Goal: Feedback & Contribution: Contribute content

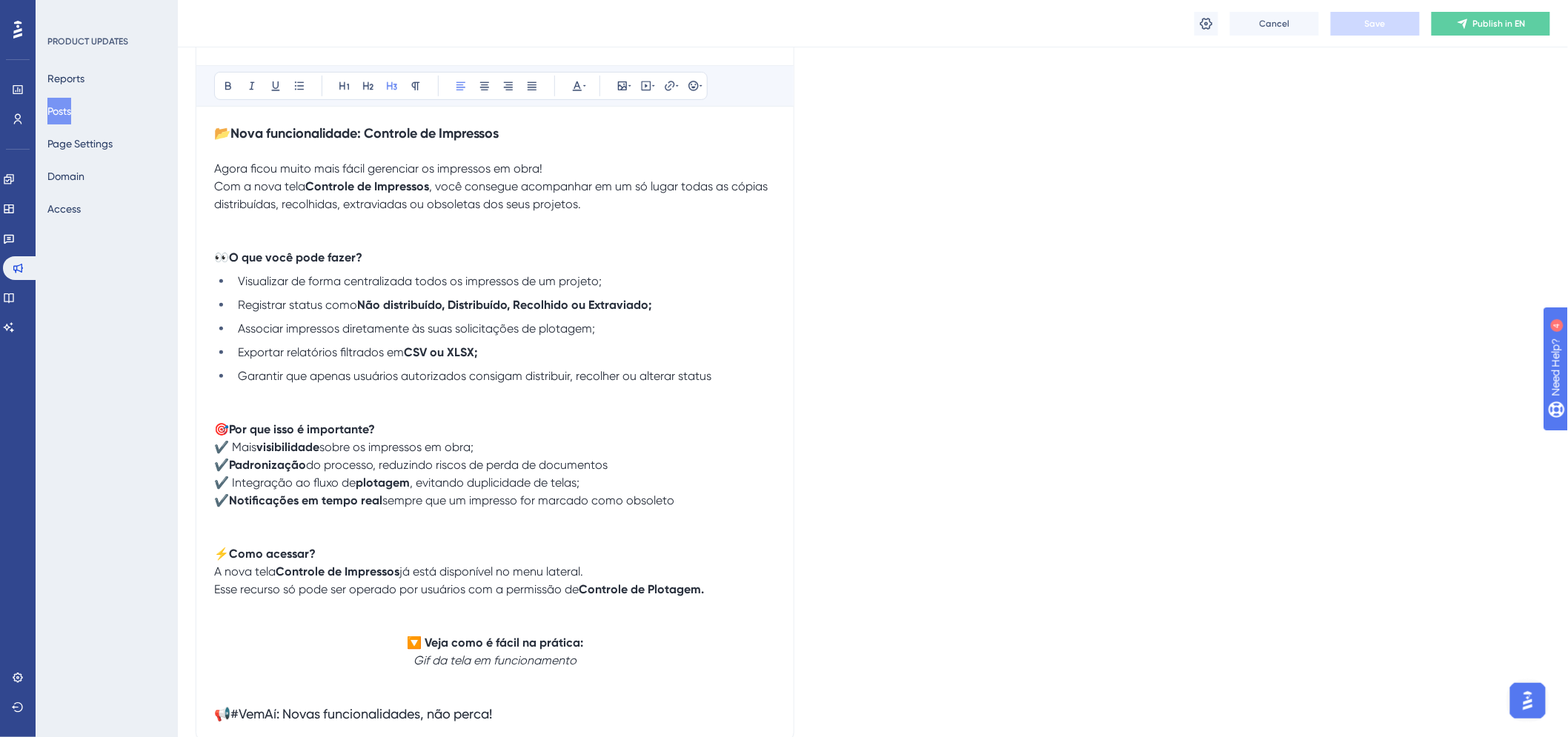
drag, startPoint x: 1353, startPoint y: 111, endPoint x: 1311, endPoint y: 169, distance: 71.6
click at [1353, 111] on div "Language English (Default) Upload Cover Image Suggested image width 808 px Cont…" at bounding box center [872, 336] width 1355 height 977
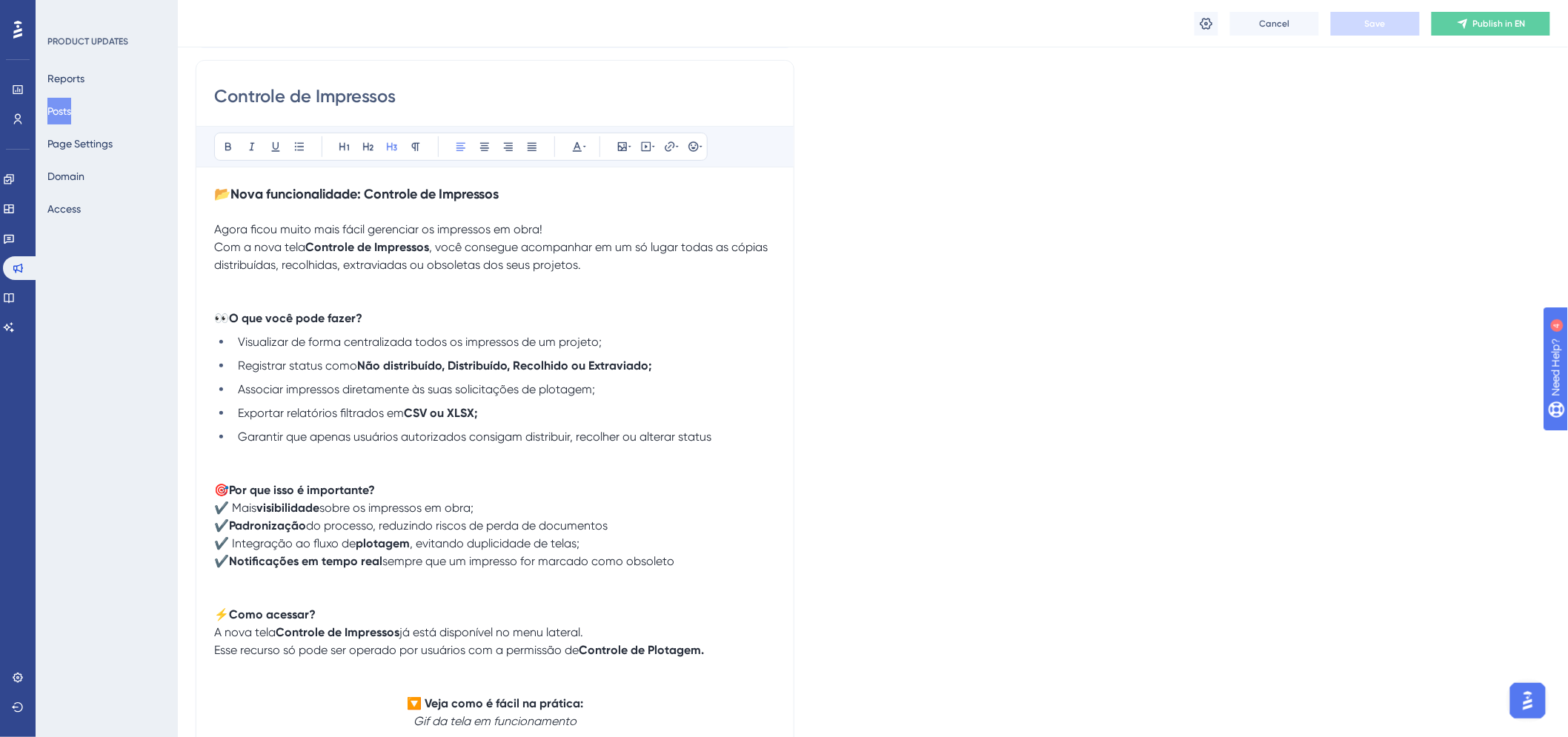
scroll to position [247, 0]
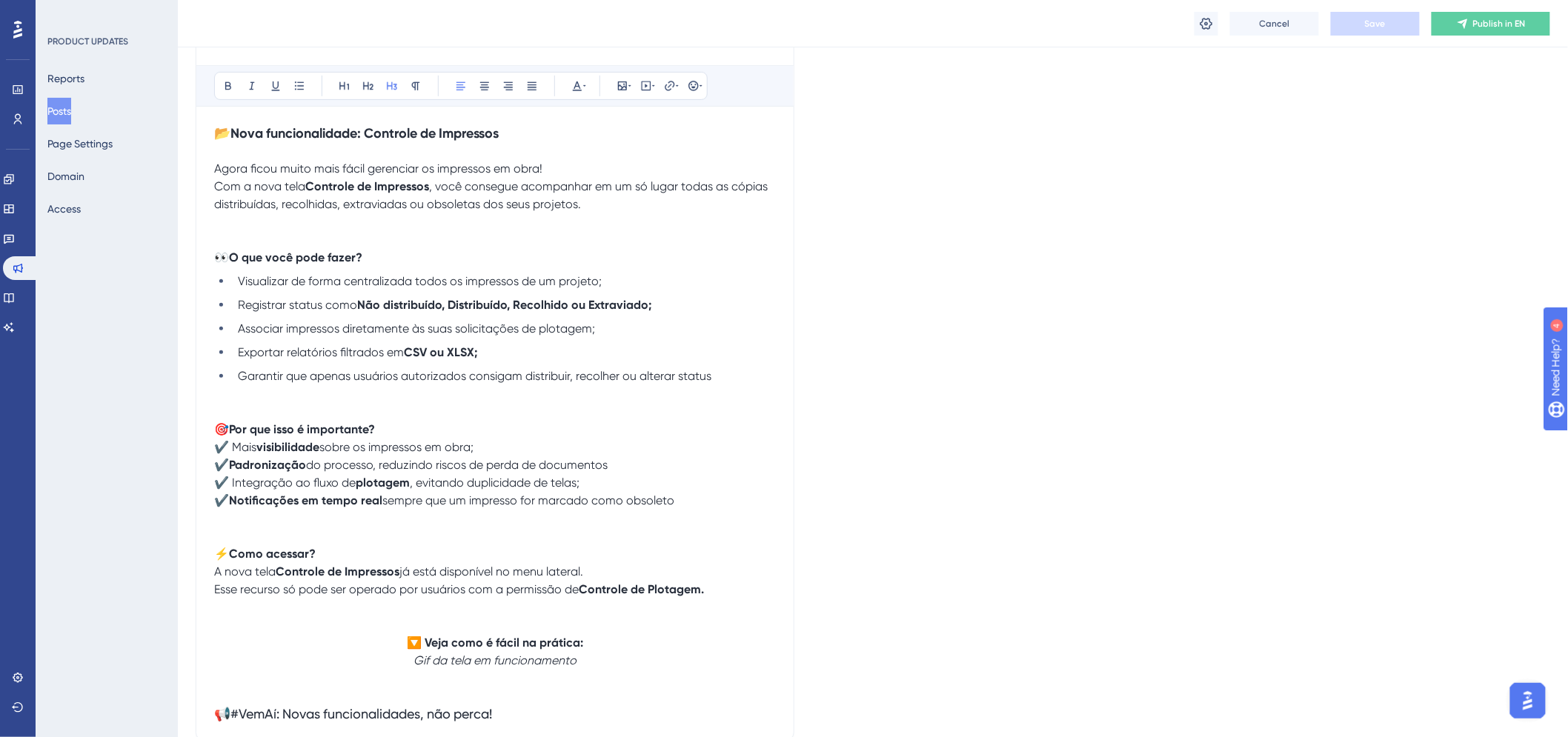
click at [626, 573] on p "A nova tela Controle de Impressos já está disponível no menu lateral." at bounding box center [495, 572] width 562 height 18
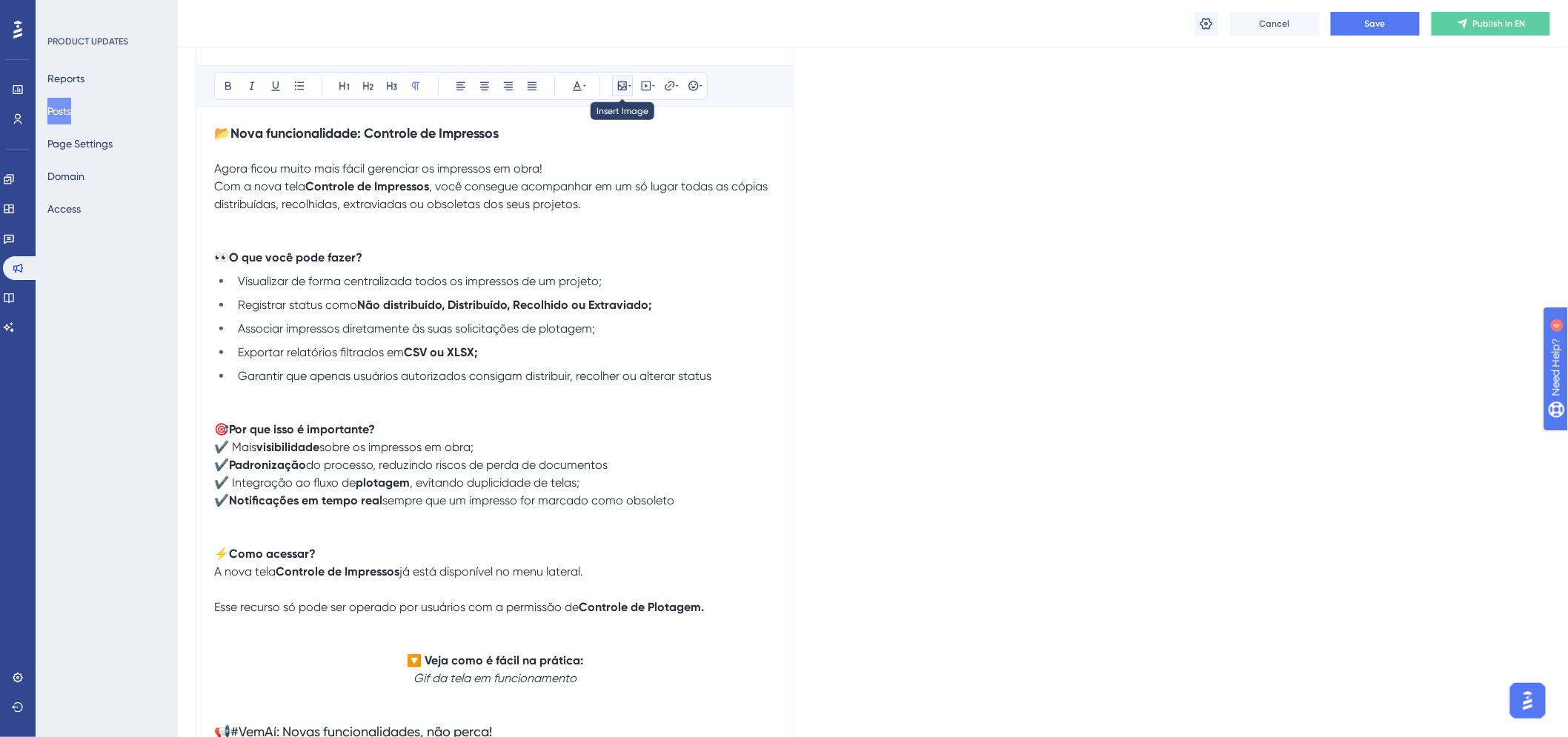
click at [625, 79] on button at bounding box center [622, 85] width 20 height 20
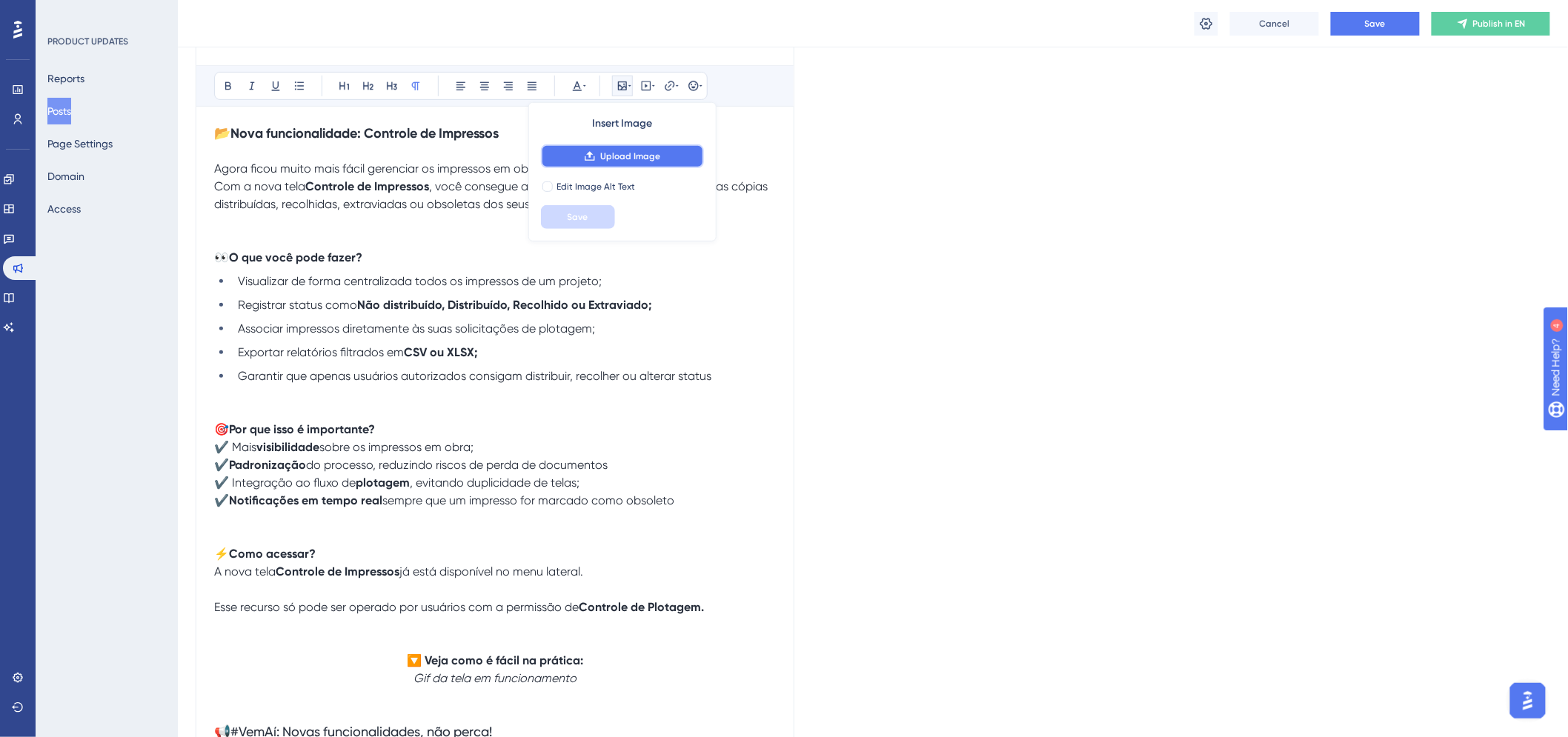
click at [611, 154] on span "Upload Image" at bounding box center [630, 156] width 60 height 12
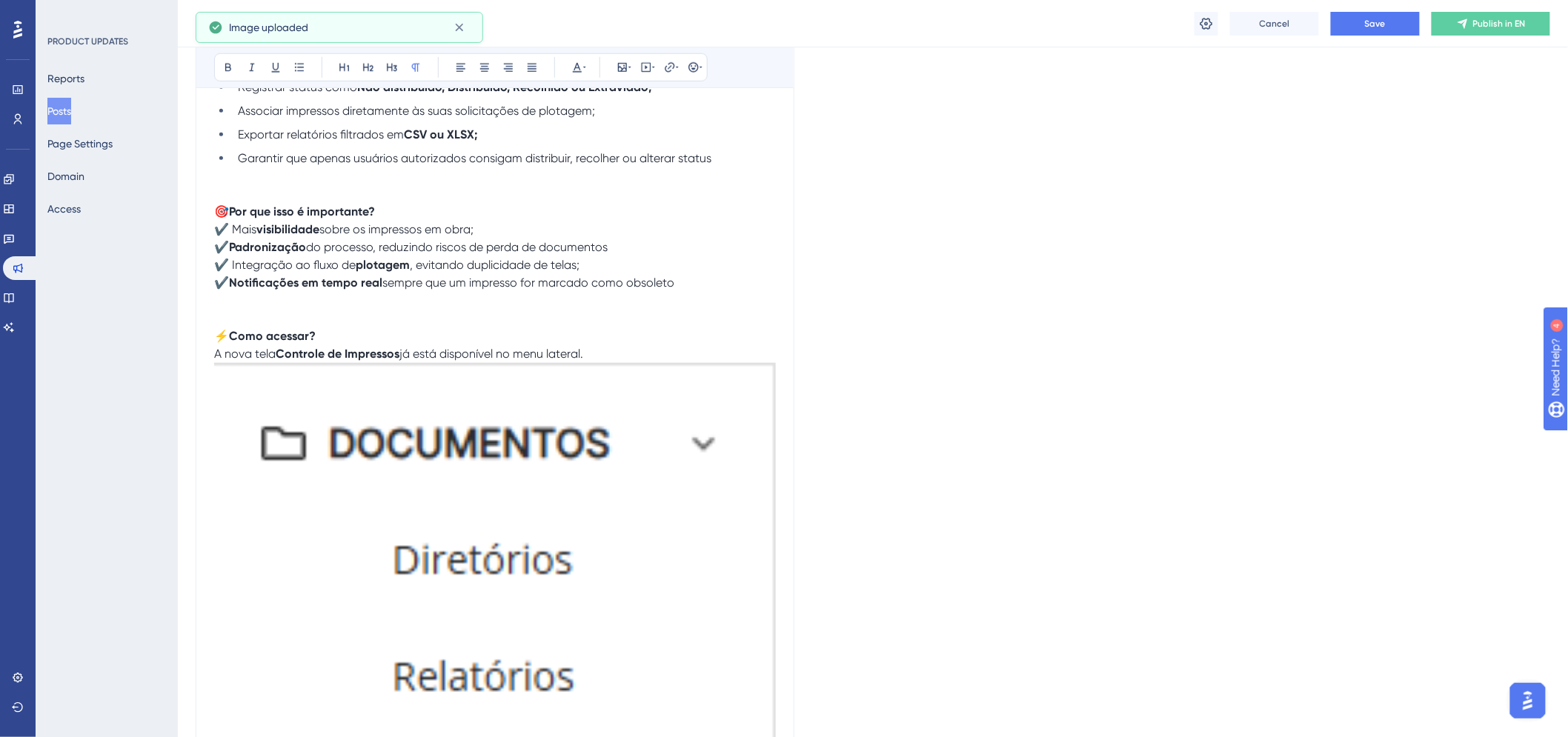
scroll to position [576, 0]
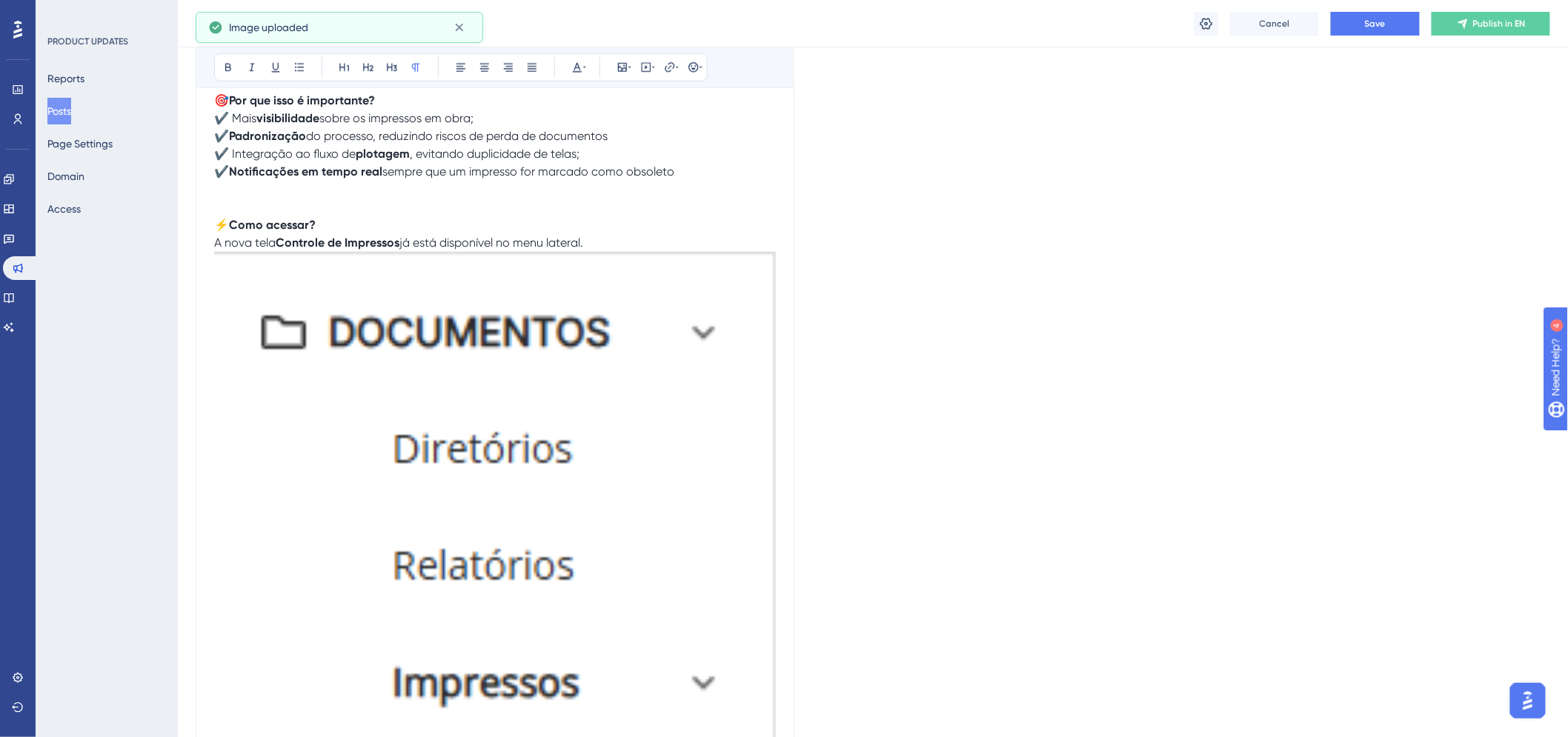
click at [655, 438] on img at bounding box center [495, 730] width 562 height 956
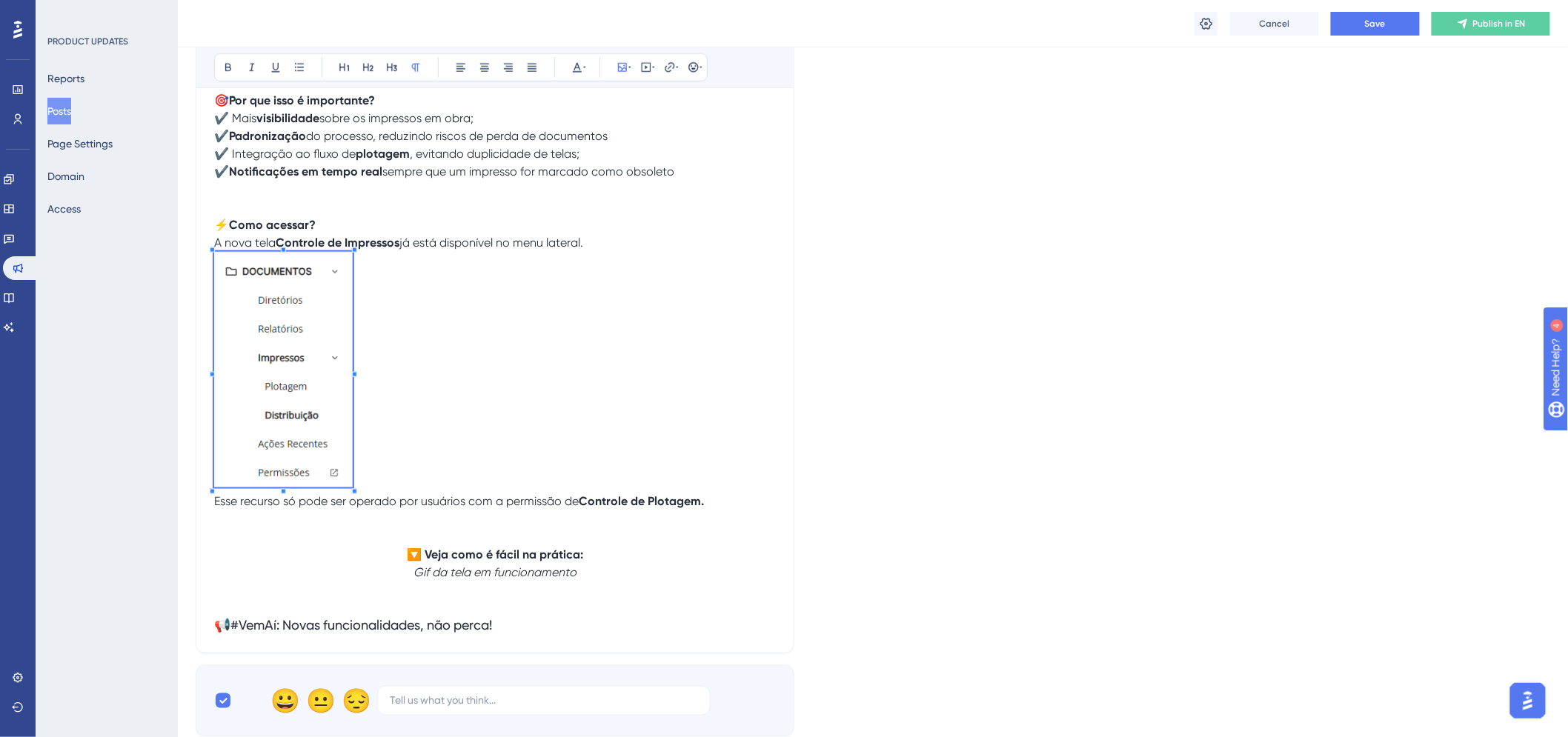
click at [350, 456] on p at bounding box center [495, 372] width 562 height 241
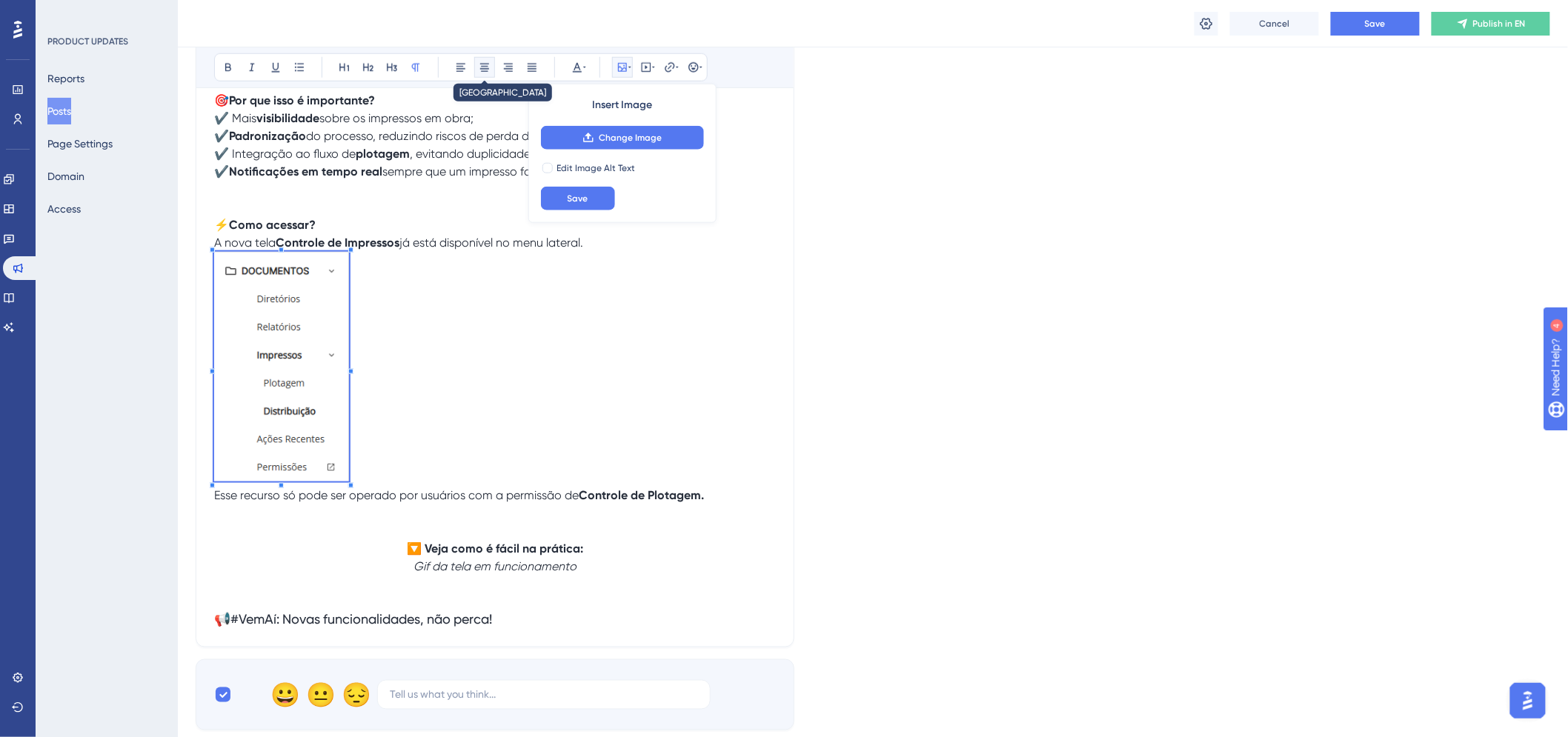
click at [480, 66] on icon at bounding box center [484, 67] width 12 height 12
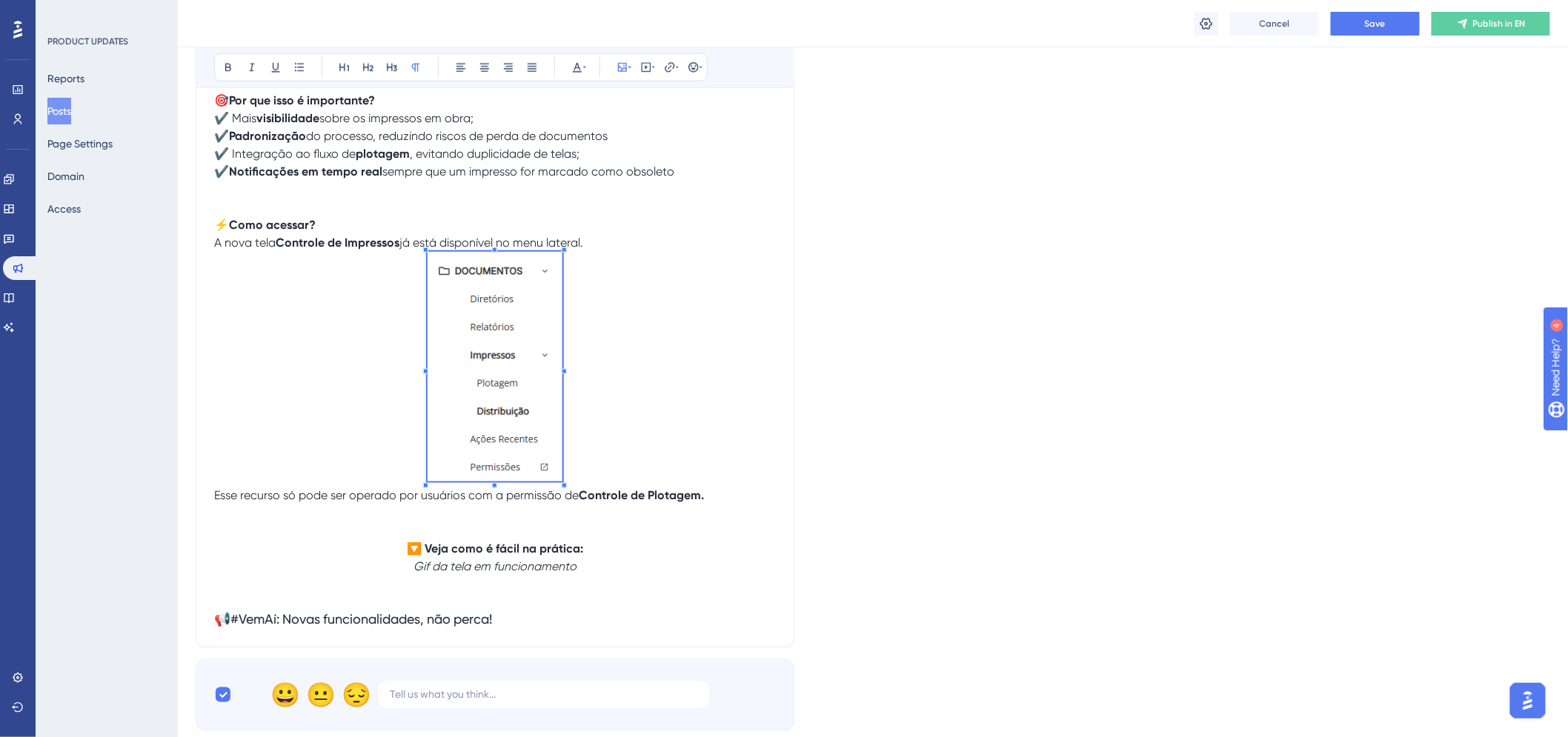
click at [628, 323] on p at bounding box center [495, 370] width 562 height 235
click at [527, 417] on img at bounding box center [495, 367] width 135 height 230
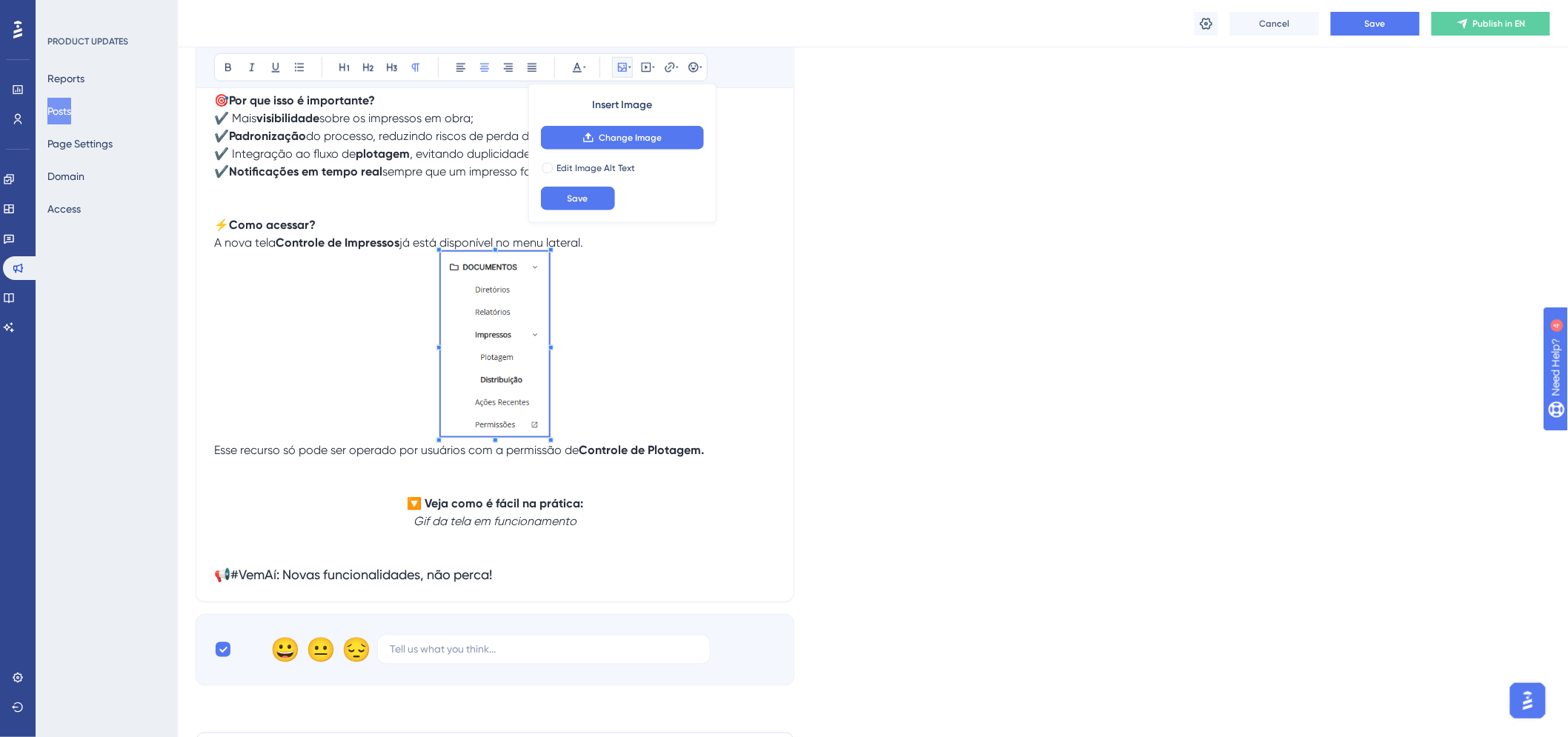
click at [536, 442] on div "📂 Nova funcionalidade: Controle de Impressos Agora ficou muito mais fácil geren…" at bounding box center [495, 189] width 562 height 788
click at [784, 344] on div "Controle de Impressos Bold Italic Underline Bullet Point Heading 1 Heading 2 He…" at bounding box center [495, 136] width 599 height 933
click at [996, 354] on div "Language English (Default) Upload Cover Image Suggested image width 808 px Cont…" at bounding box center [872, 102] width 1355 height 1166
click at [677, 331] on p at bounding box center [495, 347] width 562 height 189
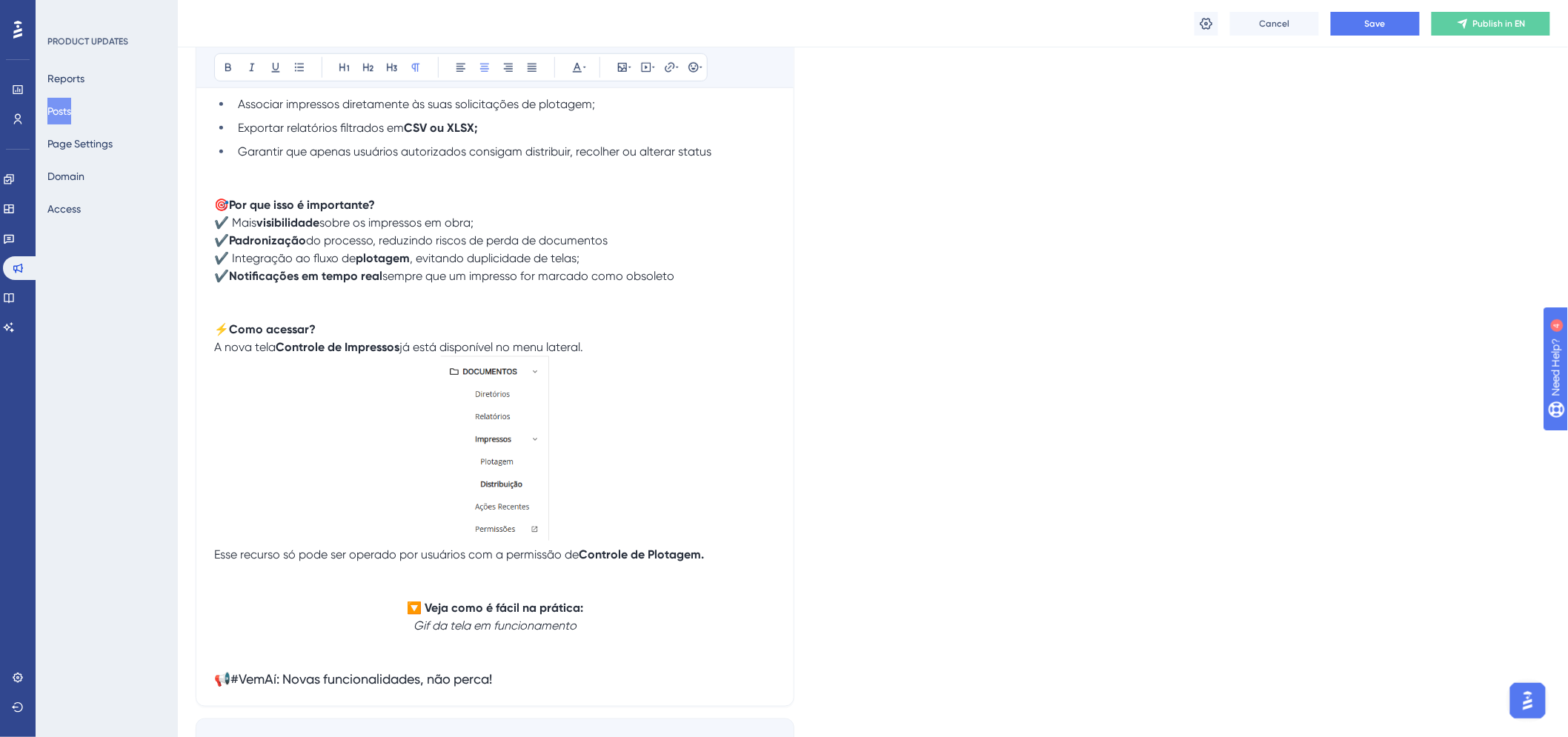
scroll to position [494, 0]
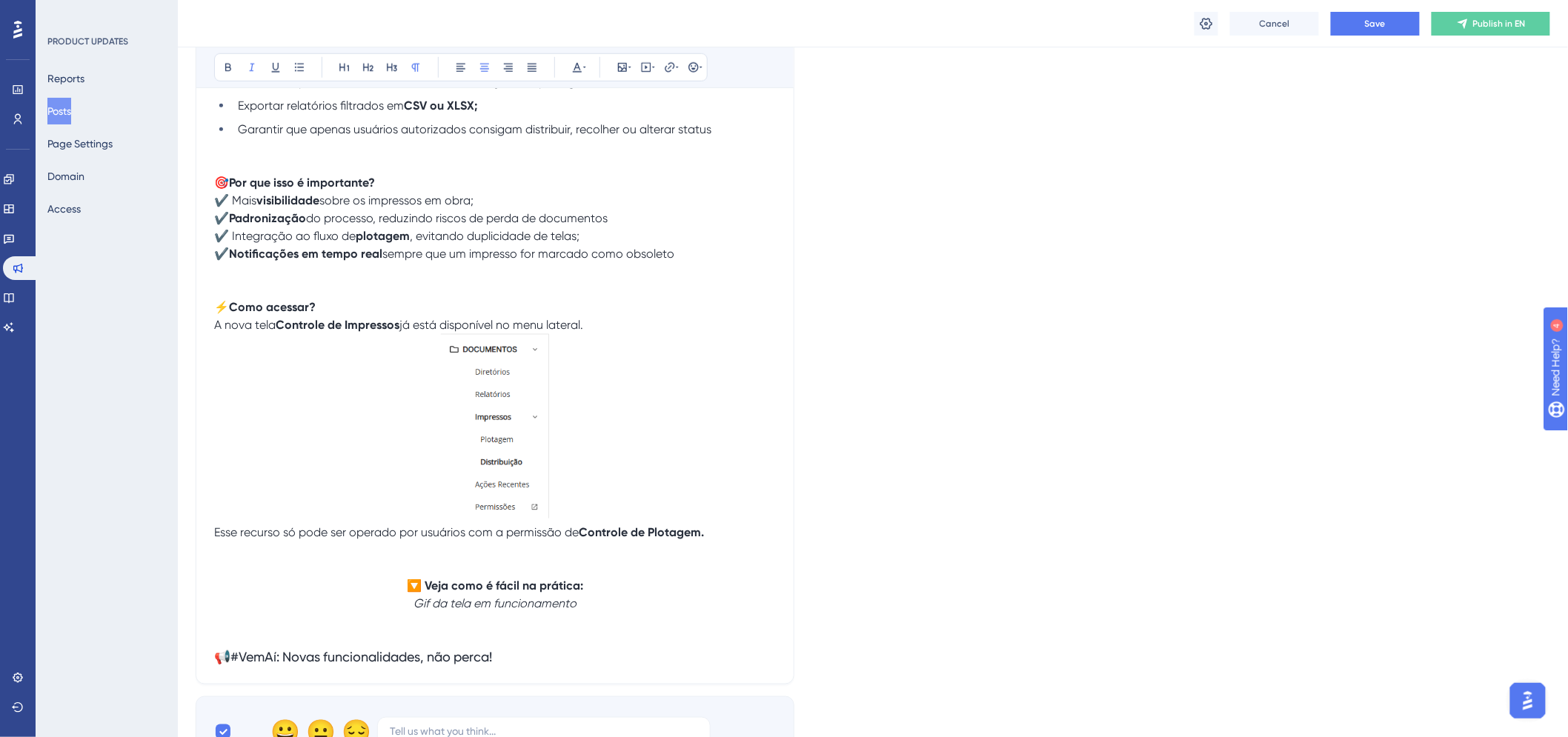
click at [591, 602] on p "🔽 Veja como é fácil na prática: Gif da tela em funcionamento" at bounding box center [495, 595] width 562 height 35
drag, startPoint x: 574, startPoint y: 609, endPoint x: 418, endPoint y: 609, distance: 156.0
click at [418, 609] on p "🔽 Veja como é fácil na prática: Gif da tela em funcionamento" at bounding box center [495, 595] width 562 height 35
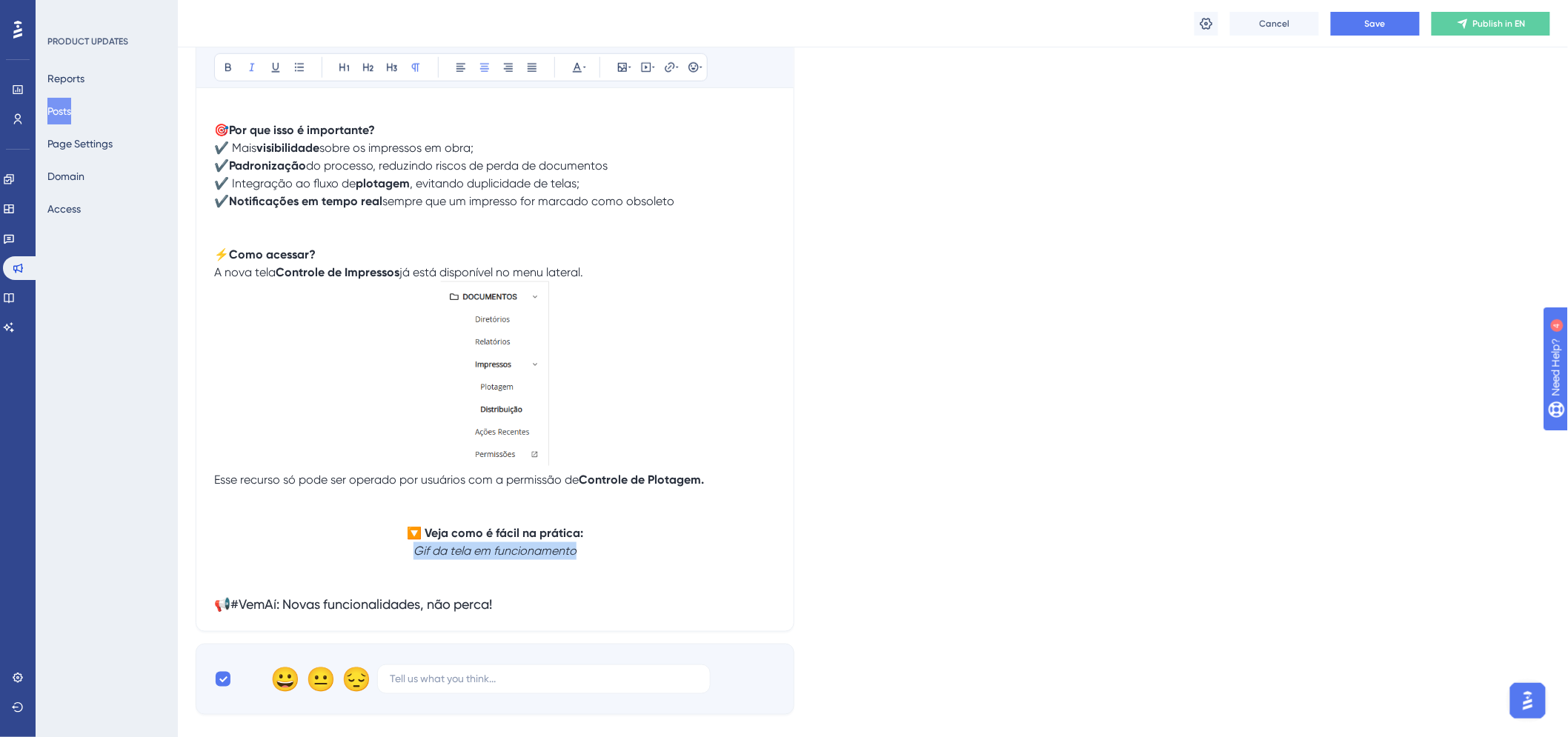
scroll to position [576, 0]
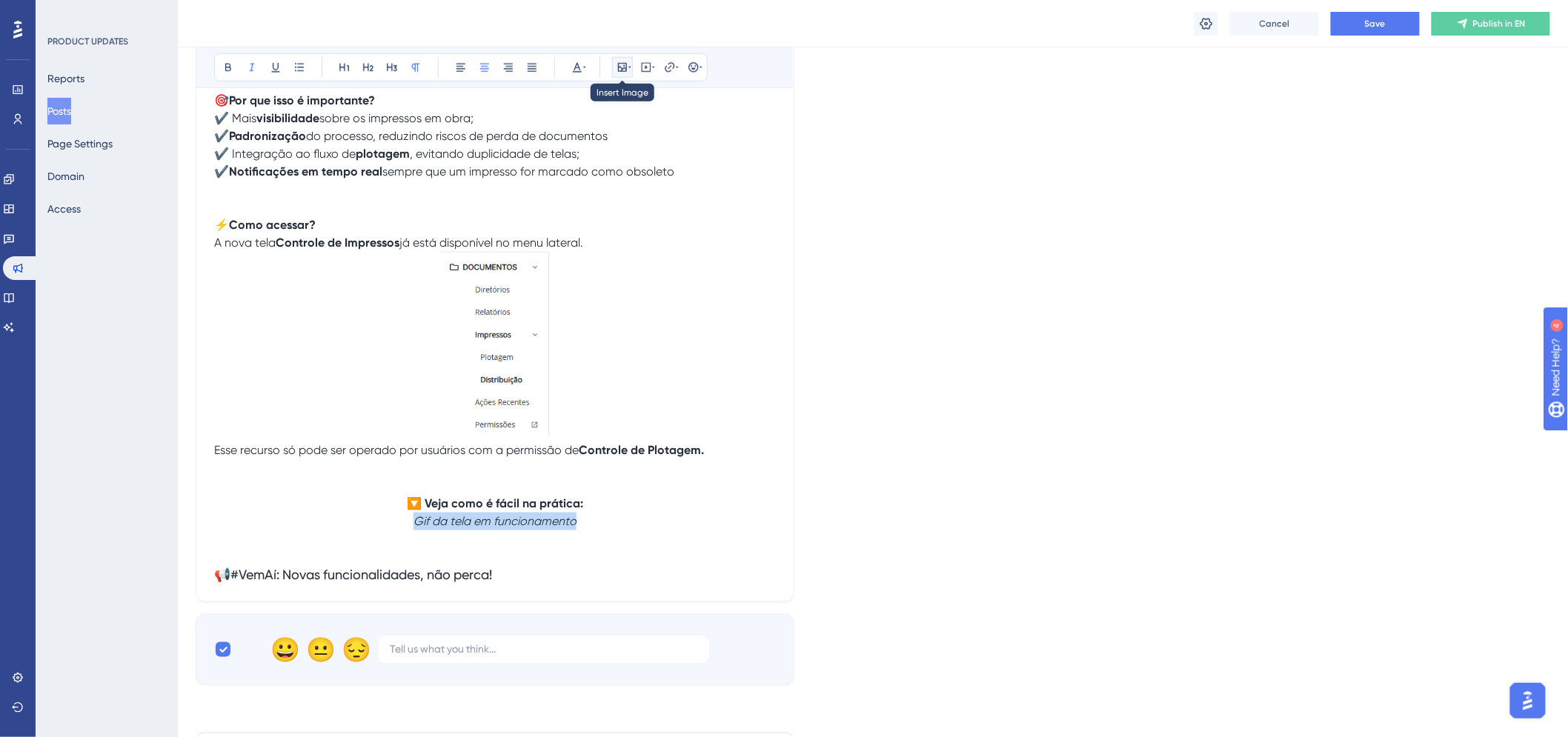
click at [621, 65] on icon at bounding box center [622, 67] width 12 height 12
click at [619, 134] on span "Upload Image" at bounding box center [630, 137] width 60 height 12
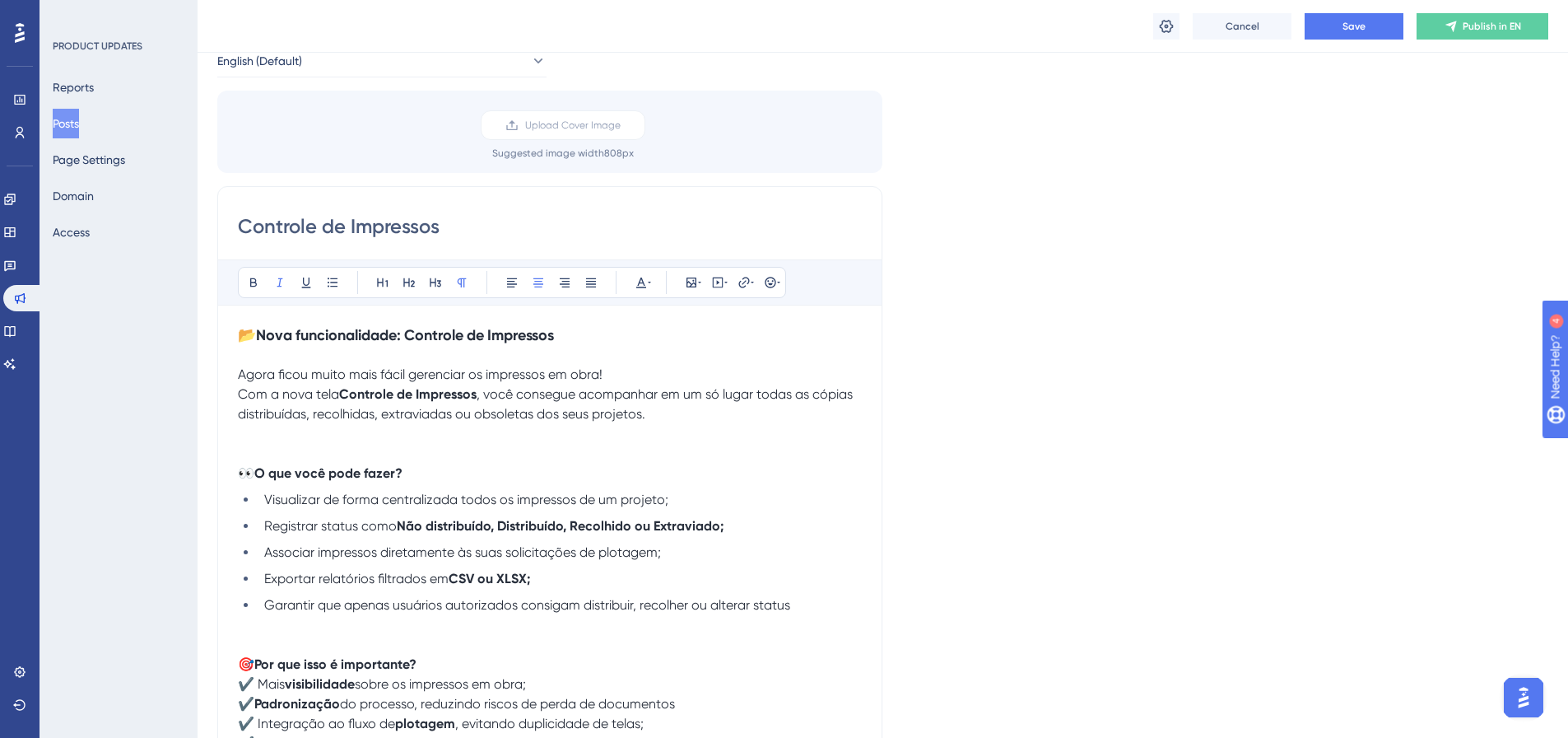
scroll to position [165, 0]
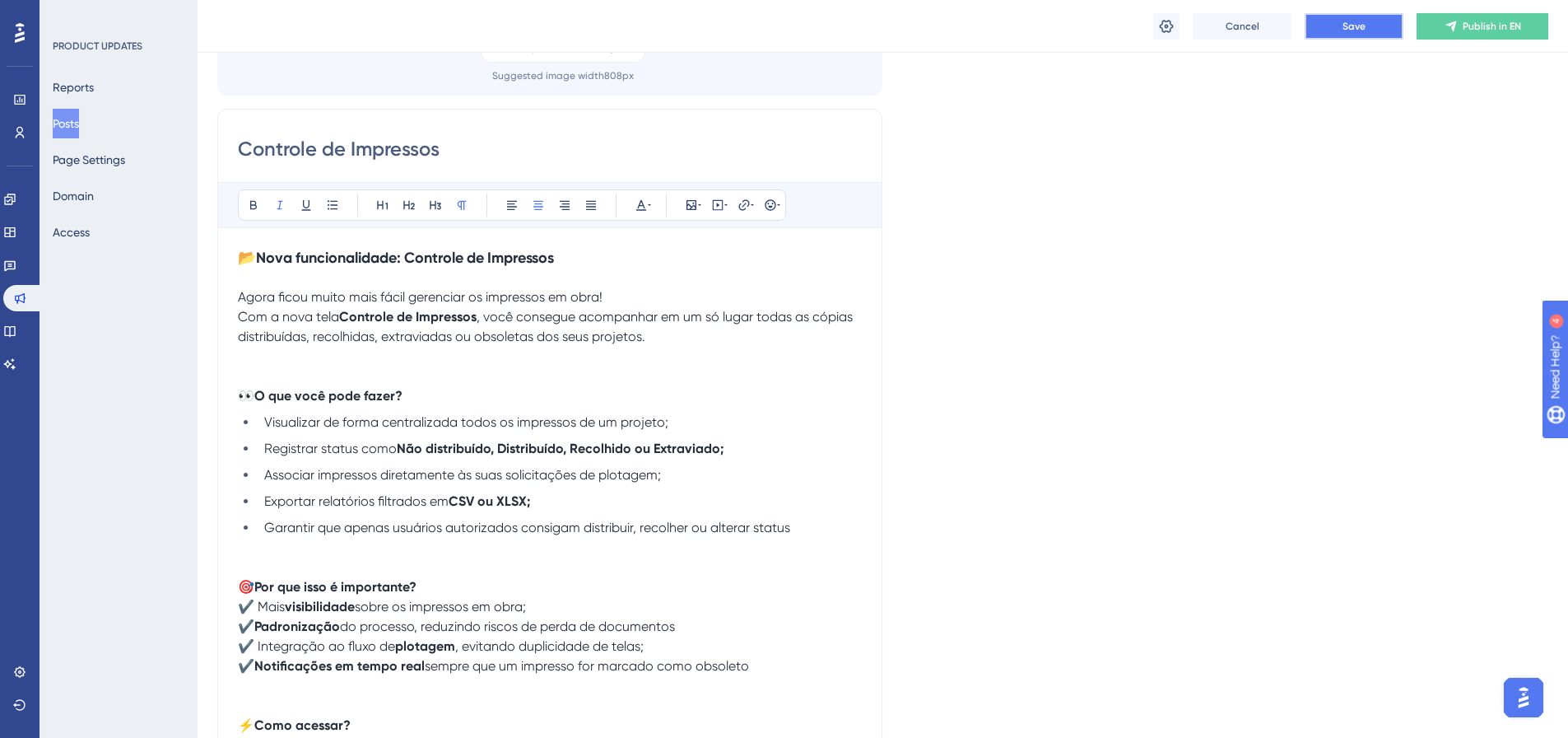
click at [1339, 24] on button "Save" at bounding box center [1354, 26] width 99 height 27
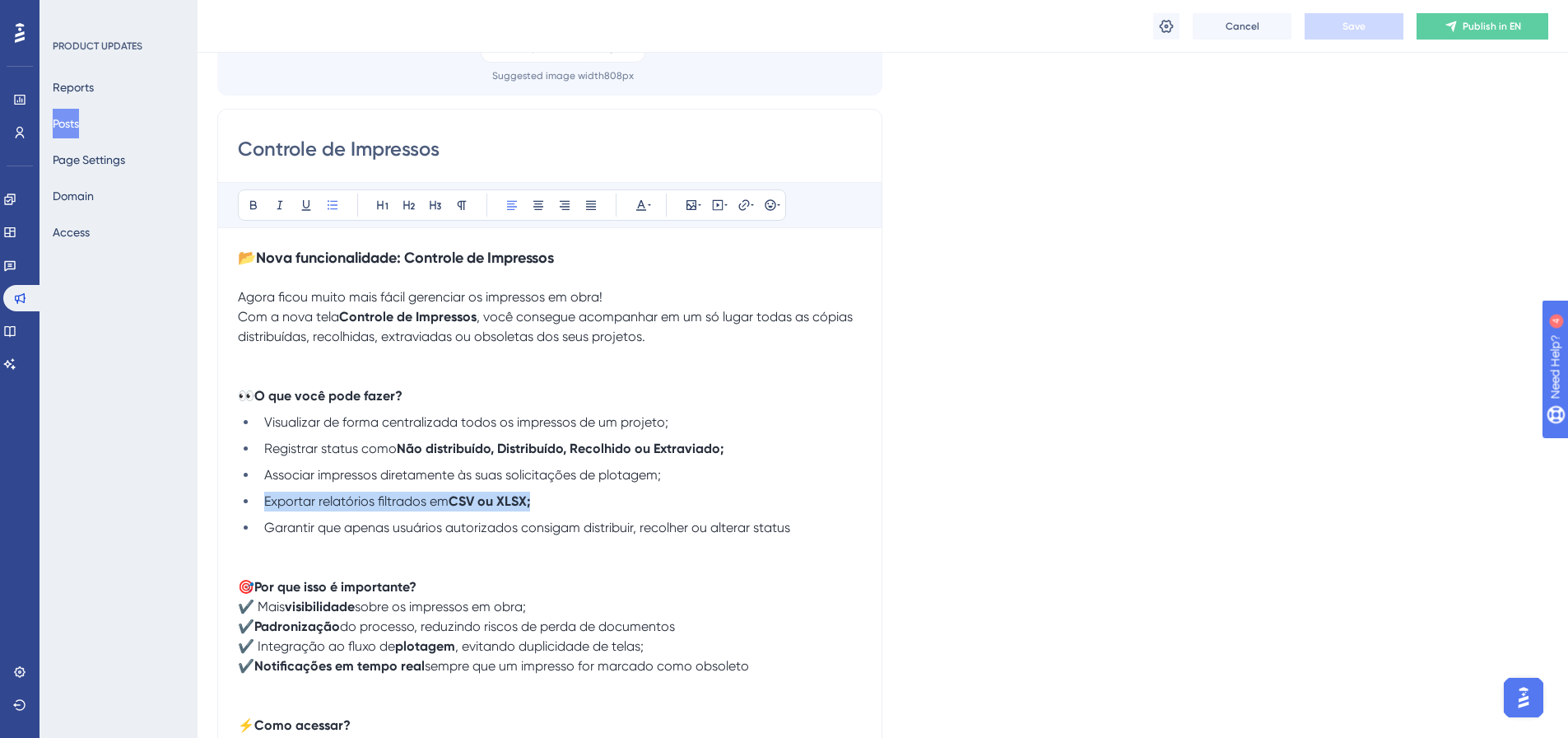
drag, startPoint x: 576, startPoint y: 499, endPoint x: 151, endPoint y: 504, distance: 425.0
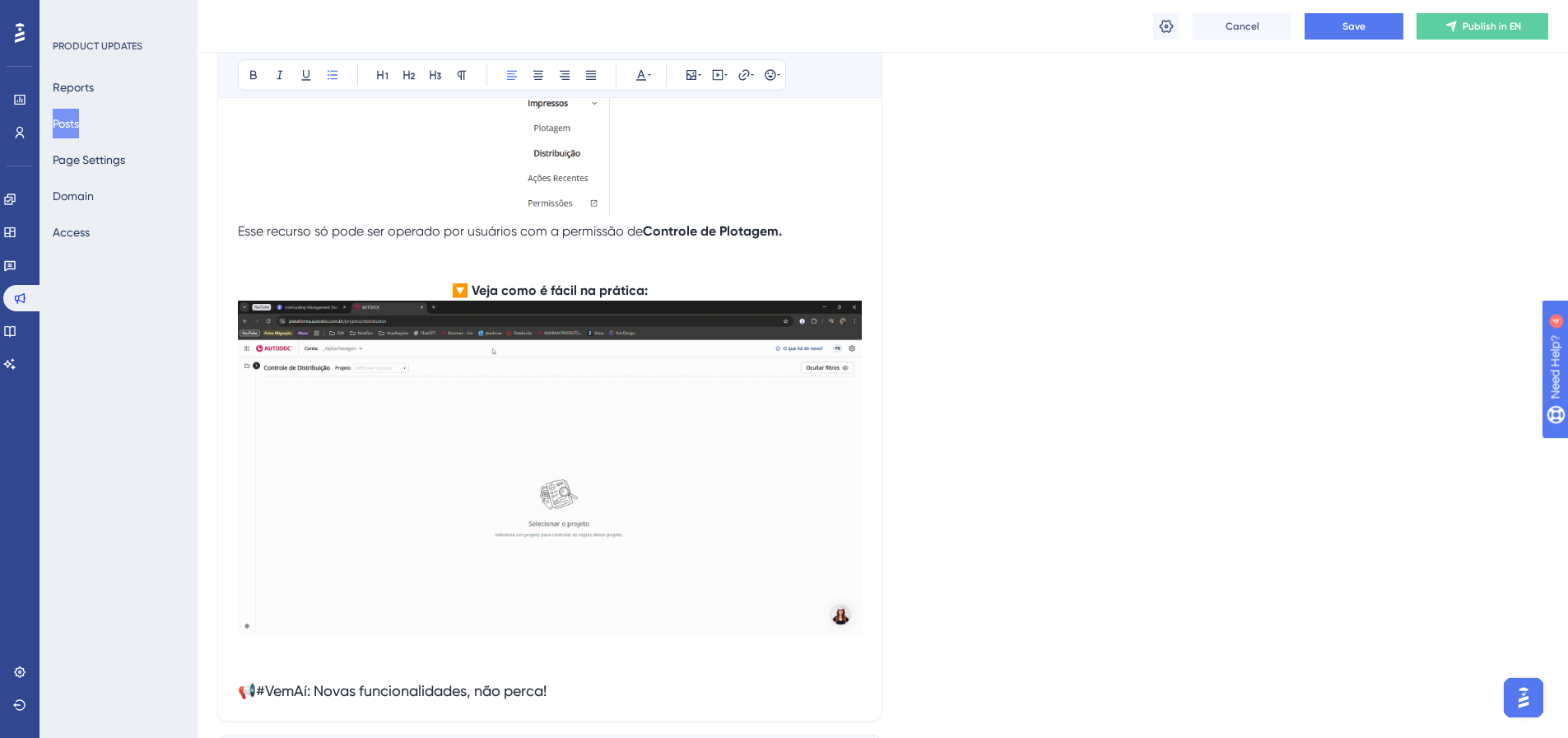
scroll to position [905, 0]
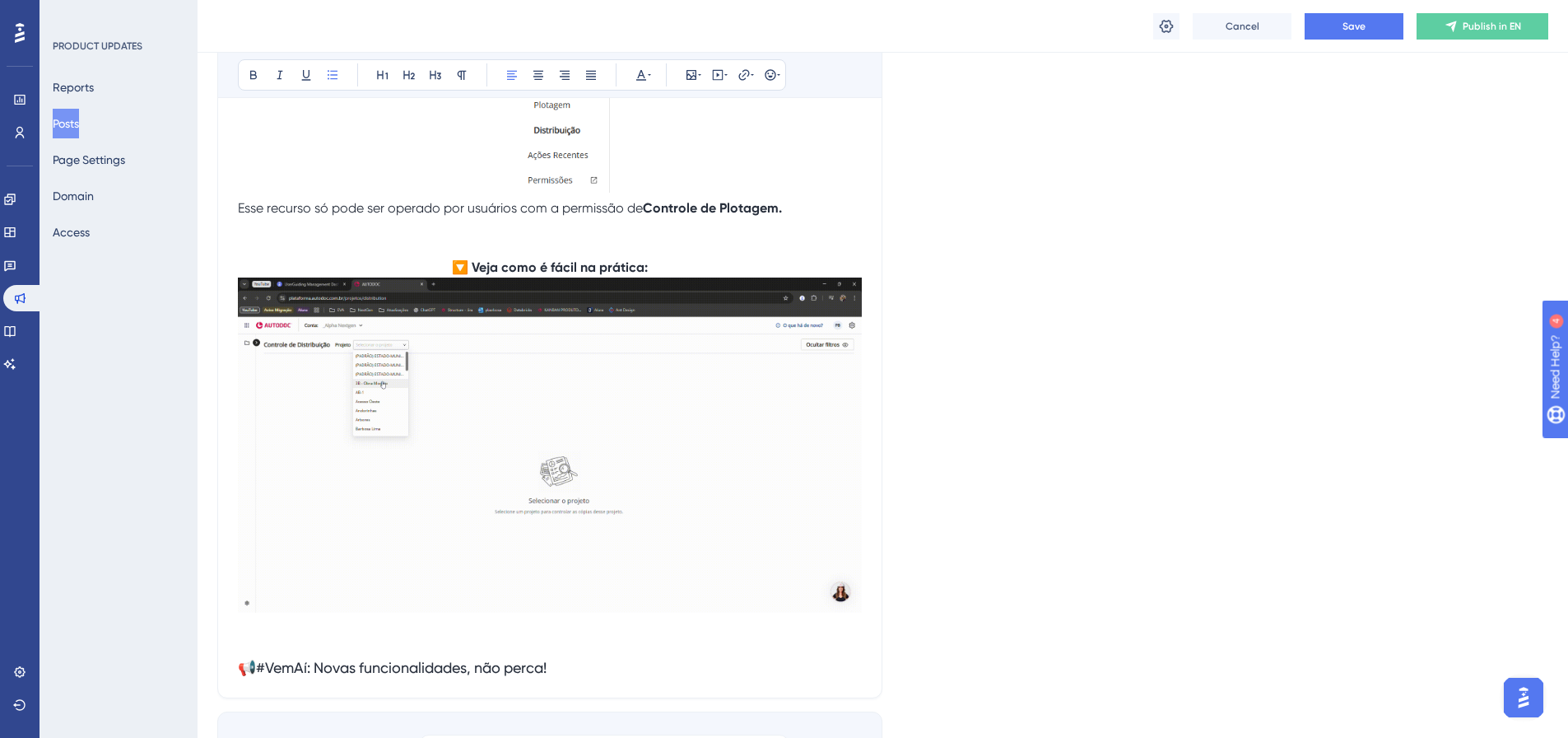
click at [867, 594] on div "Controle de Impressos Bold Italic Underline Bullet Point Heading 1 Heading 2 He…" at bounding box center [549, 33] width 665 height 1331
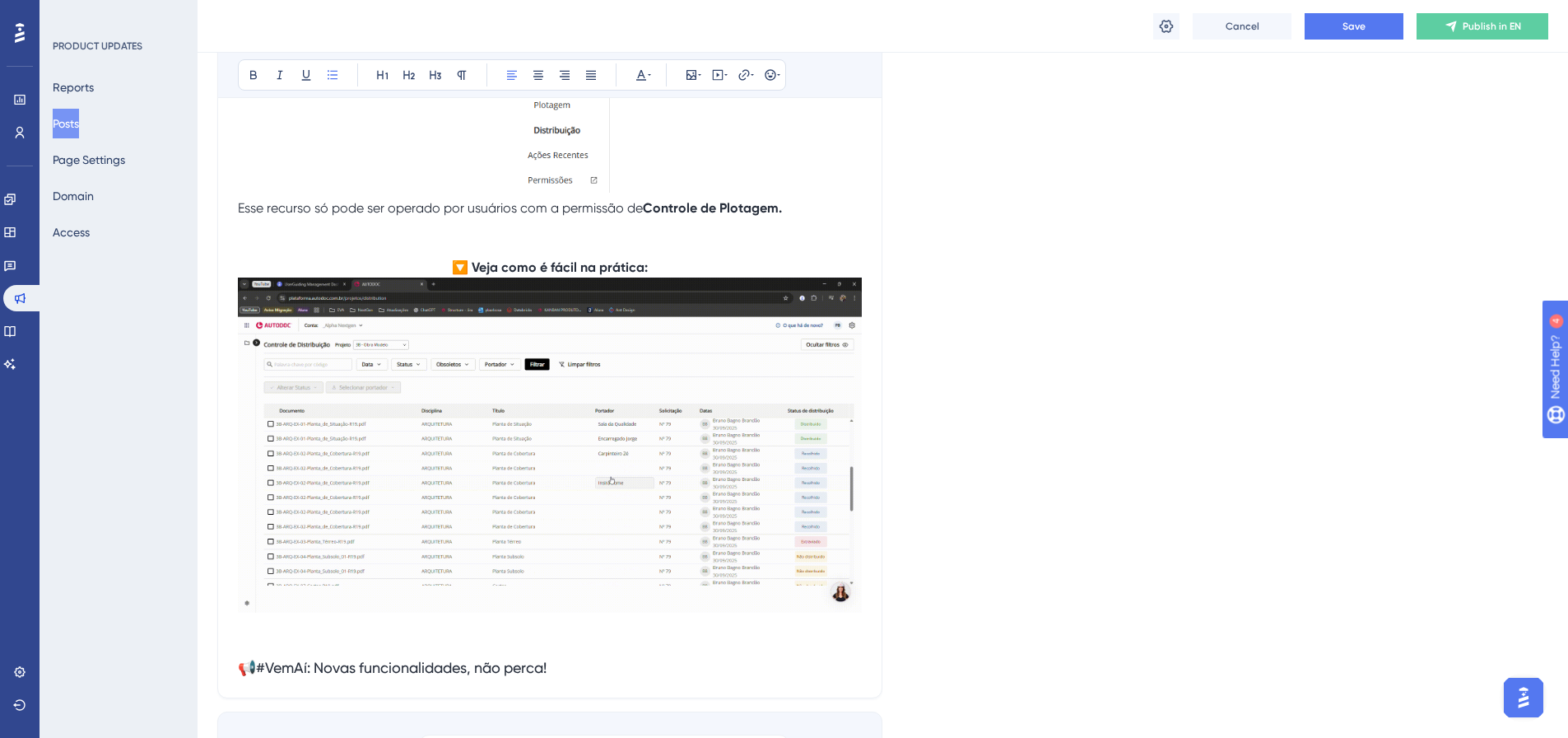
click at [868, 551] on div "Controle de Impressos Bold Italic Underline Bullet Point Heading 1 Heading 2 He…" at bounding box center [549, 33] width 665 height 1331
click at [283, 625] on p at bounding box center [549, 628] width 624 height 20
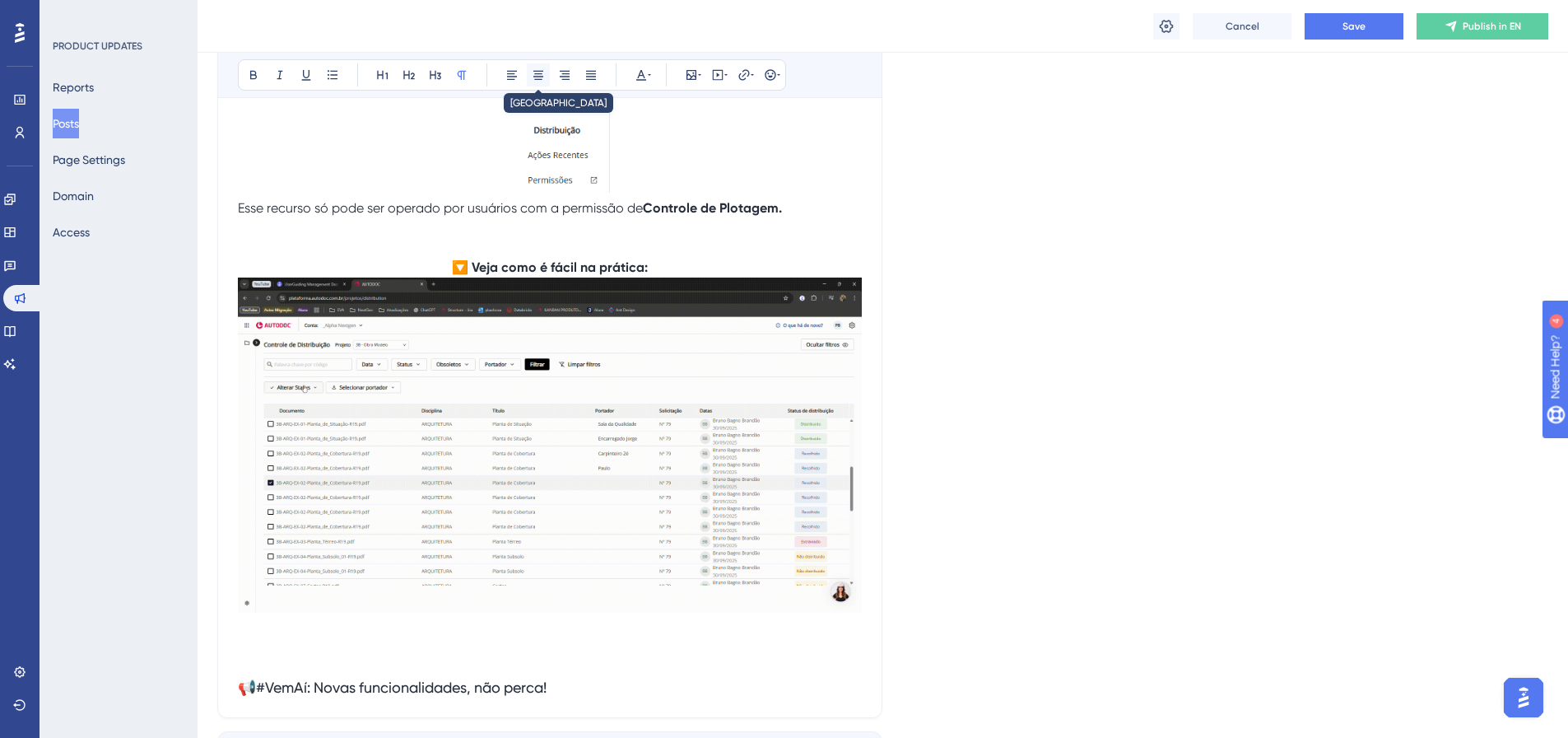
click at [543, 80] on icon at bounding box center [537, 75] width 13 height 13
click at [697, 77] on icon at bounding box center [692, 75] width 10 height 10
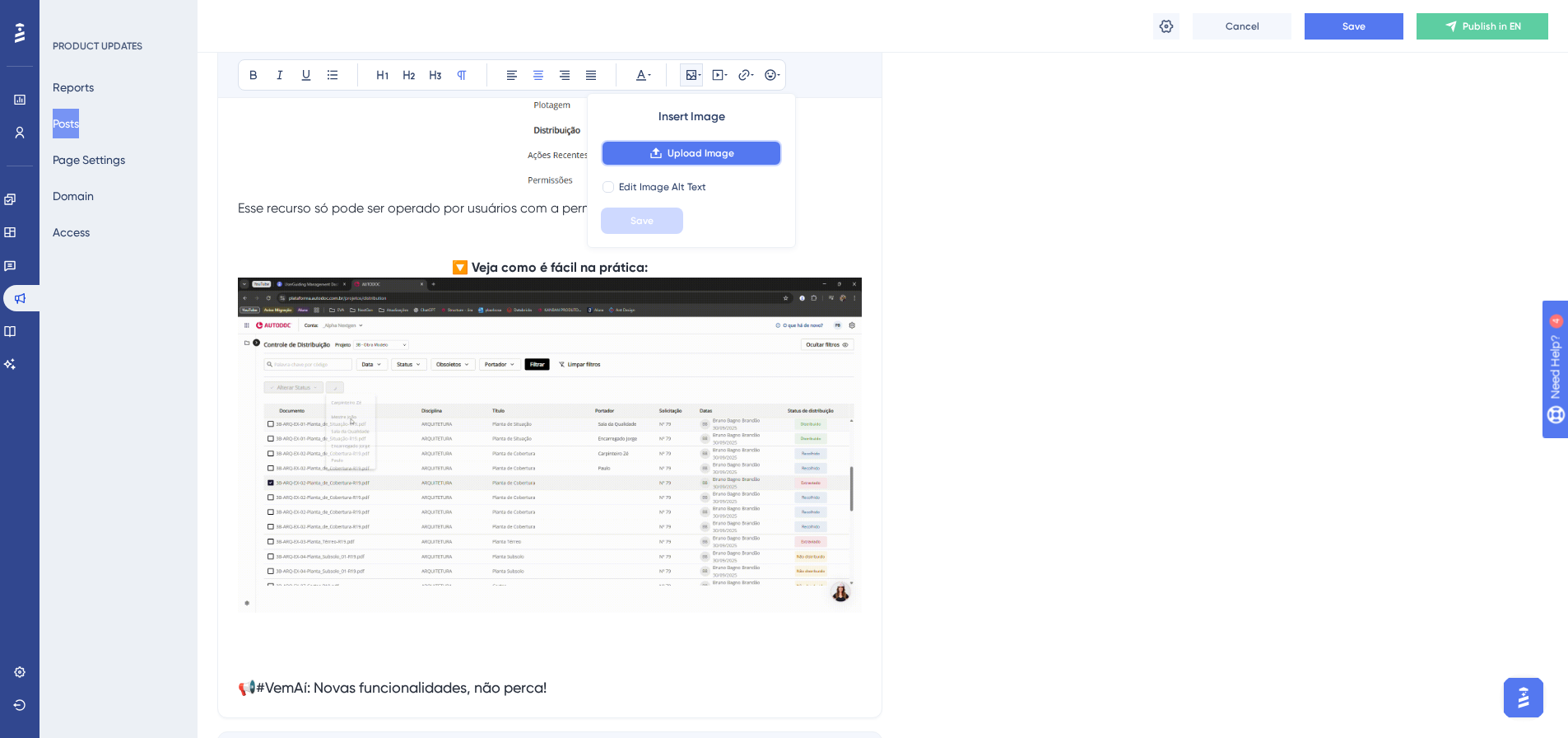
click at [703, 146] on span "Upload Image" at bounding box center [700, 152] width 67 height 13
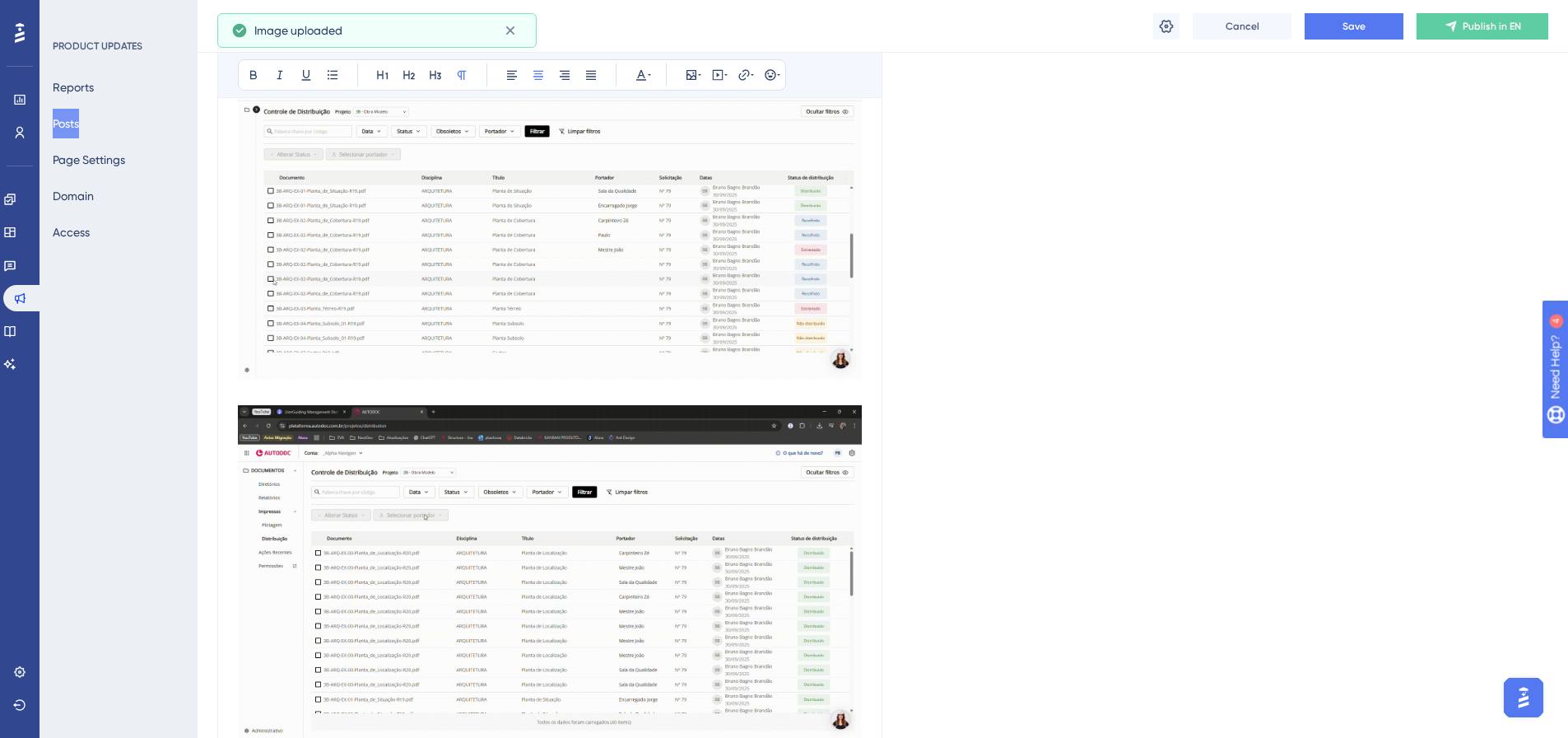
scroll to position [1153, 0]
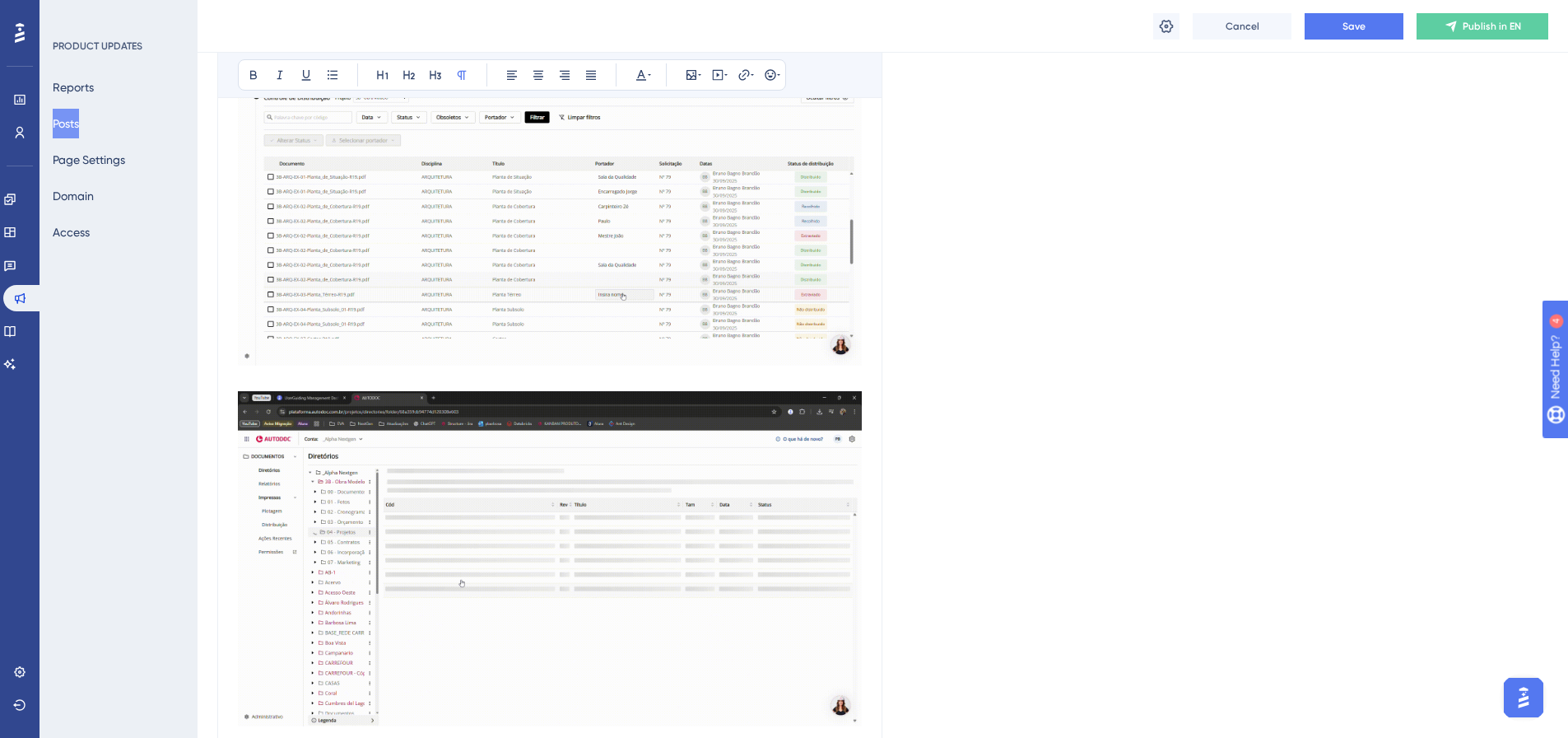
click at [517, 378] on p at bounding box center [549, 381] width 624 height 20
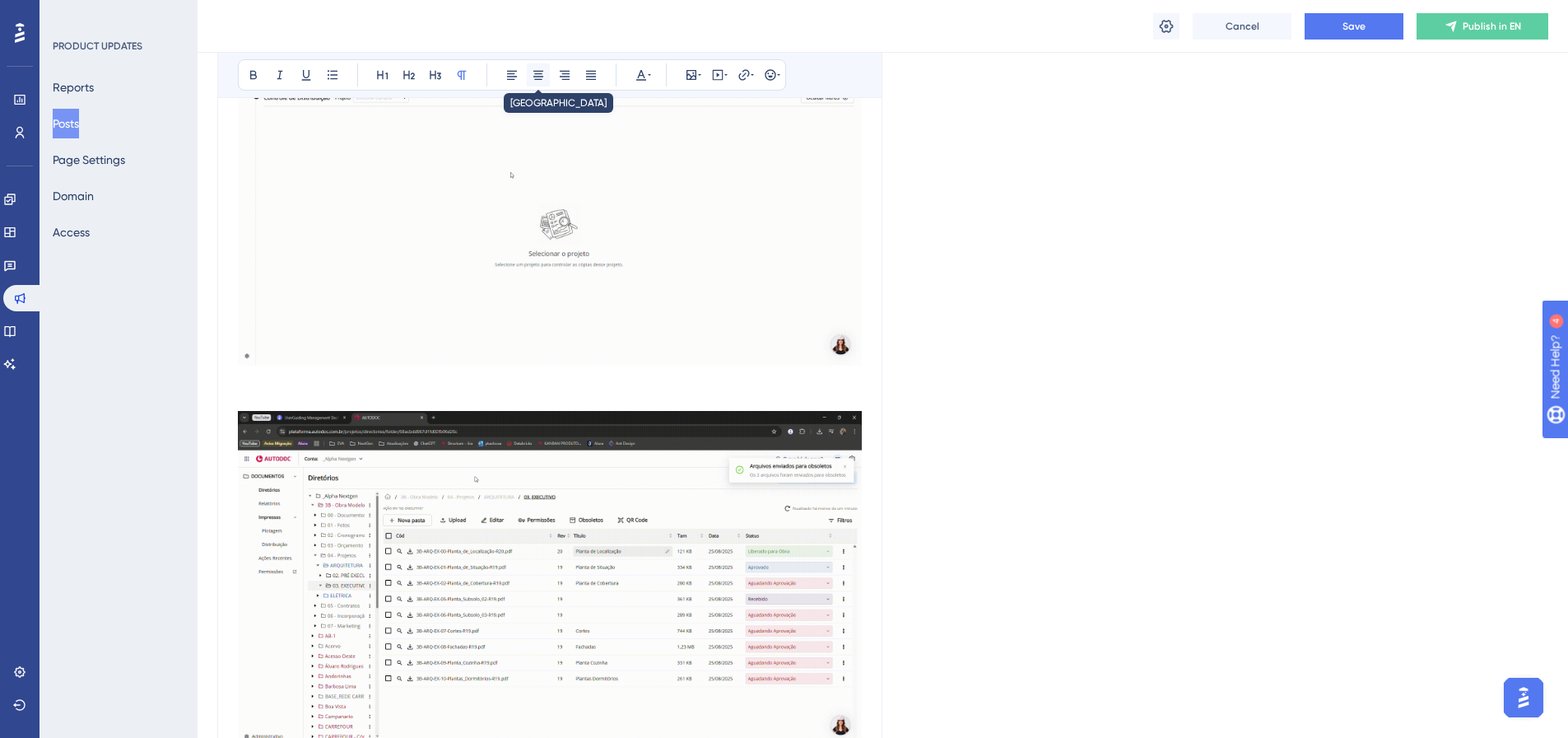
click at [535, 75] on icon at bounding box center [537, 75] width 13 height 13
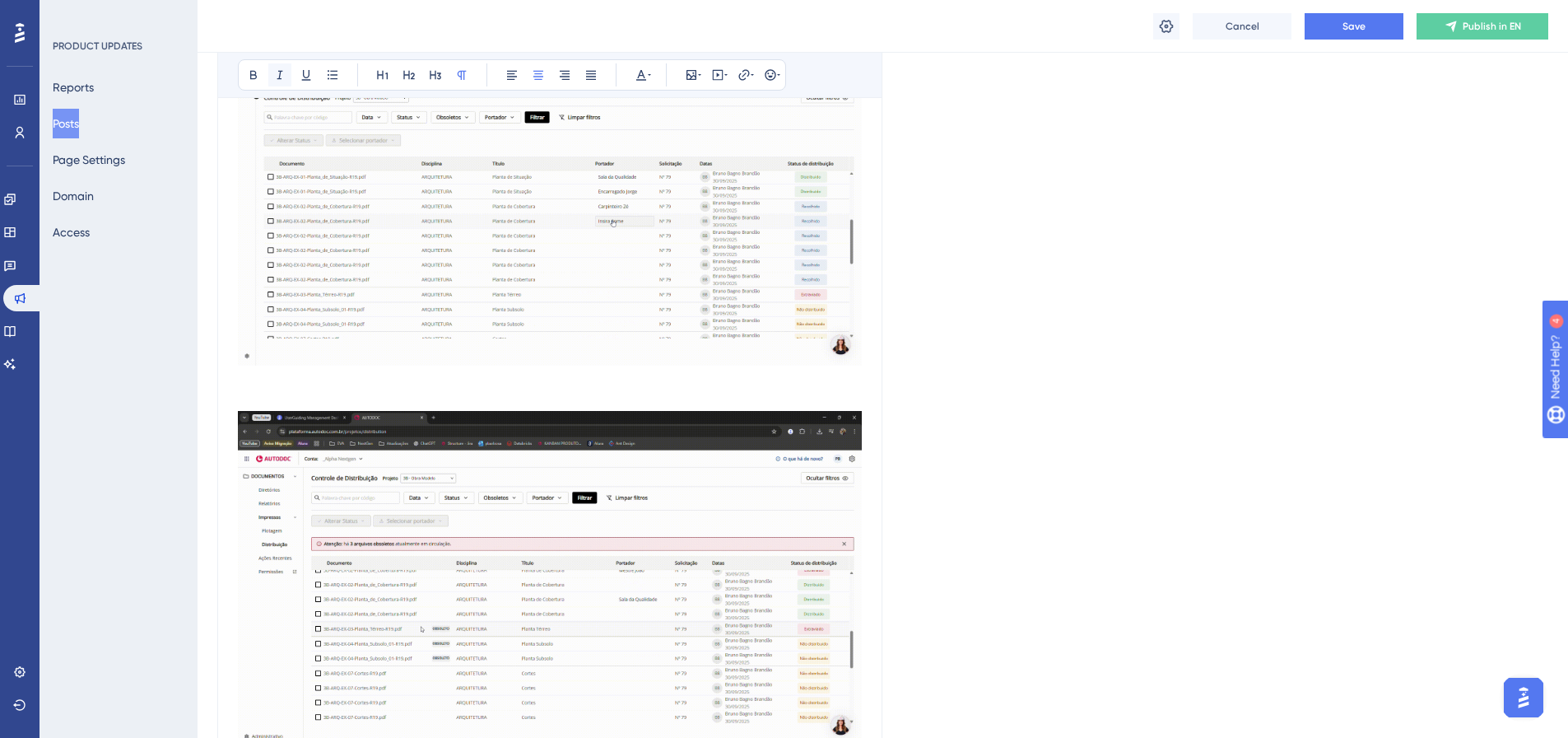
click at [278, 81] on icon at bounding box center [279, 75] width 13 height 13
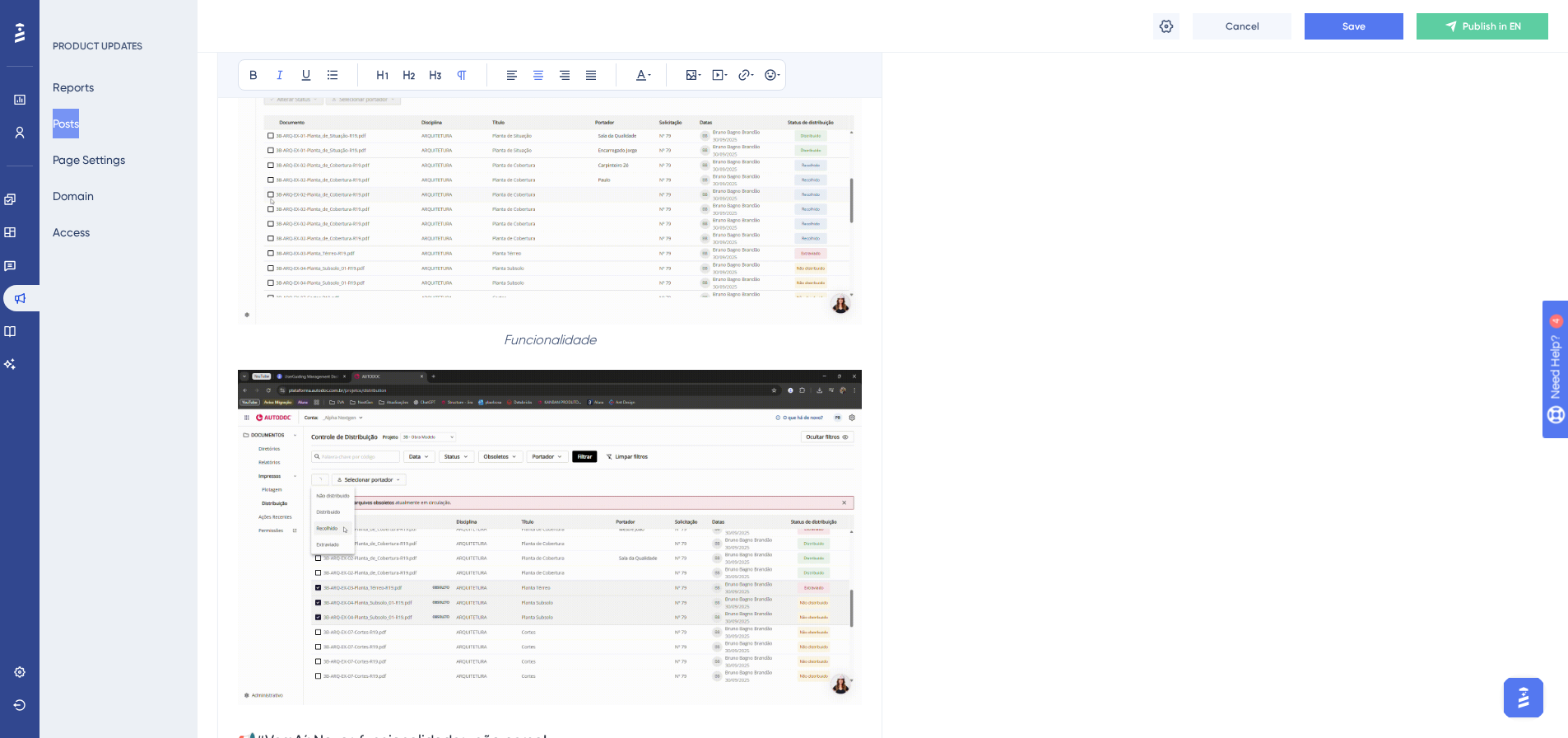
scroll to position [1234, 0]
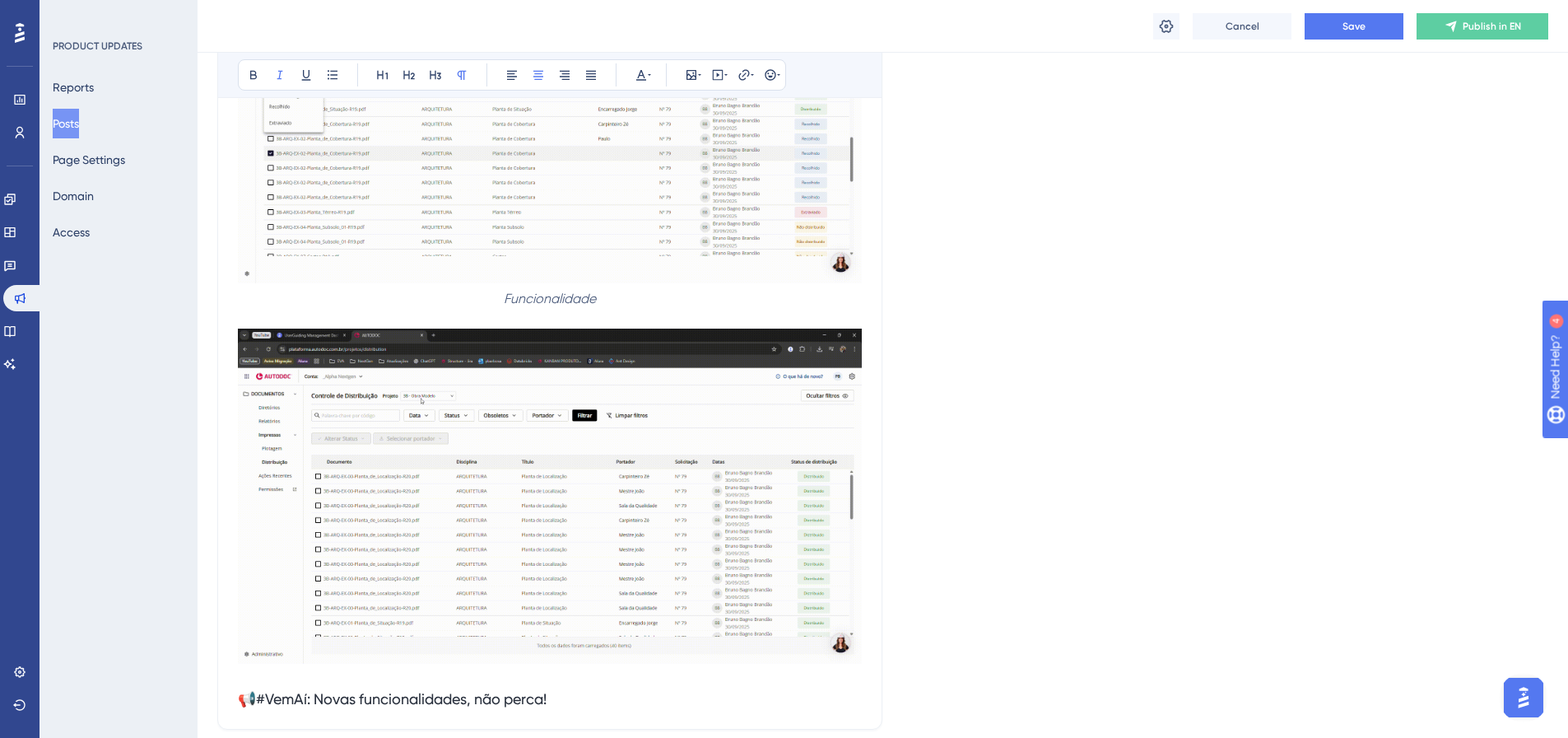
click at [686, 479] on img at bounding box center [549, 495] width 624 height 335
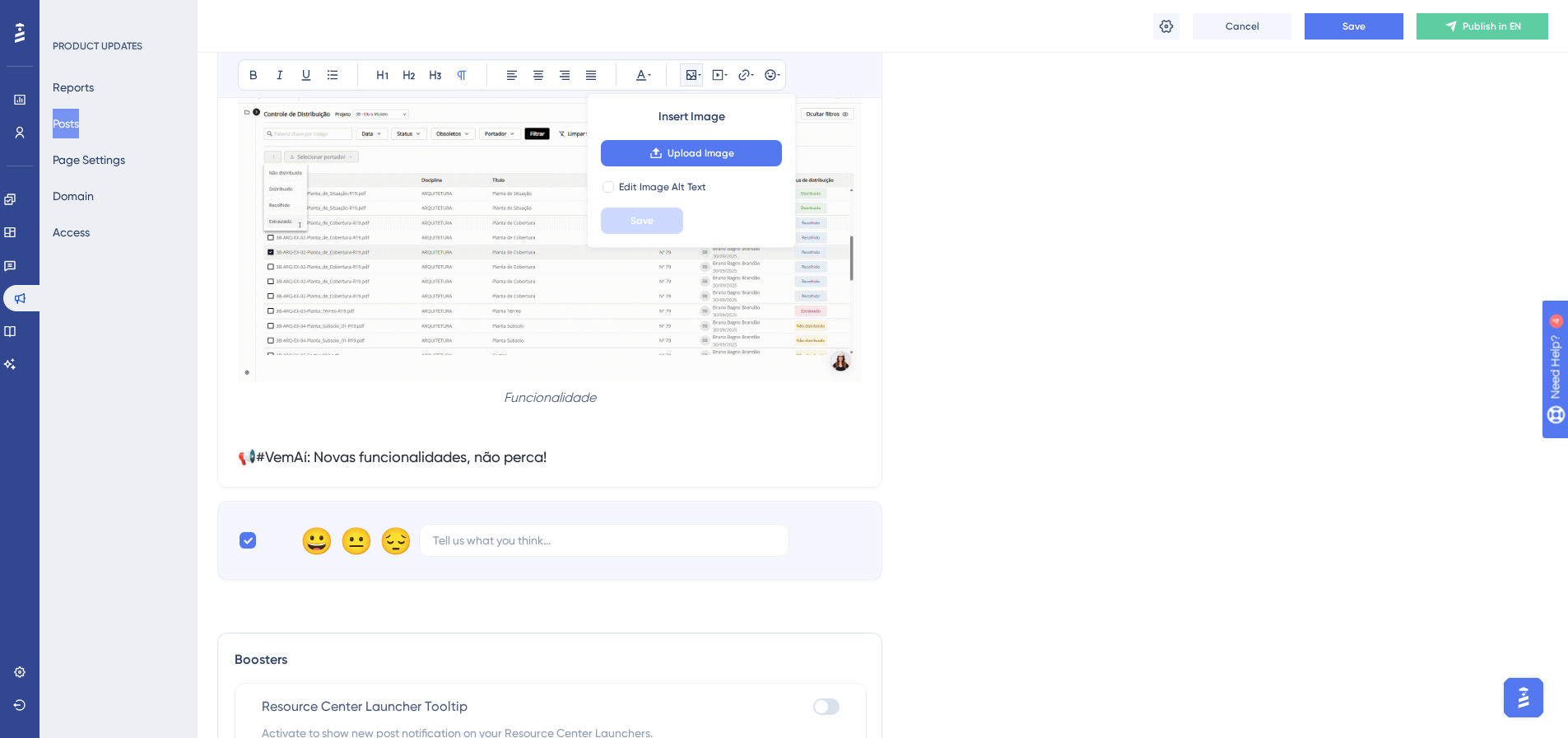
scroll to position [1070, 0]
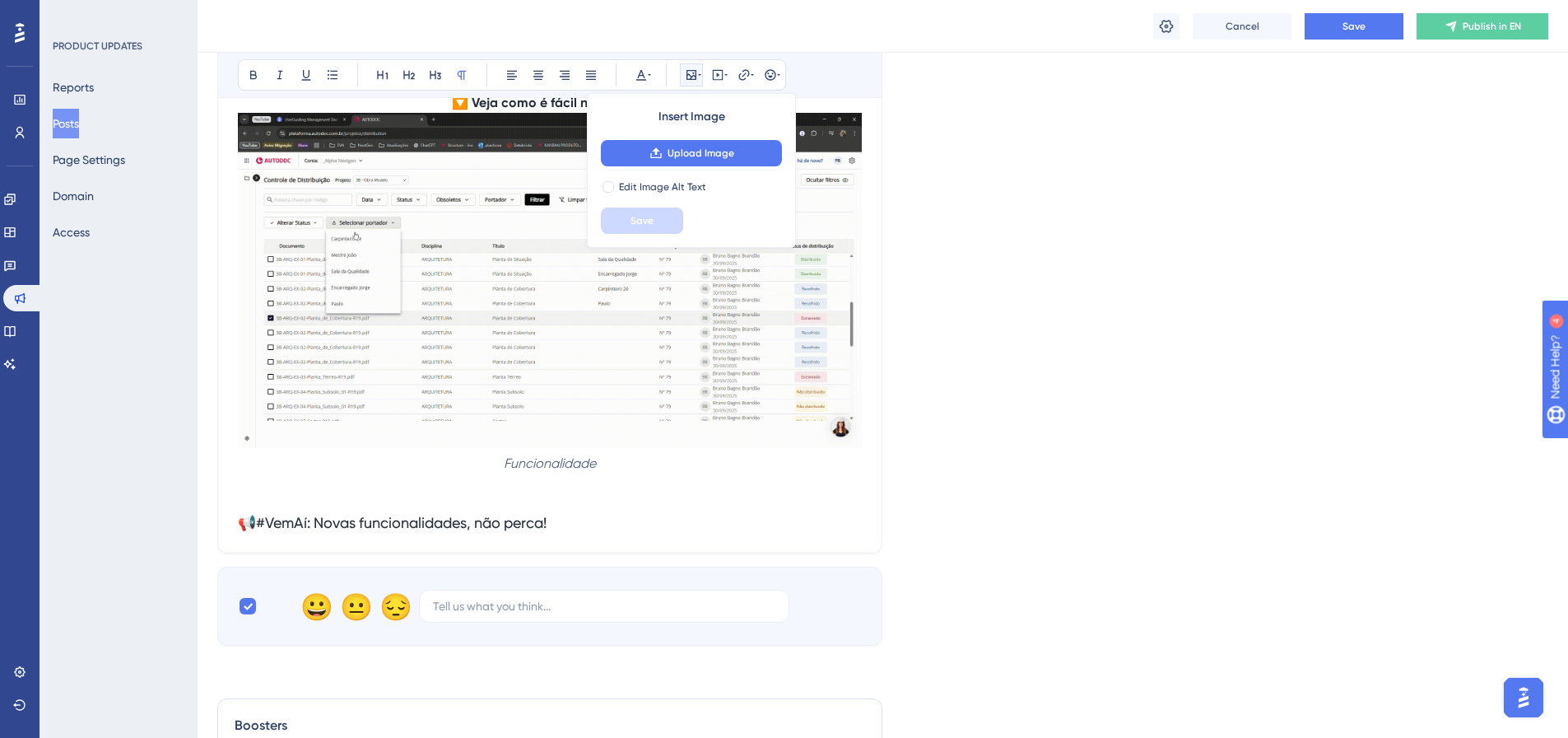
click at [661, 332] on img at bounding box center [549, 280] width 624 height 335
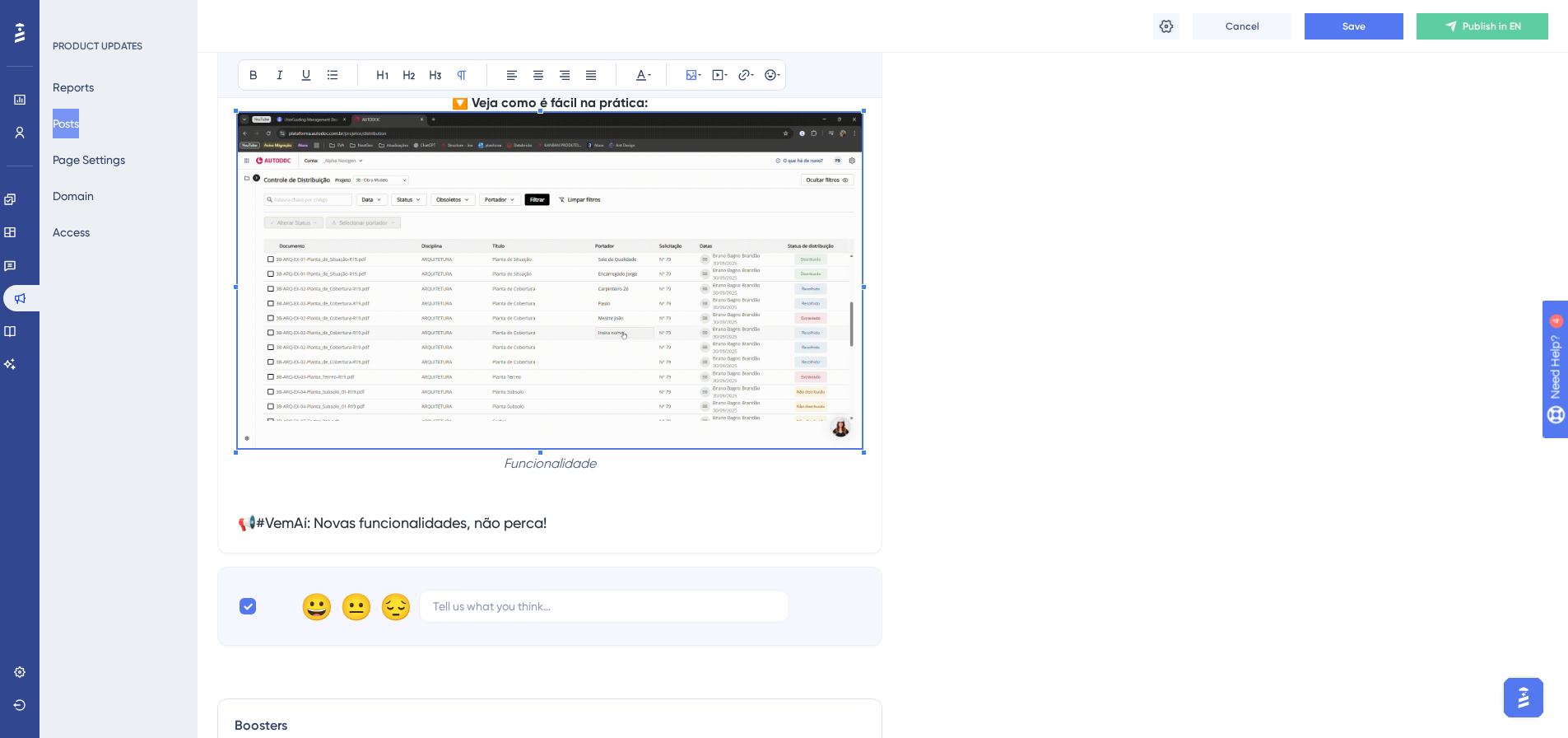
click at [573, 463] on em "Funcionalidade" at bounding box center [550, 463] width 92 height 16
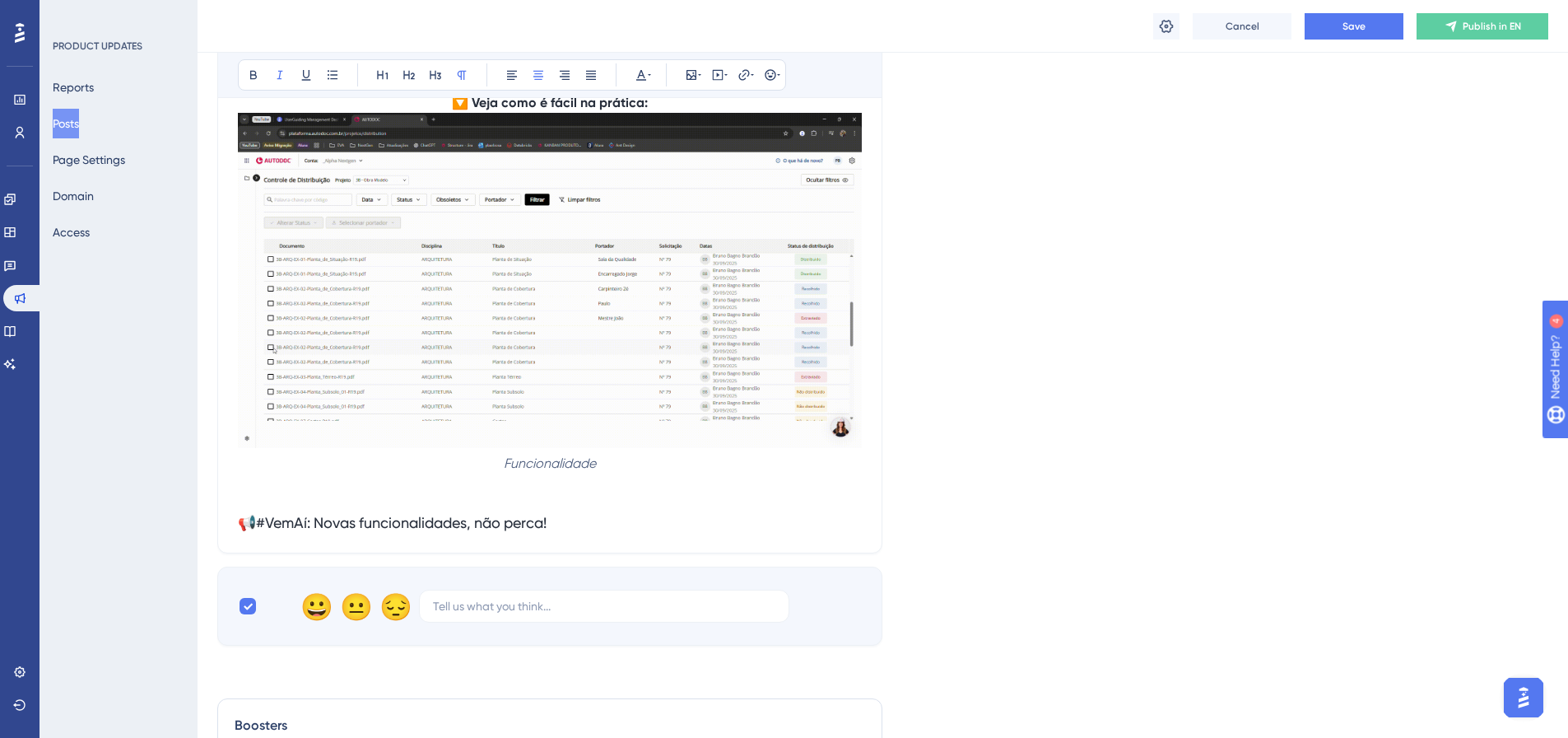
click at [573, 463] on em "Funcionalidade" at bounding box center [550, 463] width 92 height 16
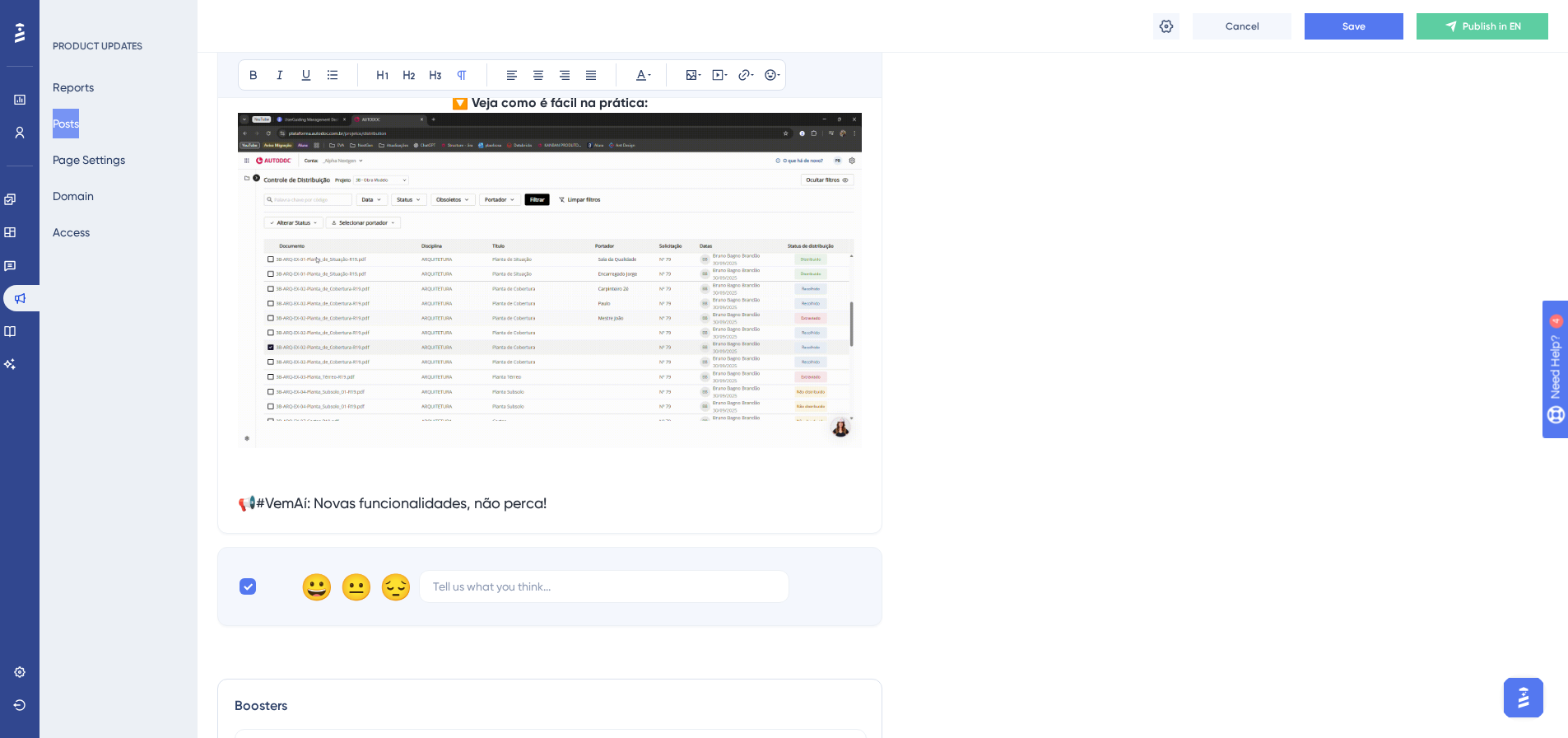
scroll to position [988, 0]
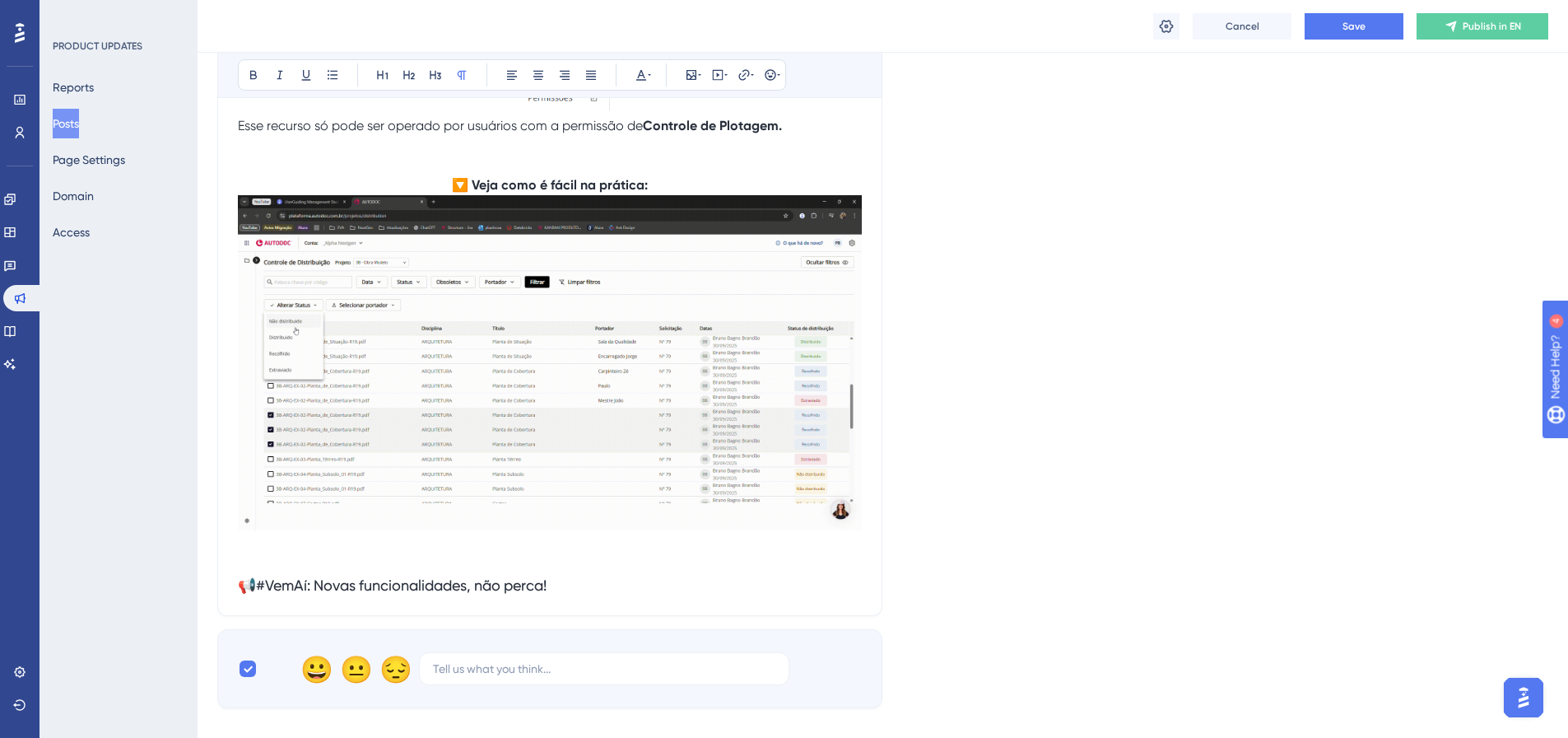
click at [604, 376] on img at bounding box center [549, 363] width 624 height 335
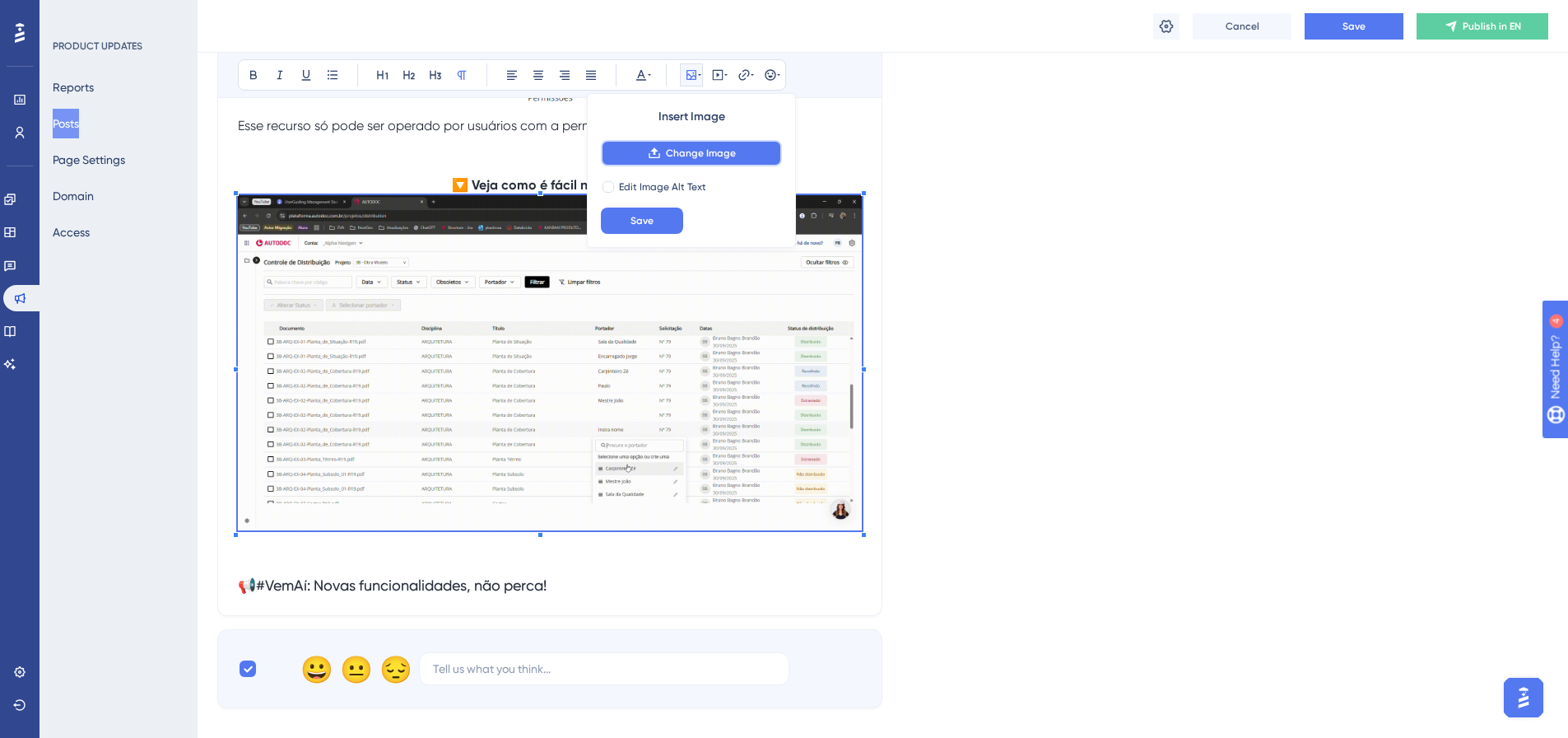
click at [694, 154] on span "Change Image" at bounding box center [700, 152] width 70 height 13
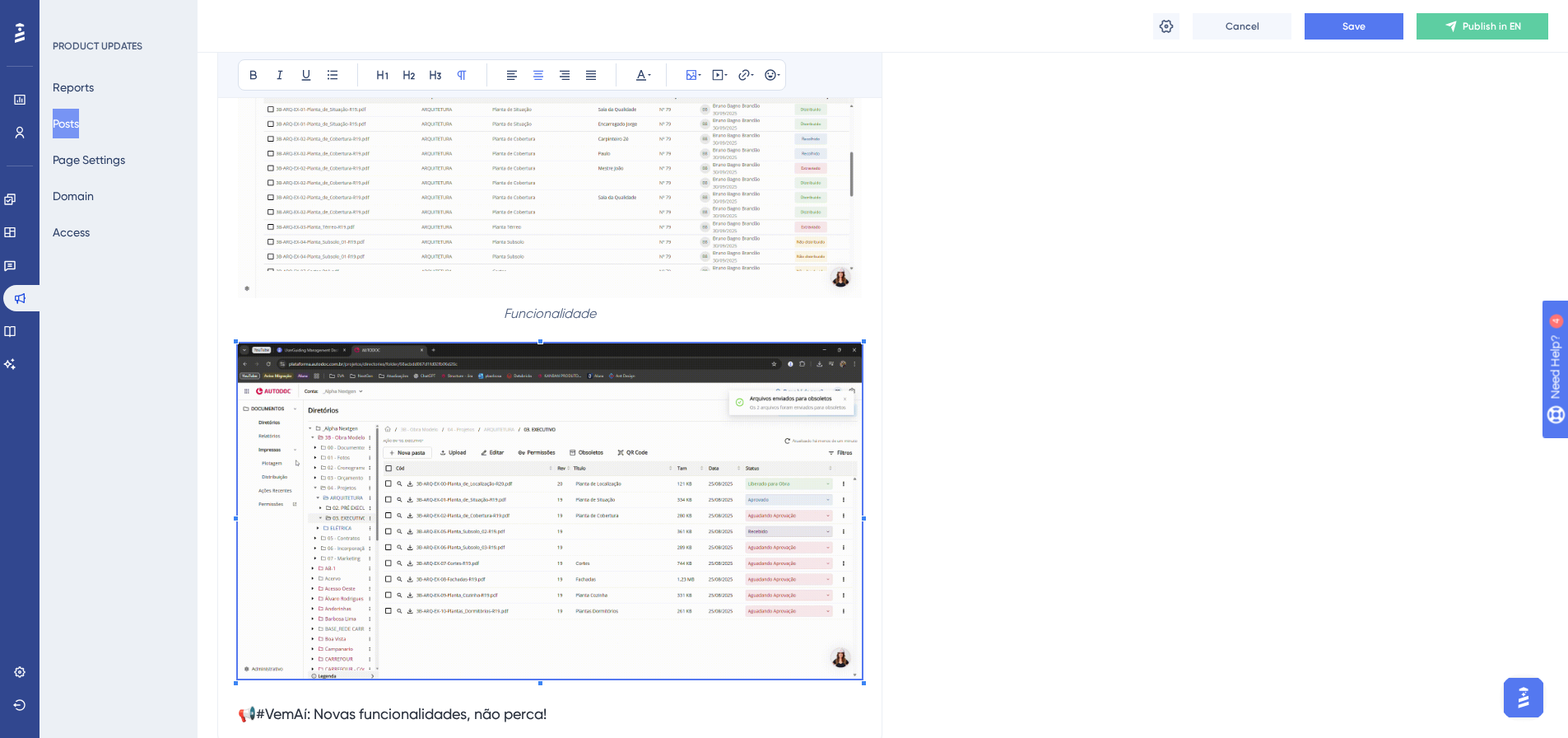
scroll to position [1234, 0]
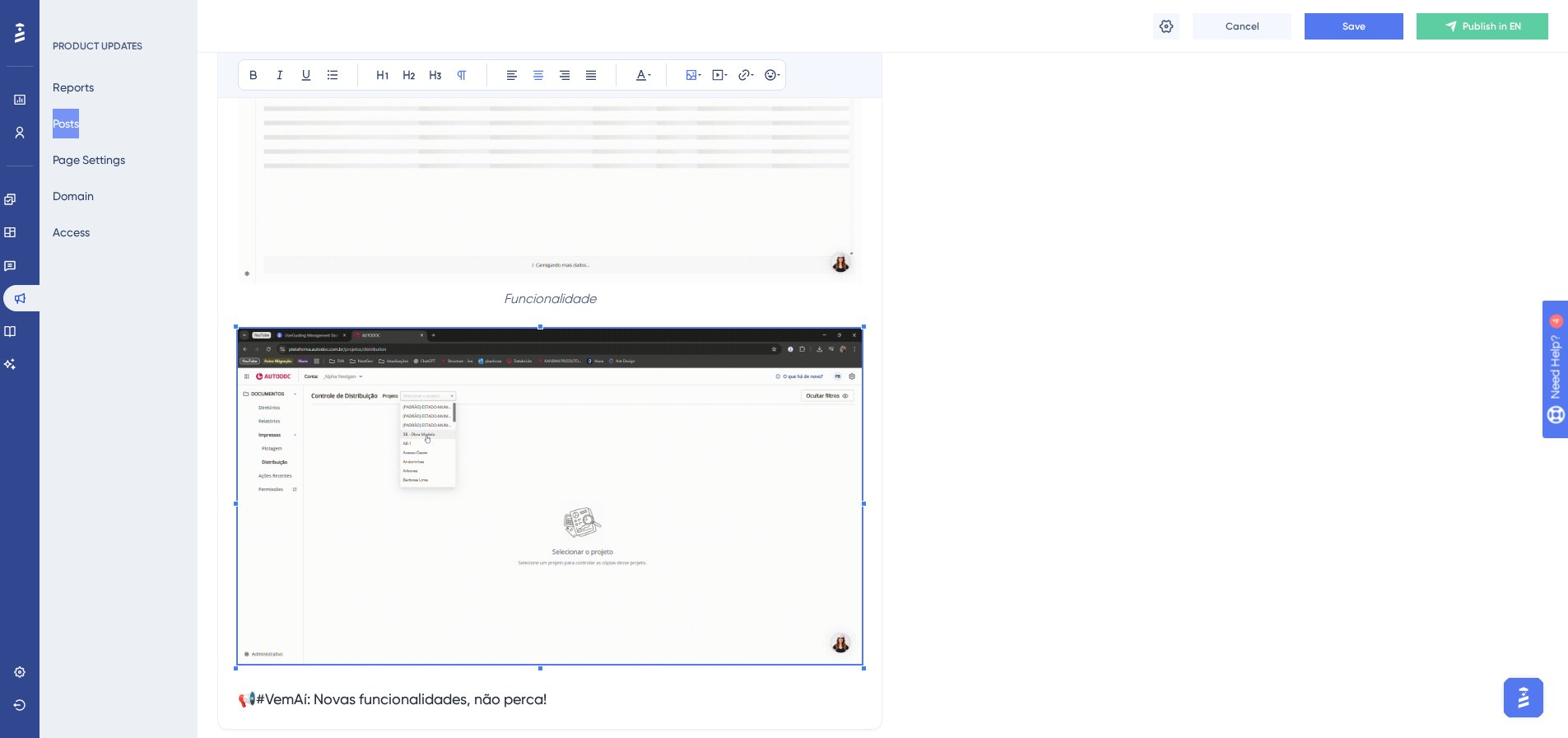
click at [620, 294] on p "Funcionalidade" at bounding box center [549, 299] width 624 height 20
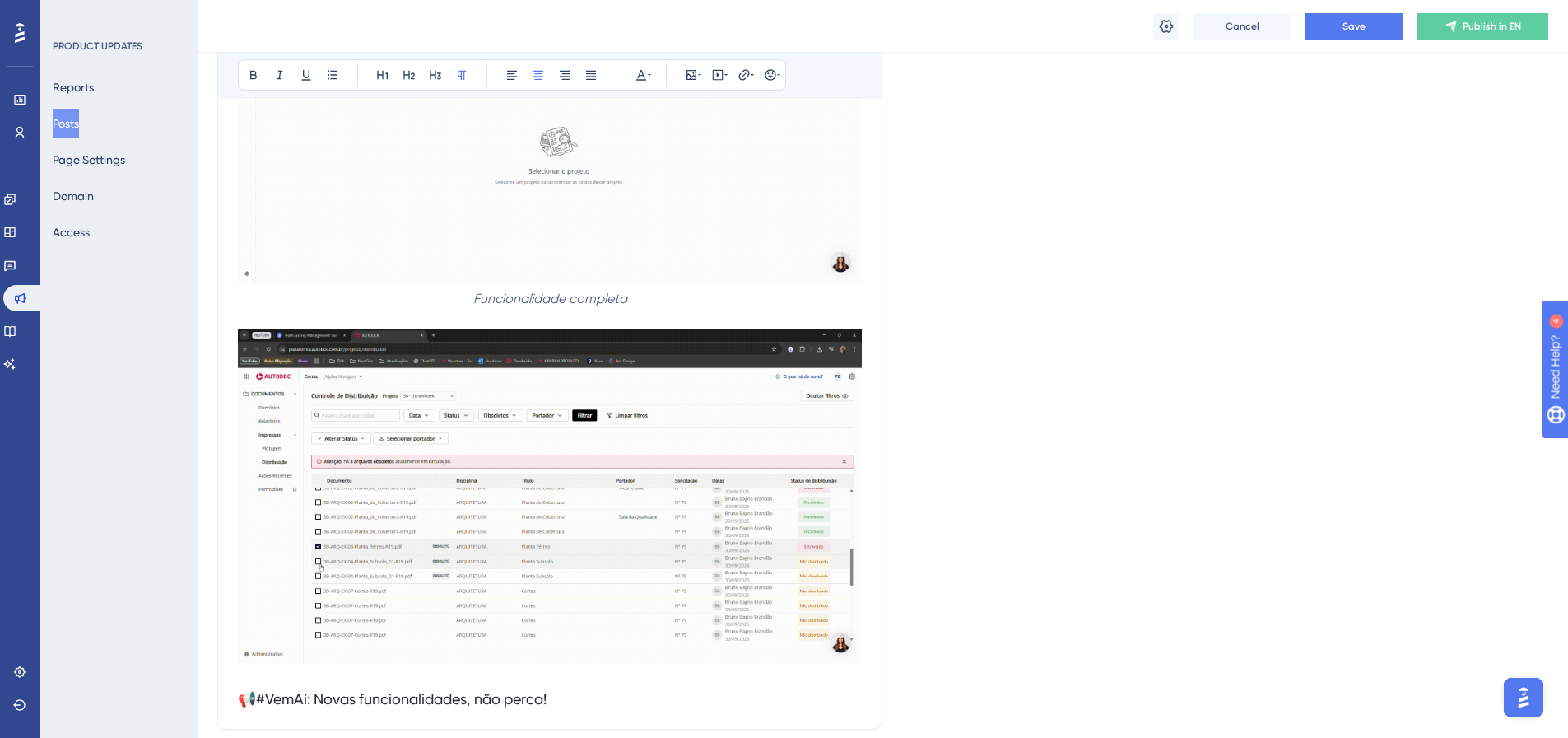
click at [651, 299] on p "Funcionalidade completa" at bounding box center [549, 299] width 624 height 20
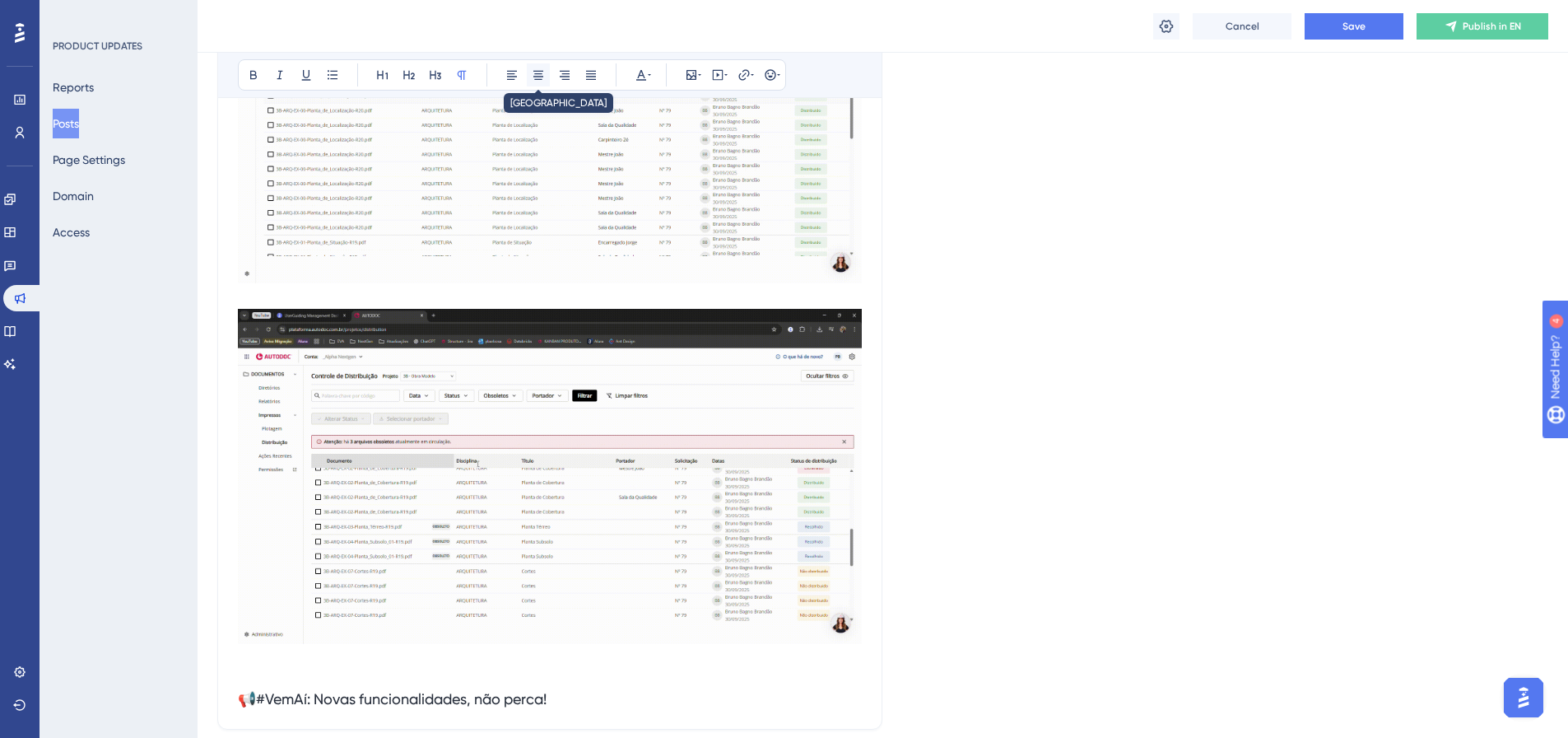
click at [534, 73] on icon at bounding box center [537, 75] width 13 height 13
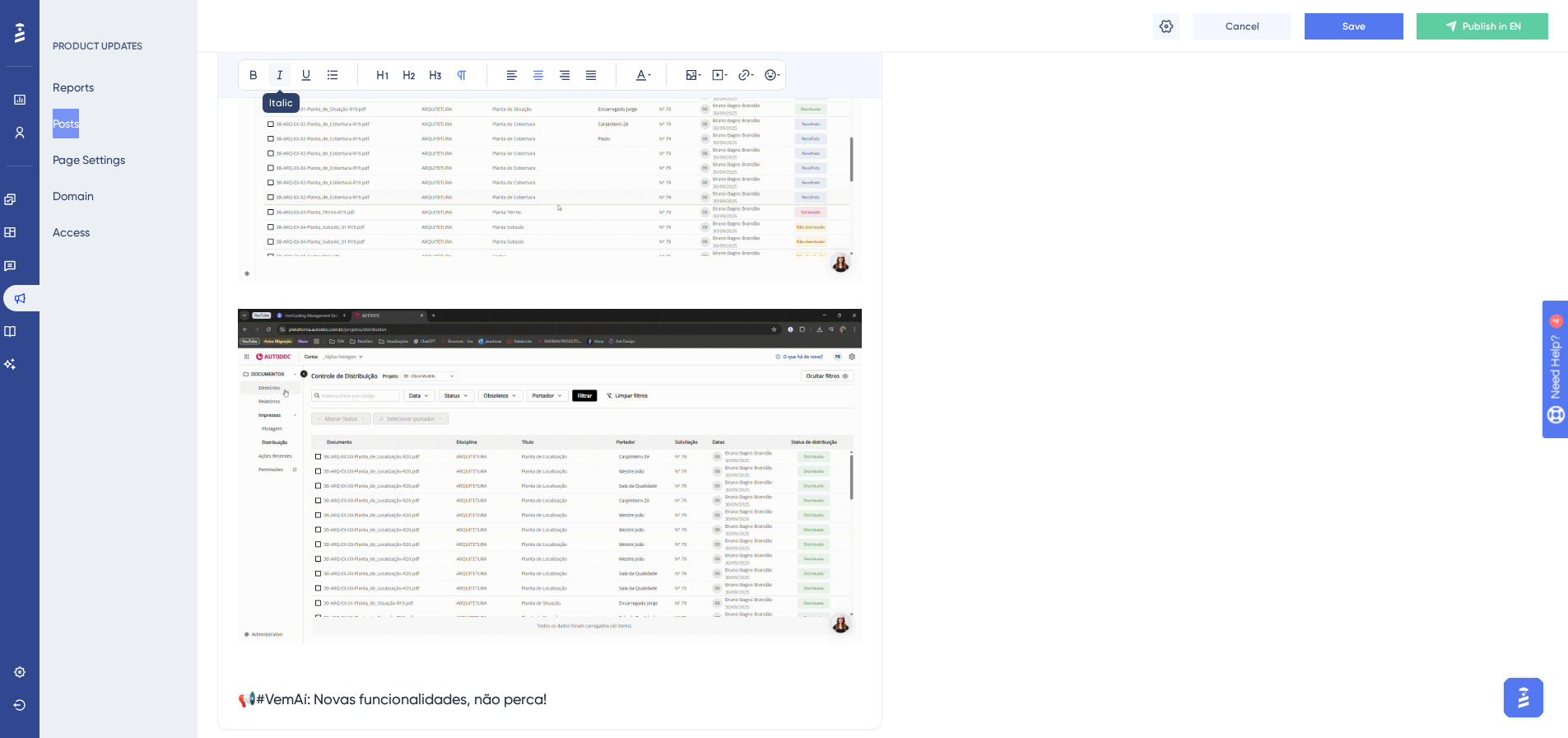
click at [281, 77] on icon at bounding box center [279, 75] width 13 height 13
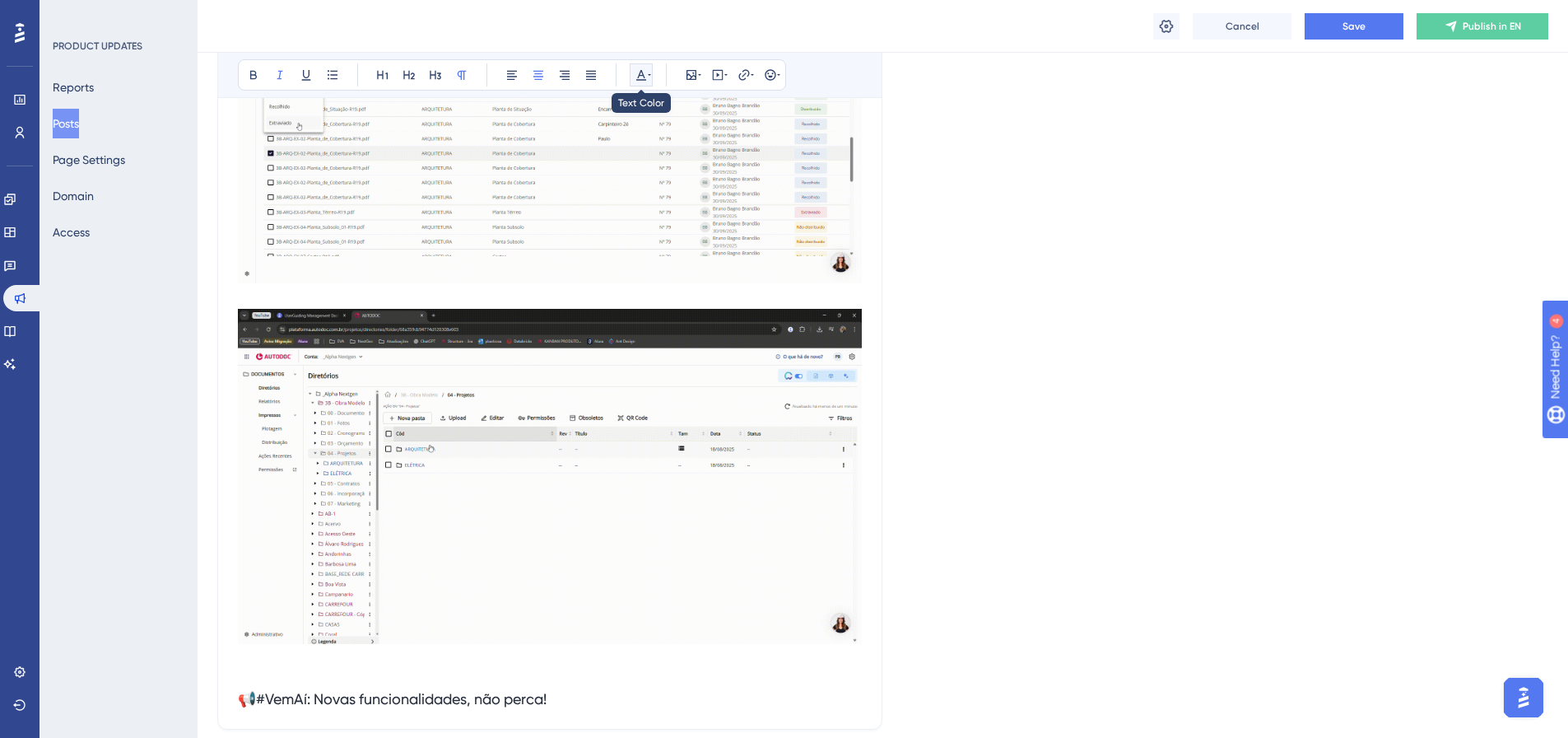
click at [644, 74] on icon at bounding box center [641, 75] width 13 height 13
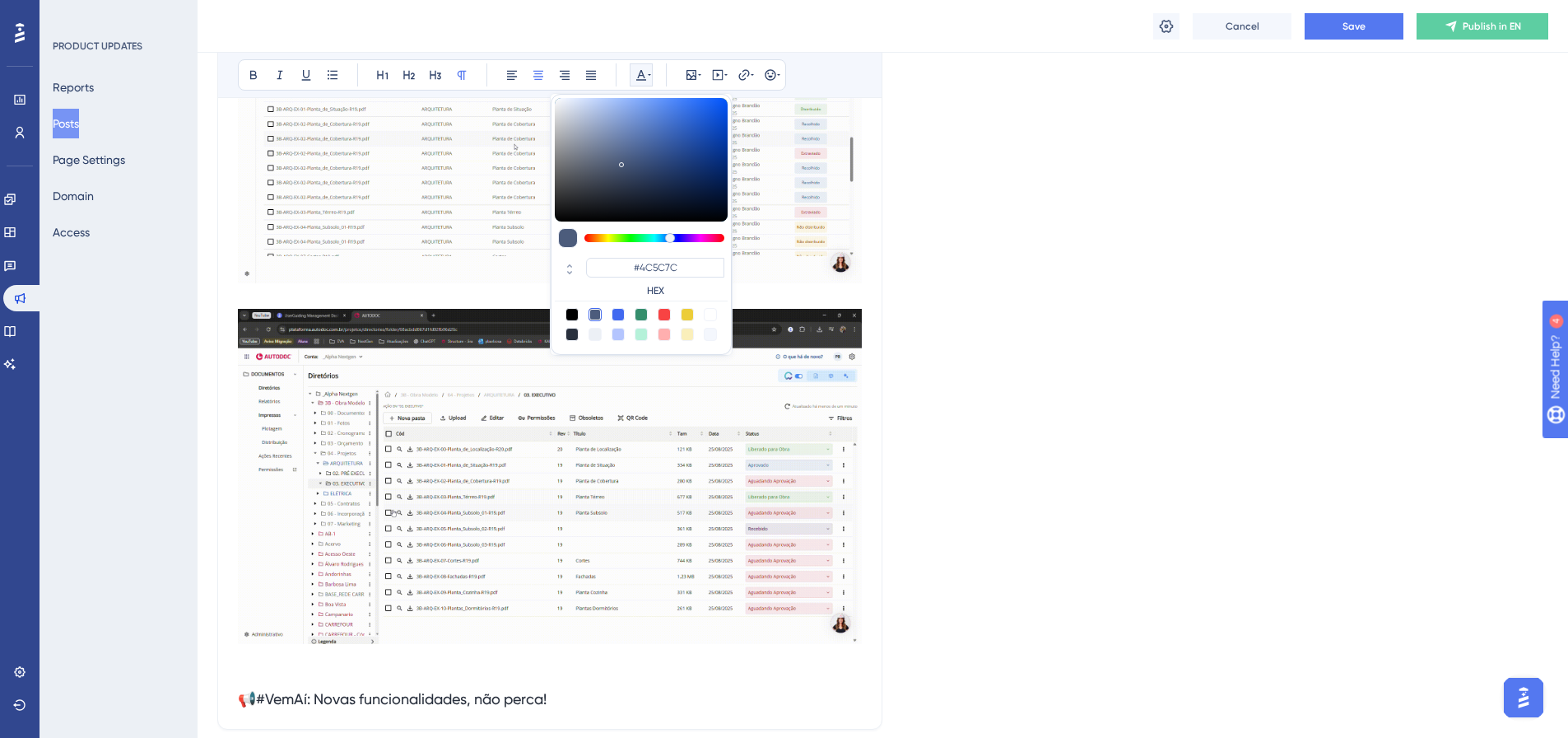
click at [570, 336] on div at bounding box center [571, 333] width 13 height 13
type input "#29303D"
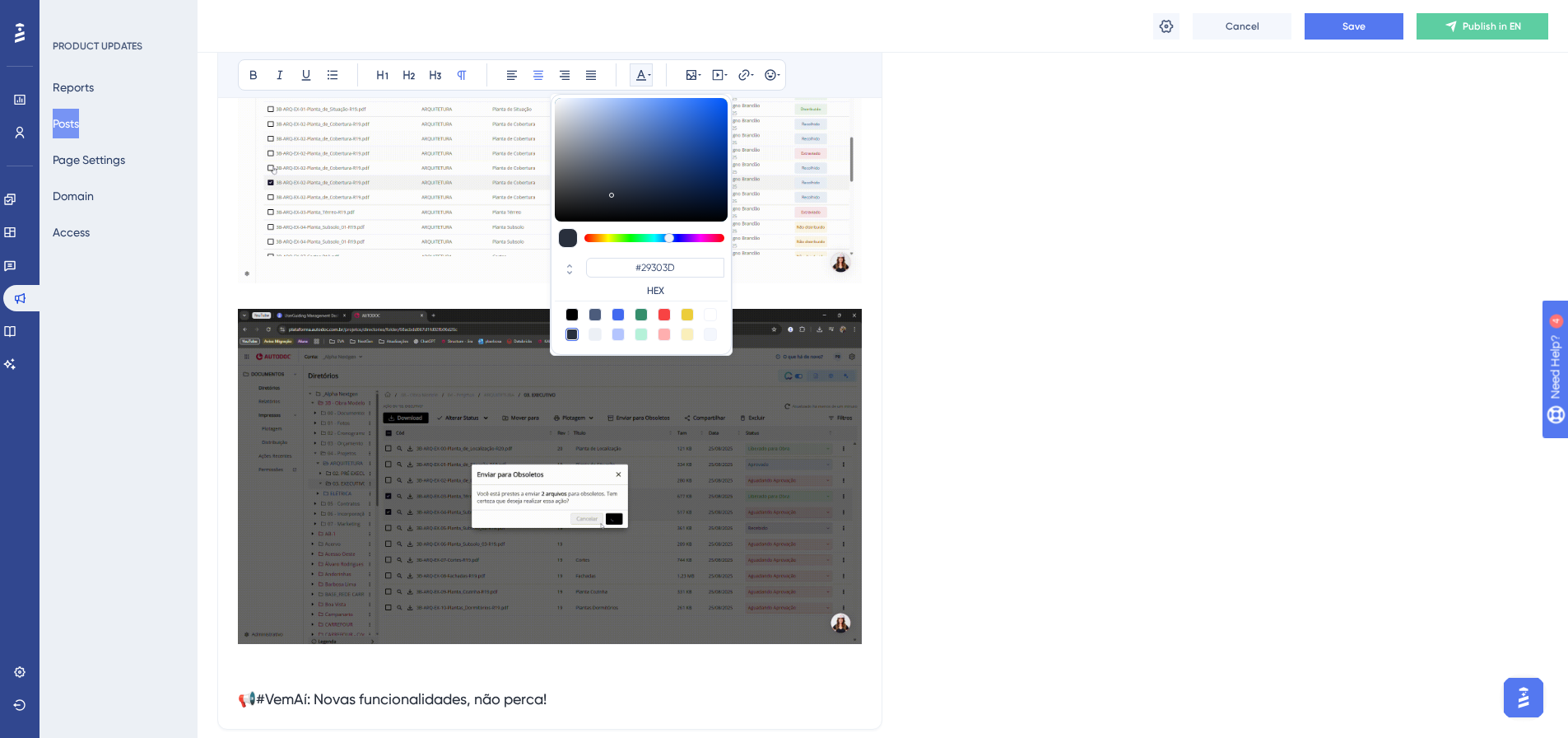
click at [590, 660] on p at bounding box center [549, 659] width 624 height 20
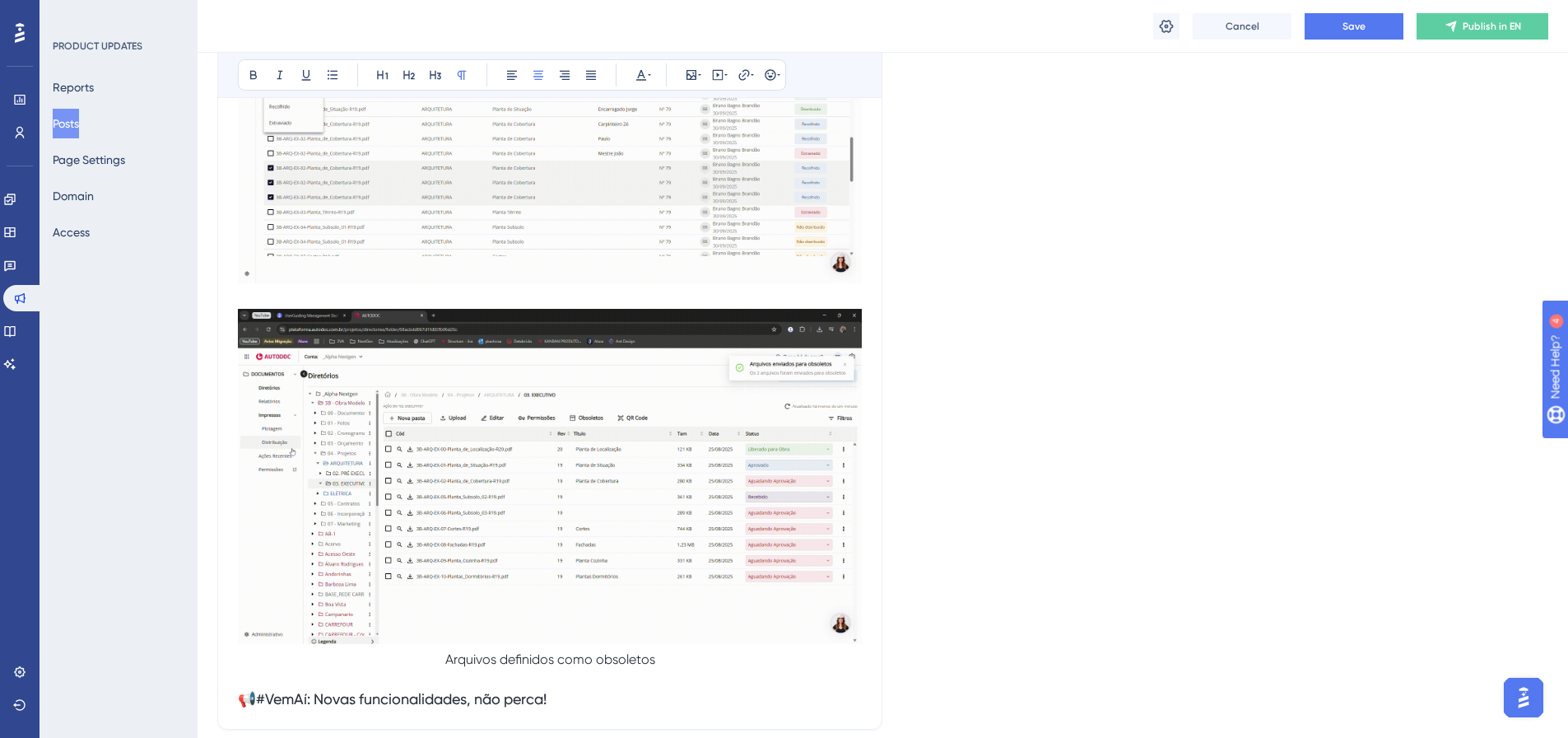
click at [454, 659] on span "Arquivos definidos como obsoletos" at bounding box center [550, 659] width 210 height 16
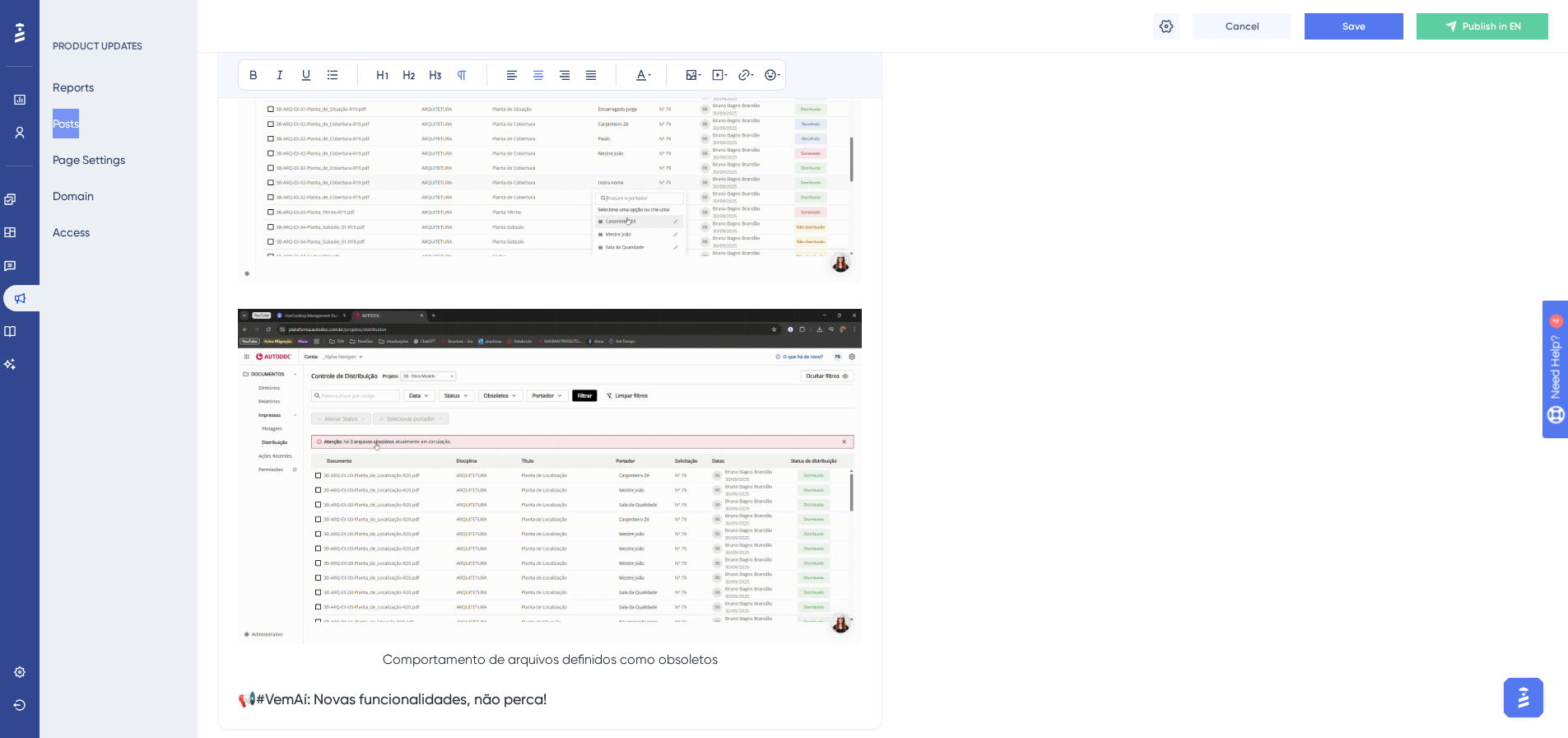
click at [614, 294] on p at bounding box center [549, 299] width 624 height 20
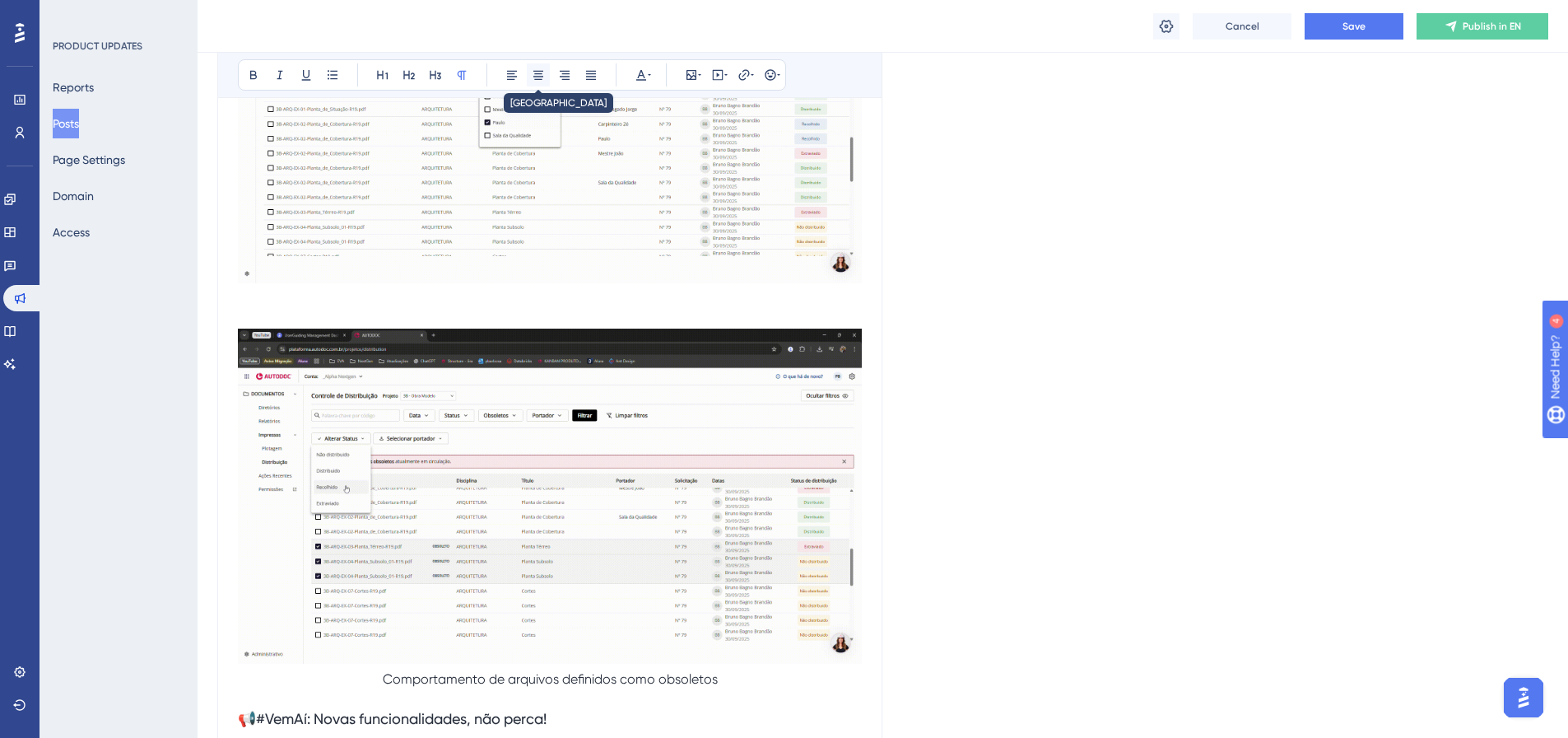
click at [539, 74] on icon at bounding box center [538, 75] width 10 height 9
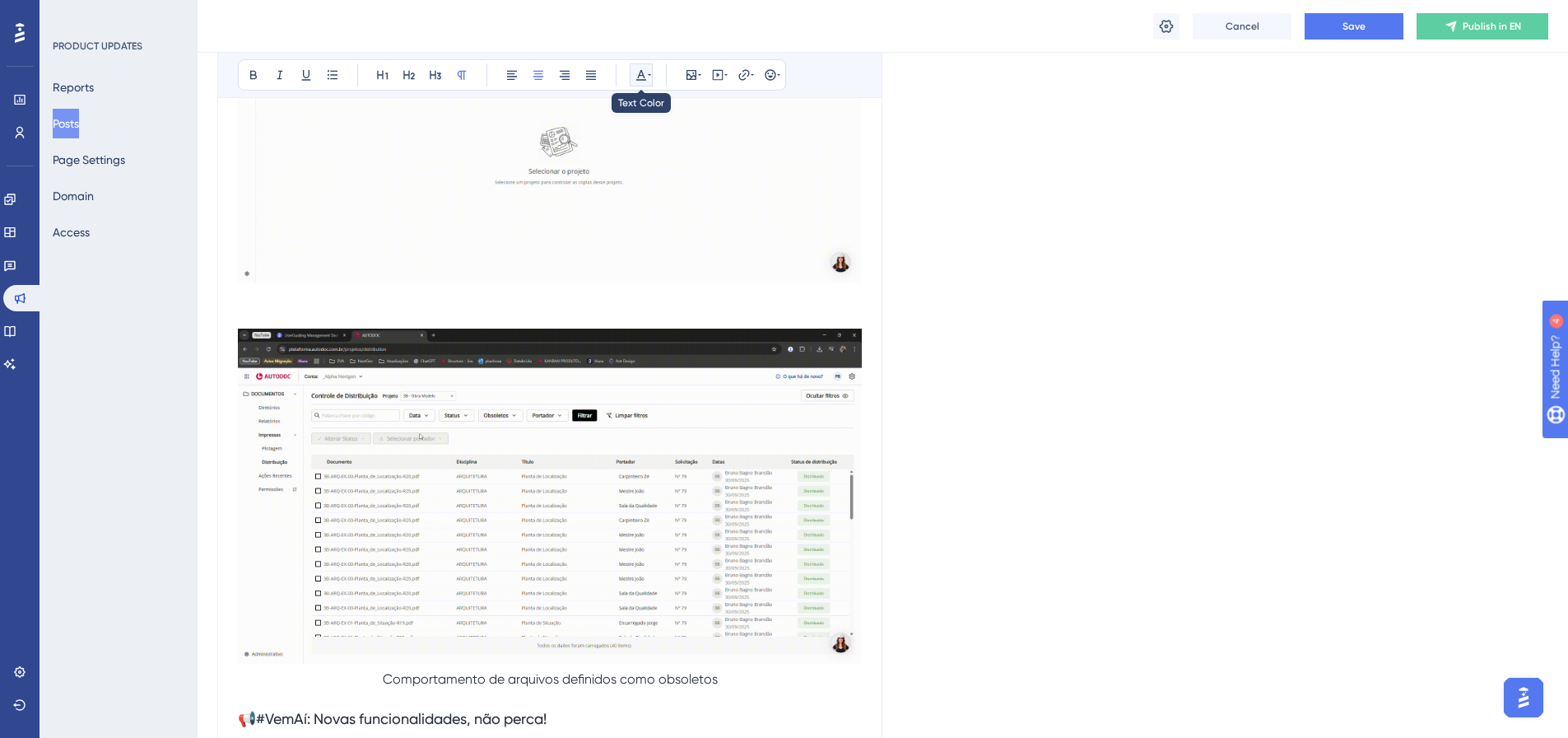
click at [644, 81] on icon at bounding box center [641, 75] width 13 height 13
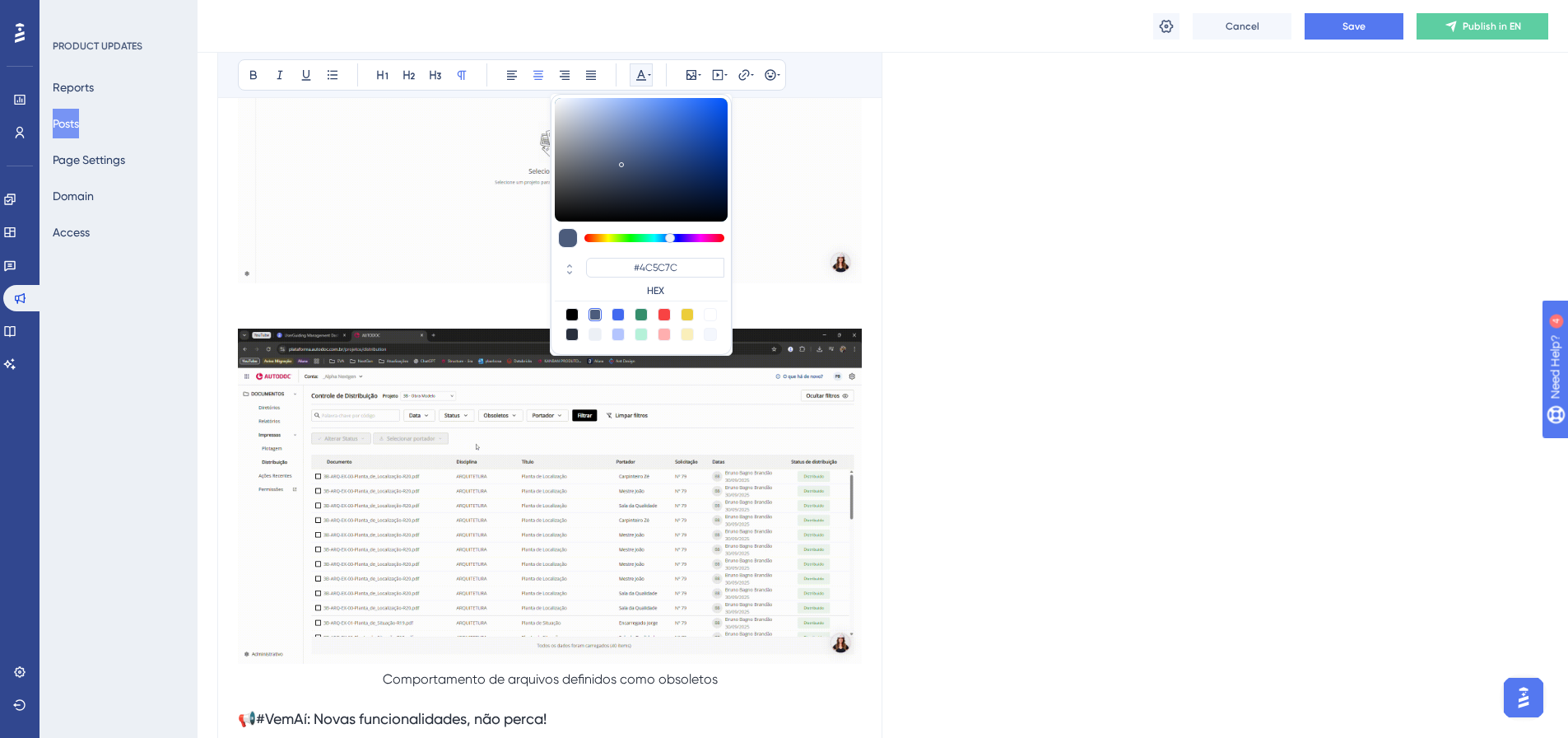
click at [572, 334] on div at bounding box center [571, 333] width 13 height 13
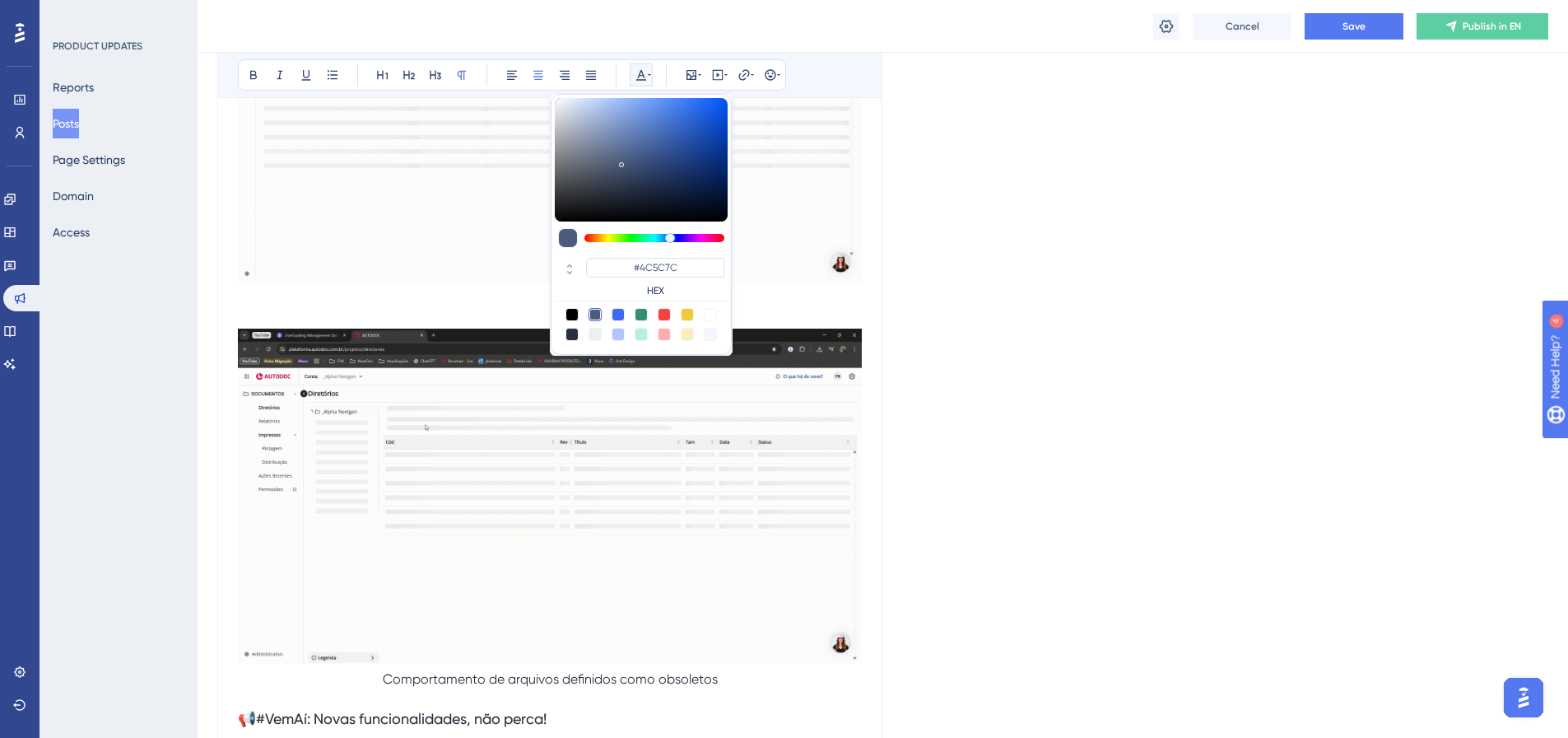
type input "#29303D"
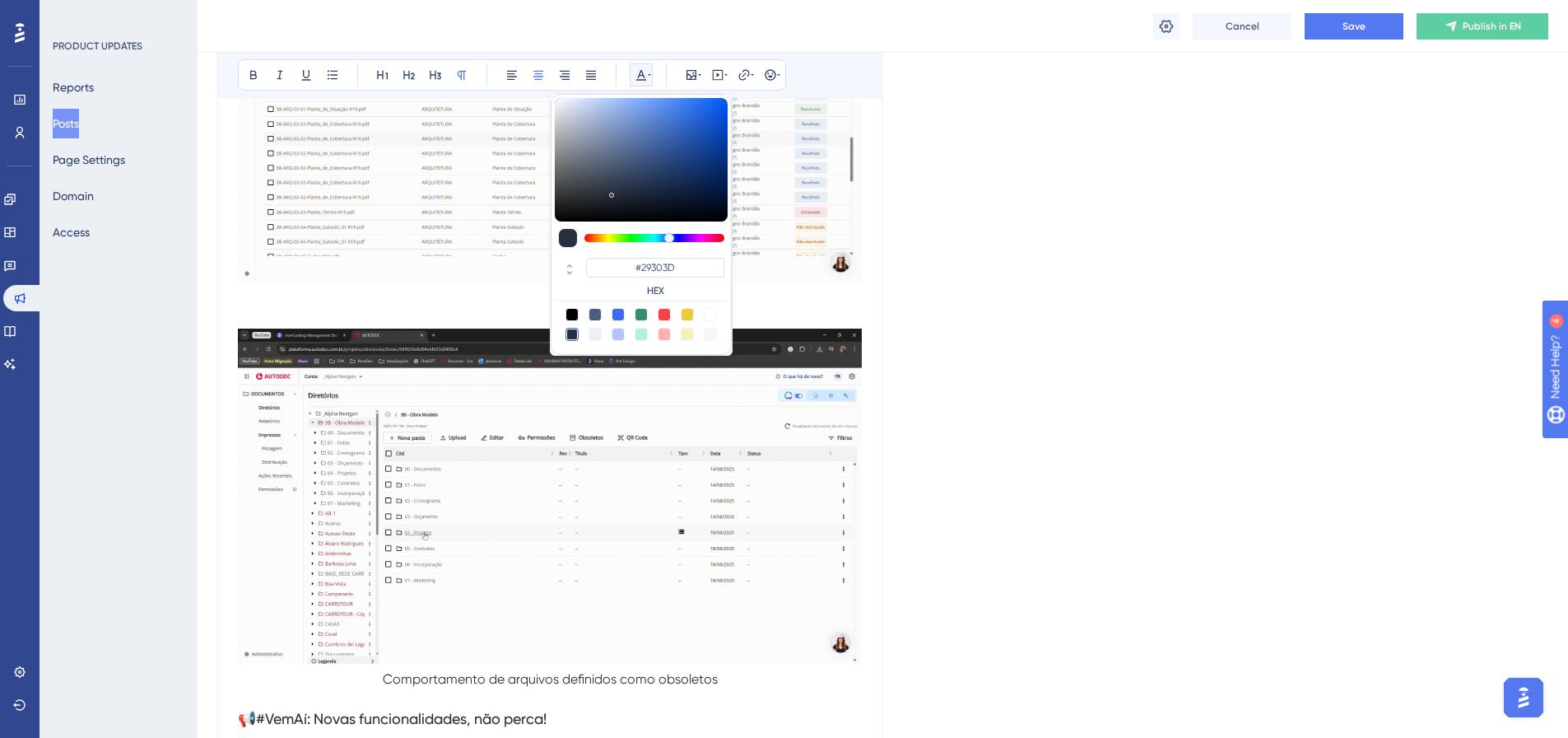
click at [536, 289] on p at bounding box center [549, 299] width 624 height 20
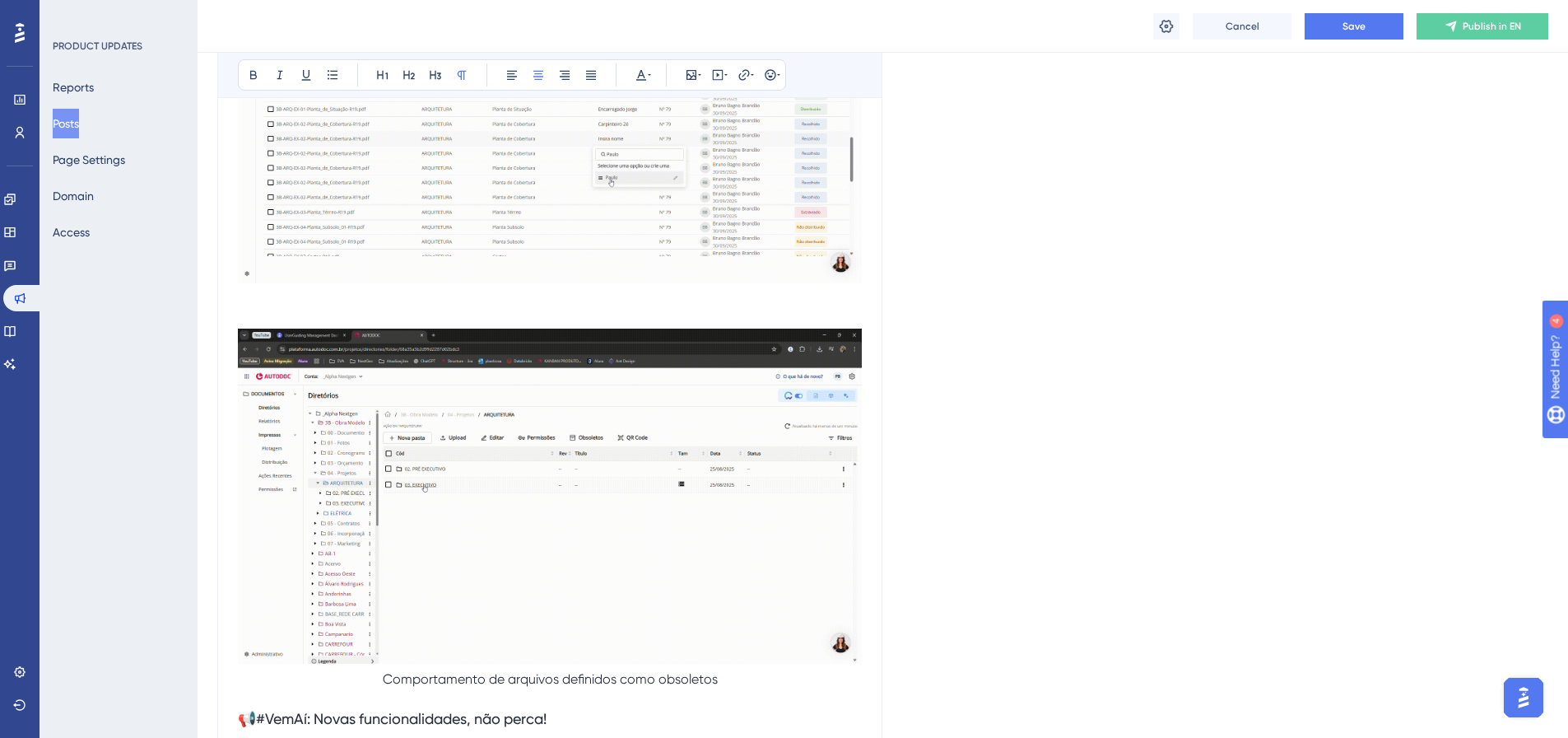
click at [555, 297] on p at bounding box center [549, 299] width 624 height 20
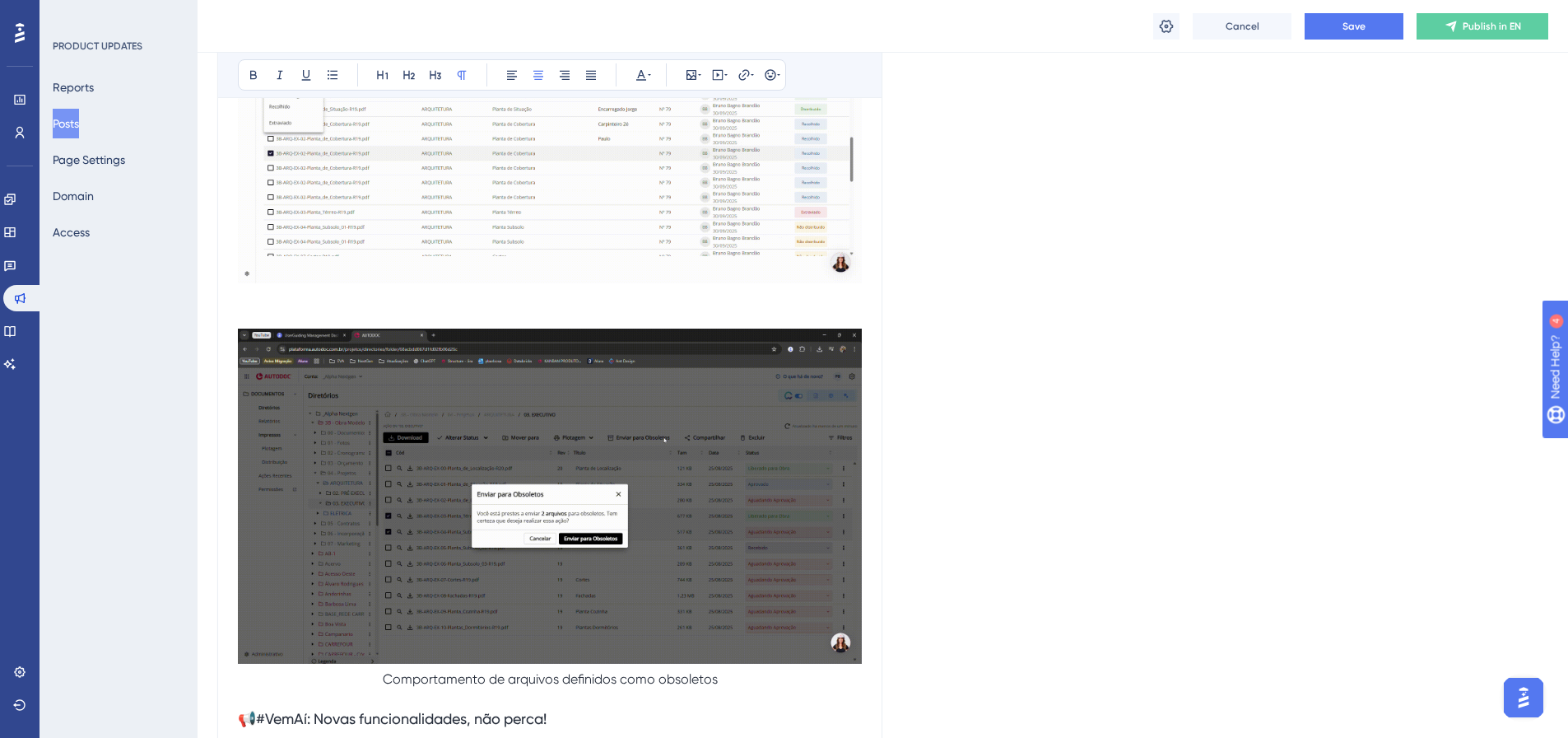
click at [533, 293] on p at bounding box center [549, 299] width 624 height 20
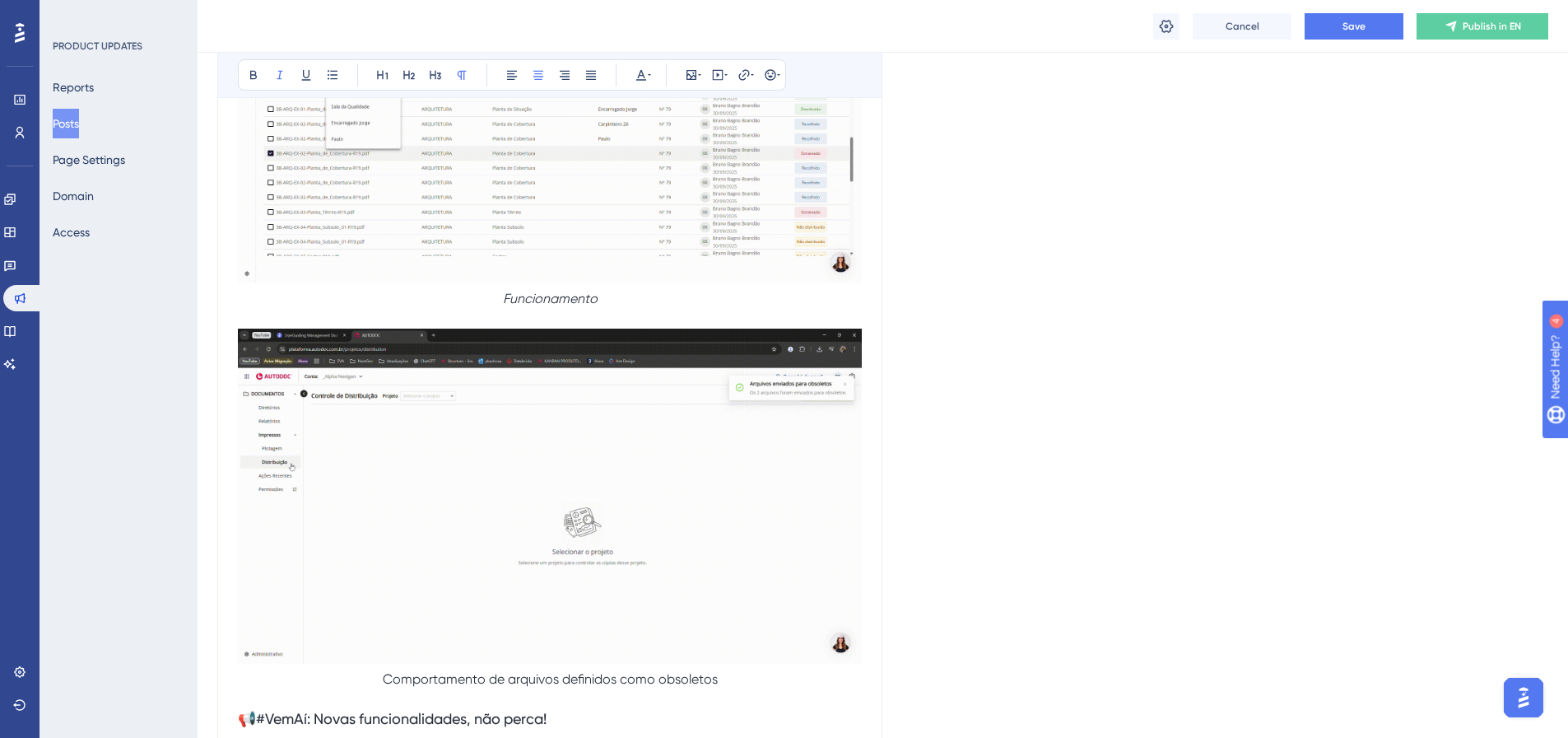
click at [621, 298] on p "Funcionamento" at bounding box center [549, 299] width 624 height 20
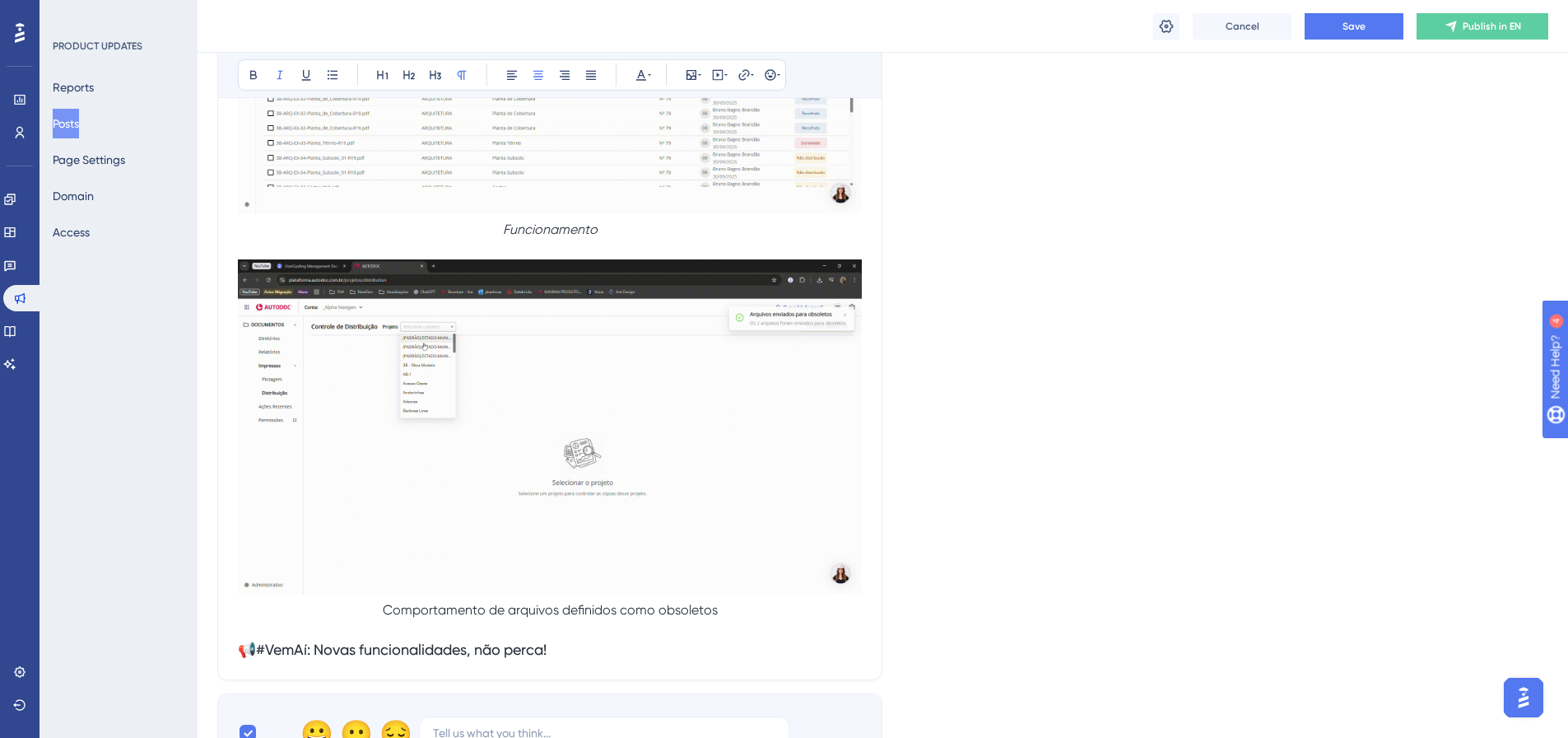
scroll to position [1153, 0]
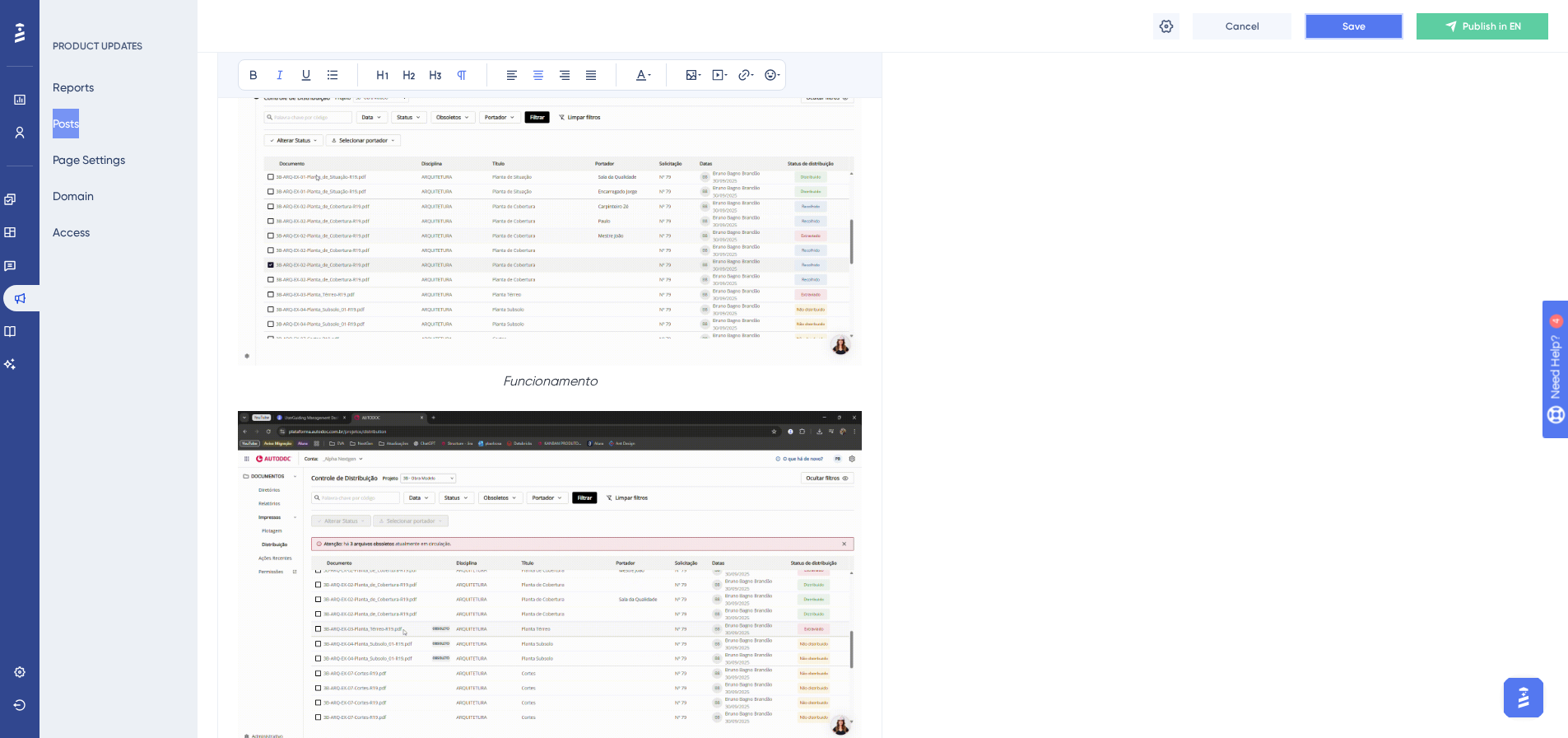
click at [1356, 23] on span "Save" at bounding box center [1353, 26] width 23 height 13
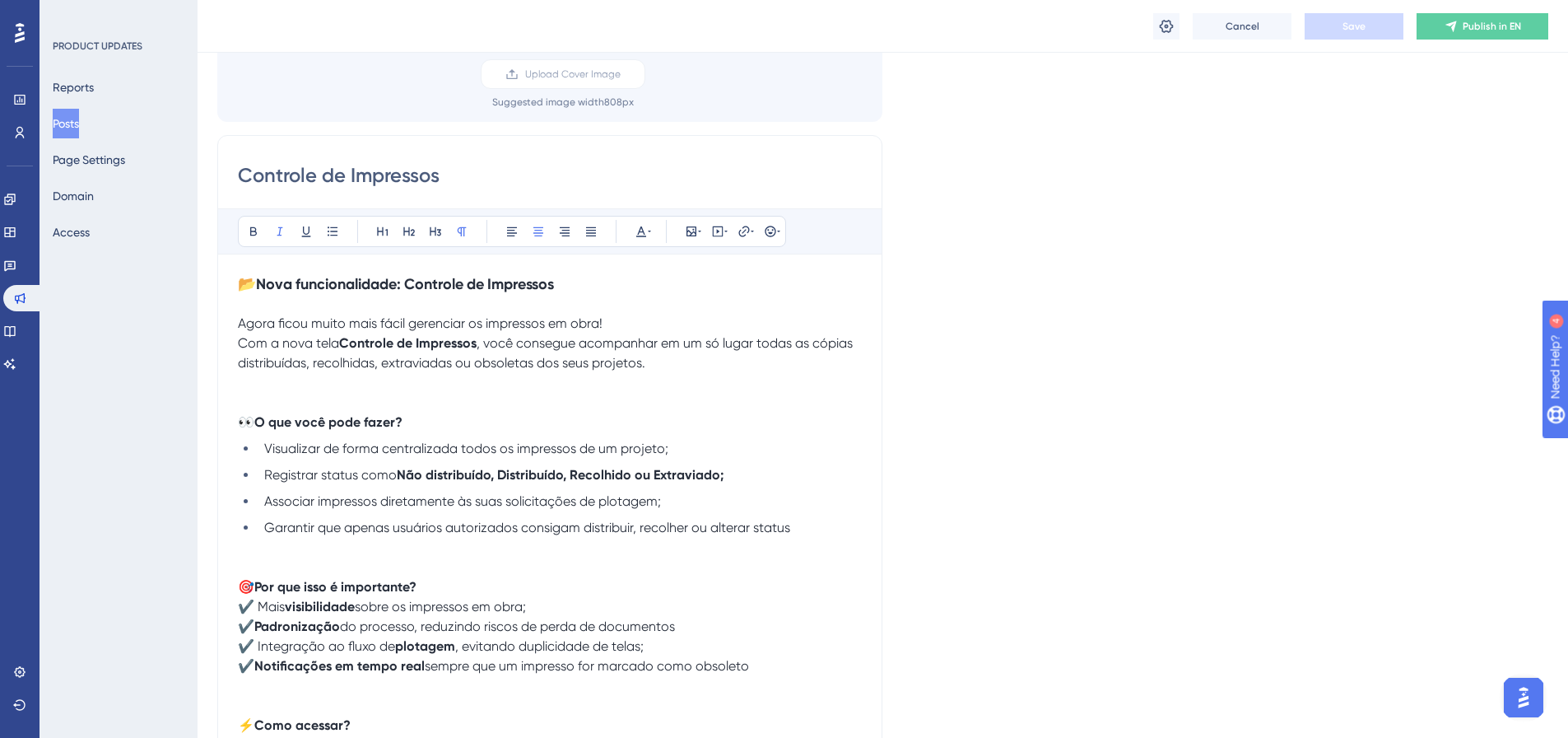
scroll to position [0, 0]
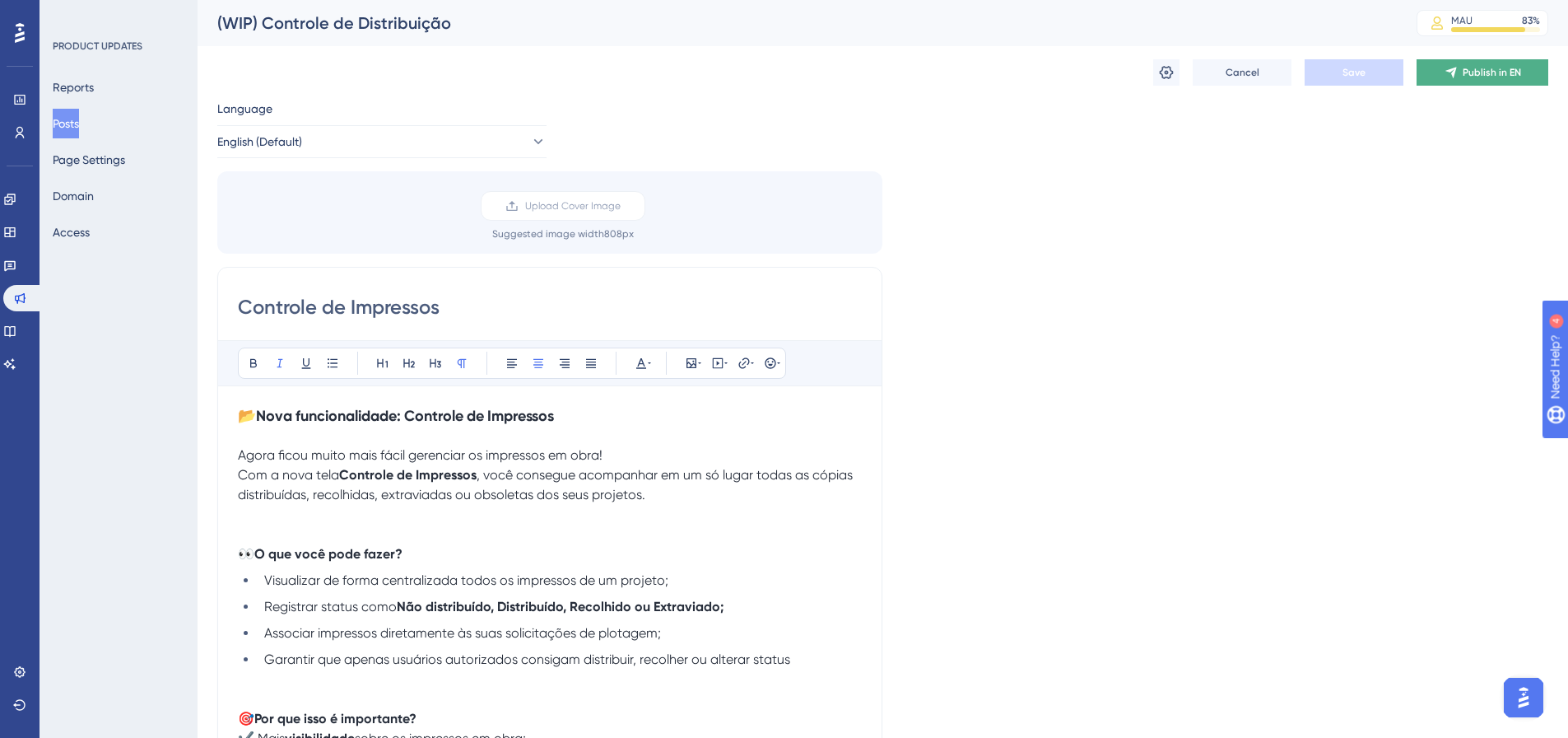
click at [1504, 79] on span "Publish in EN" at bounding box center [1490, 72] width 58 height 13
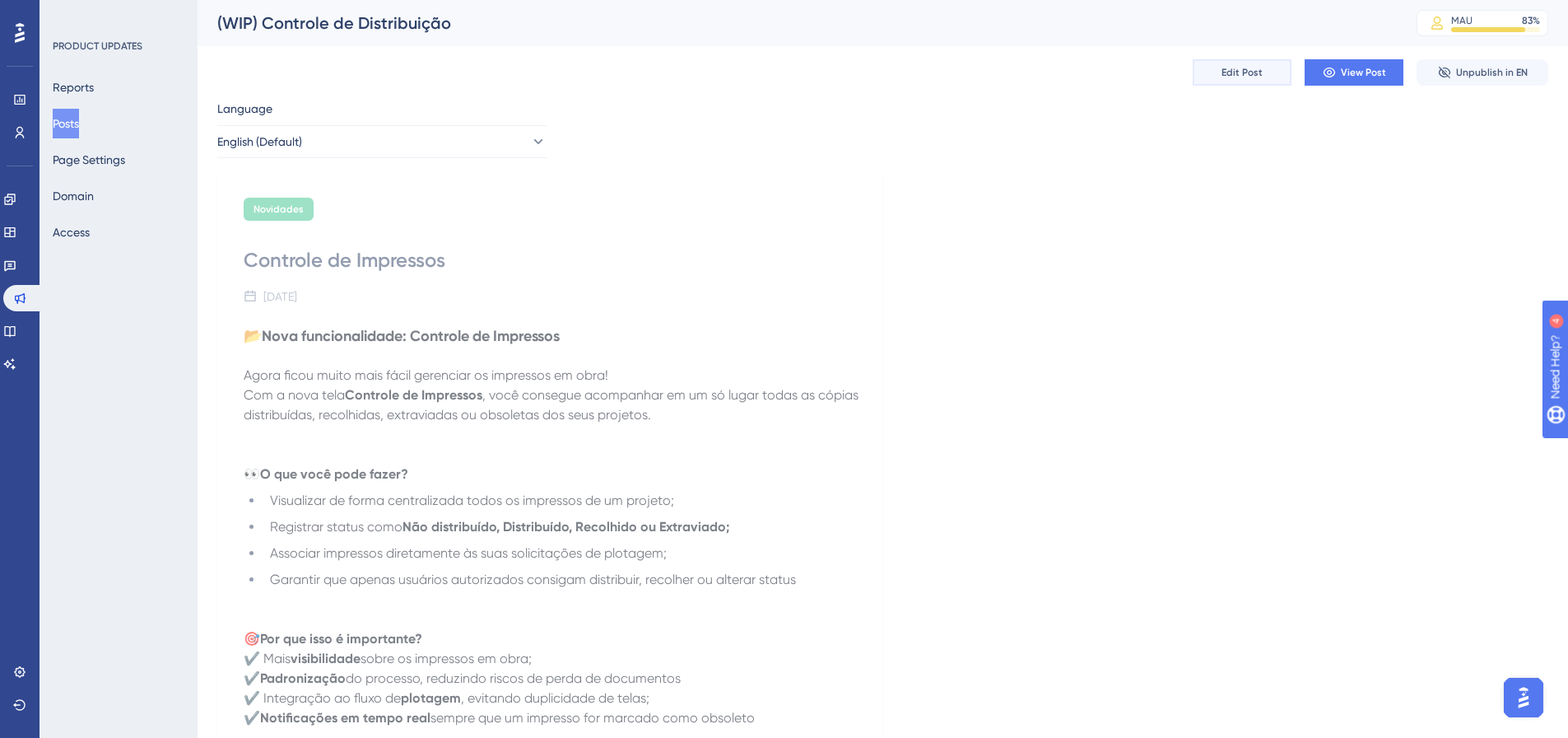
click at [1253, 77] on span "Edit Post" at bounding box center [1242, 72] width 41 height 13
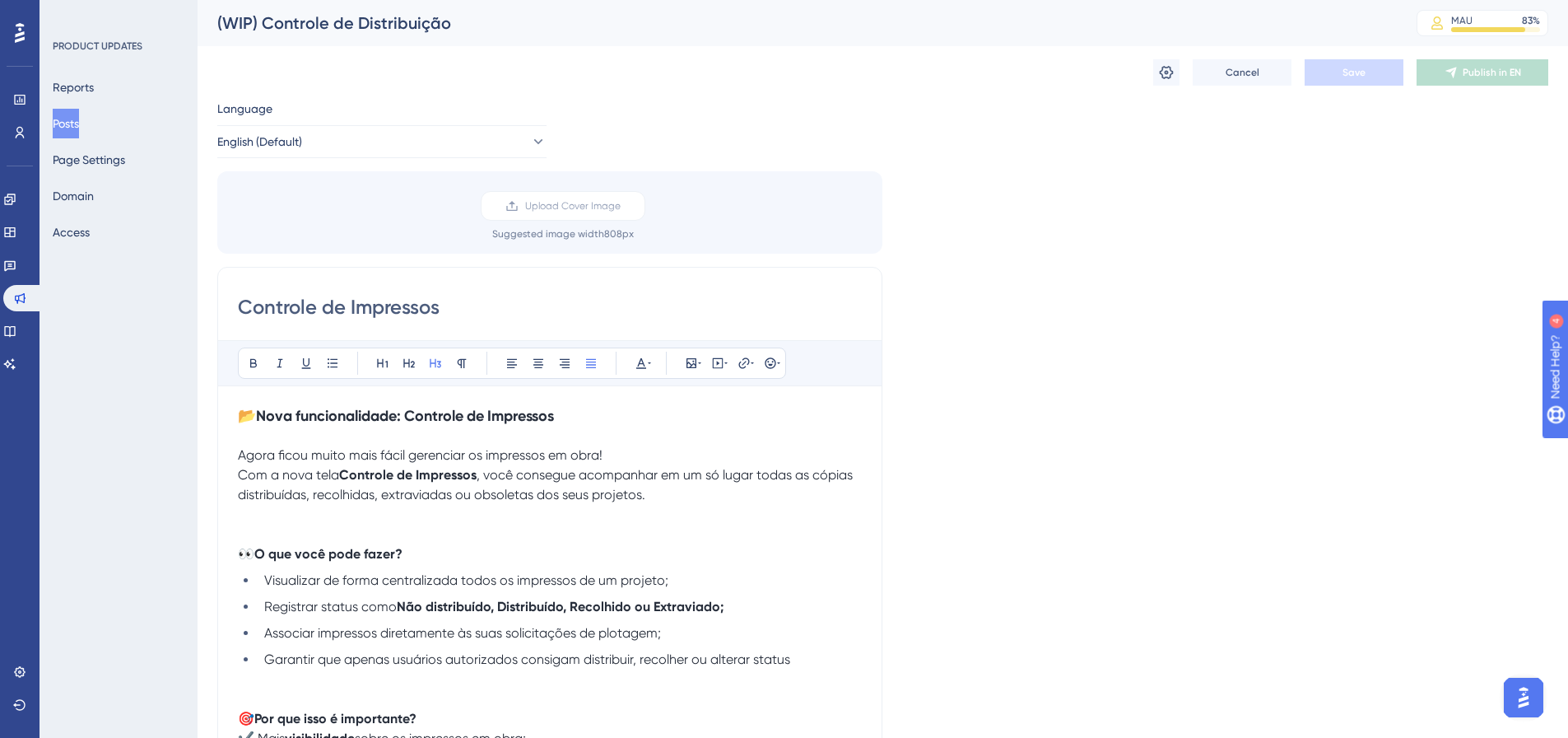
scroll to position [372, 0]
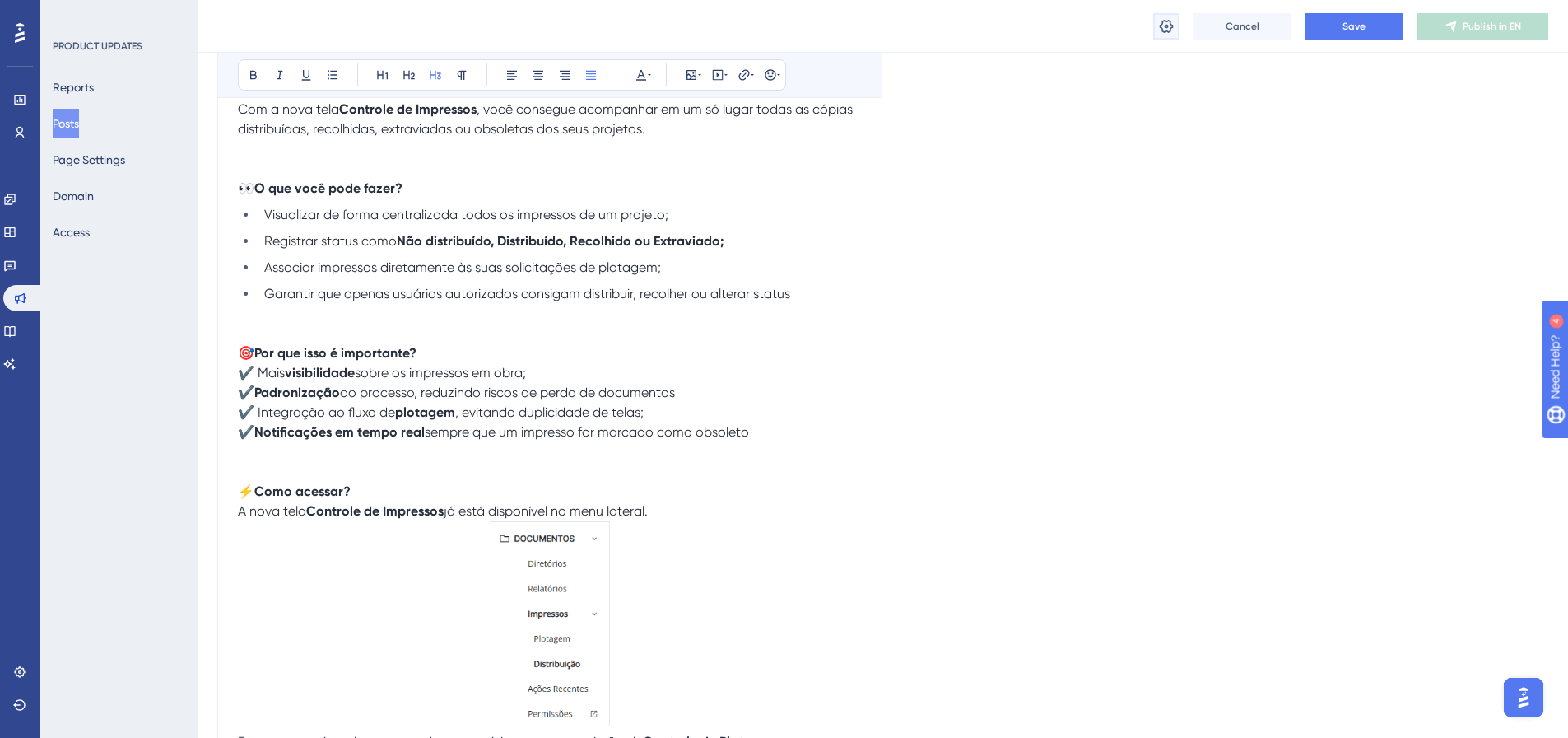
click at [1160, 28] on icon at bounding box center [1166, 26] width 17 height 17
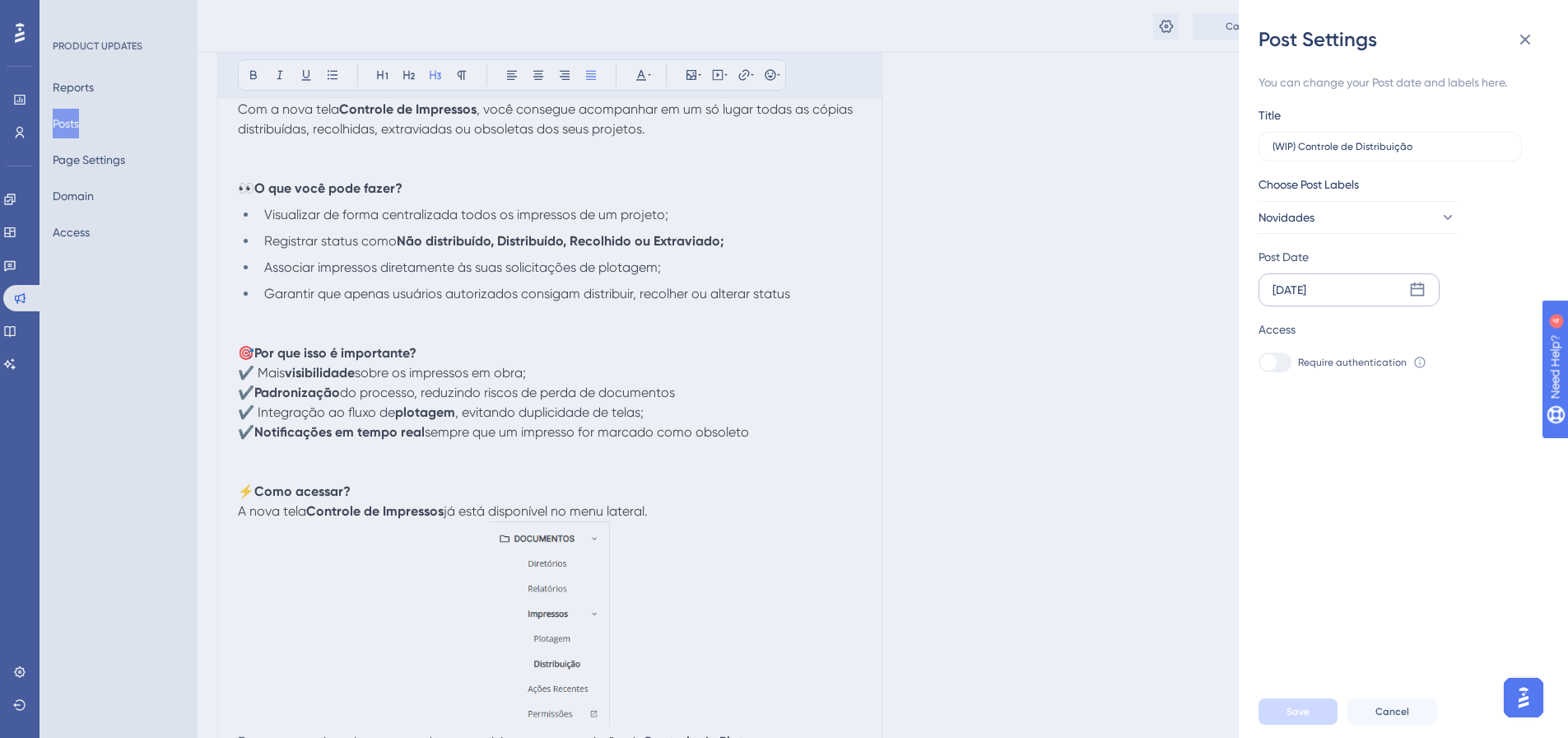
click at [1354, 298] on div "[DATE]" at bounding box center [1349, 290] width 181 height 33
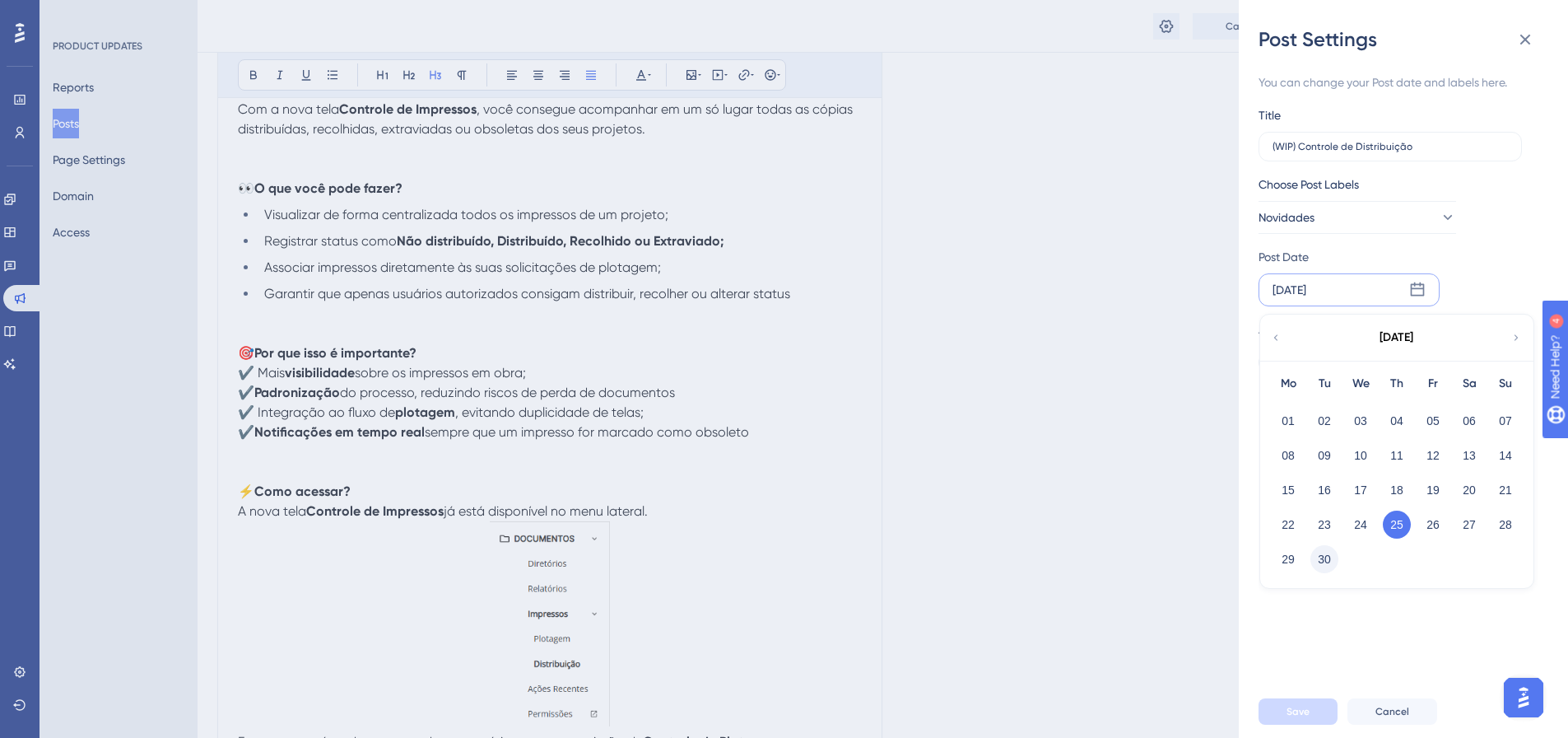
click at [1326, 555] on button "30" at bounding box center [1323, 559] width 28 height 28
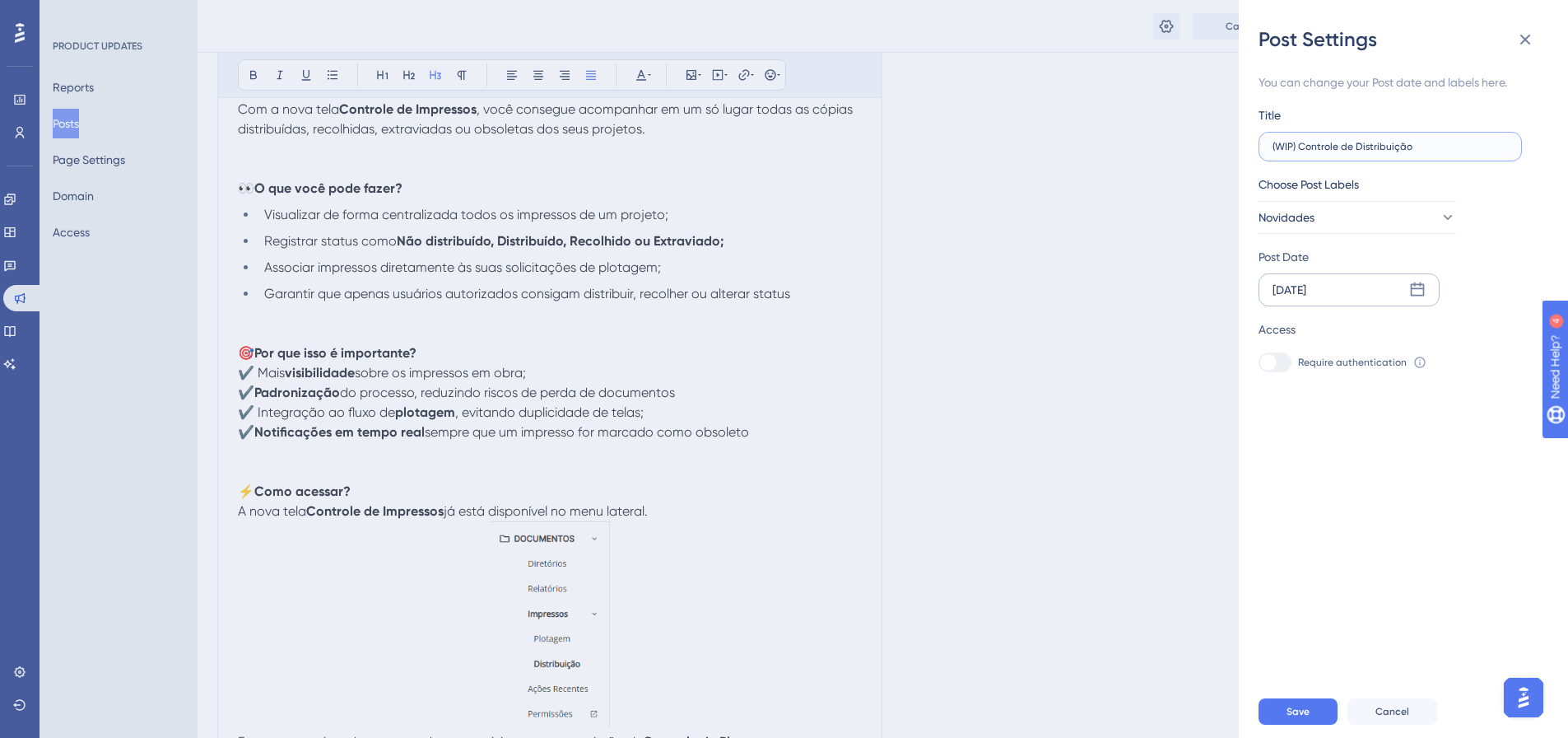
drag, startPoint x: 1300, startPoint y: 148, endPoint x: 1229, endPoint y: 149, distance: 71.0
click at [1229, 149] on div "Post Settings You can change your Post date and labels here. Title (WIP) Contro…" at bounding box center [784, 369] width 1568 height 738
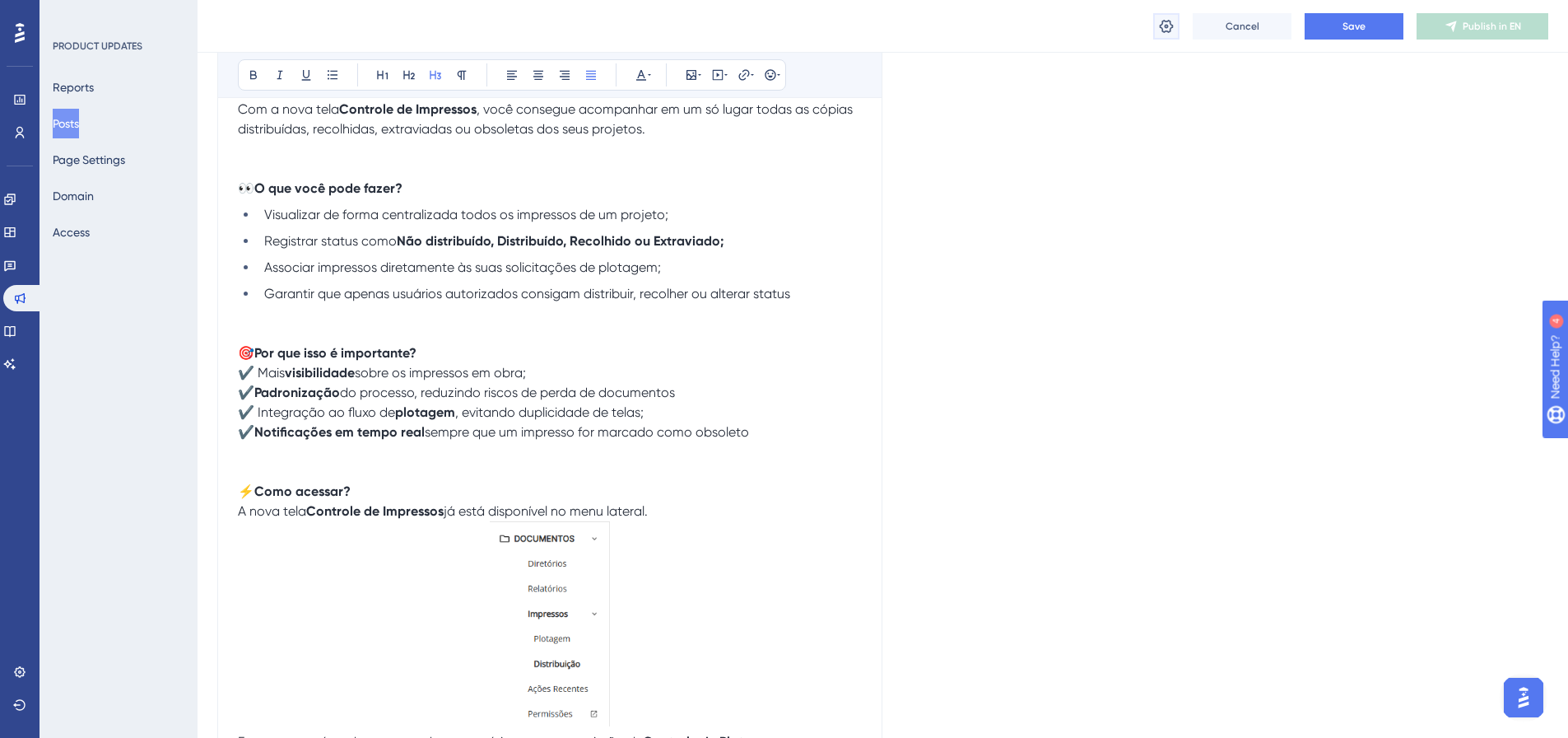
click at [1173, 28] on icon at bounding box center [1166, 26] width 17 height 17
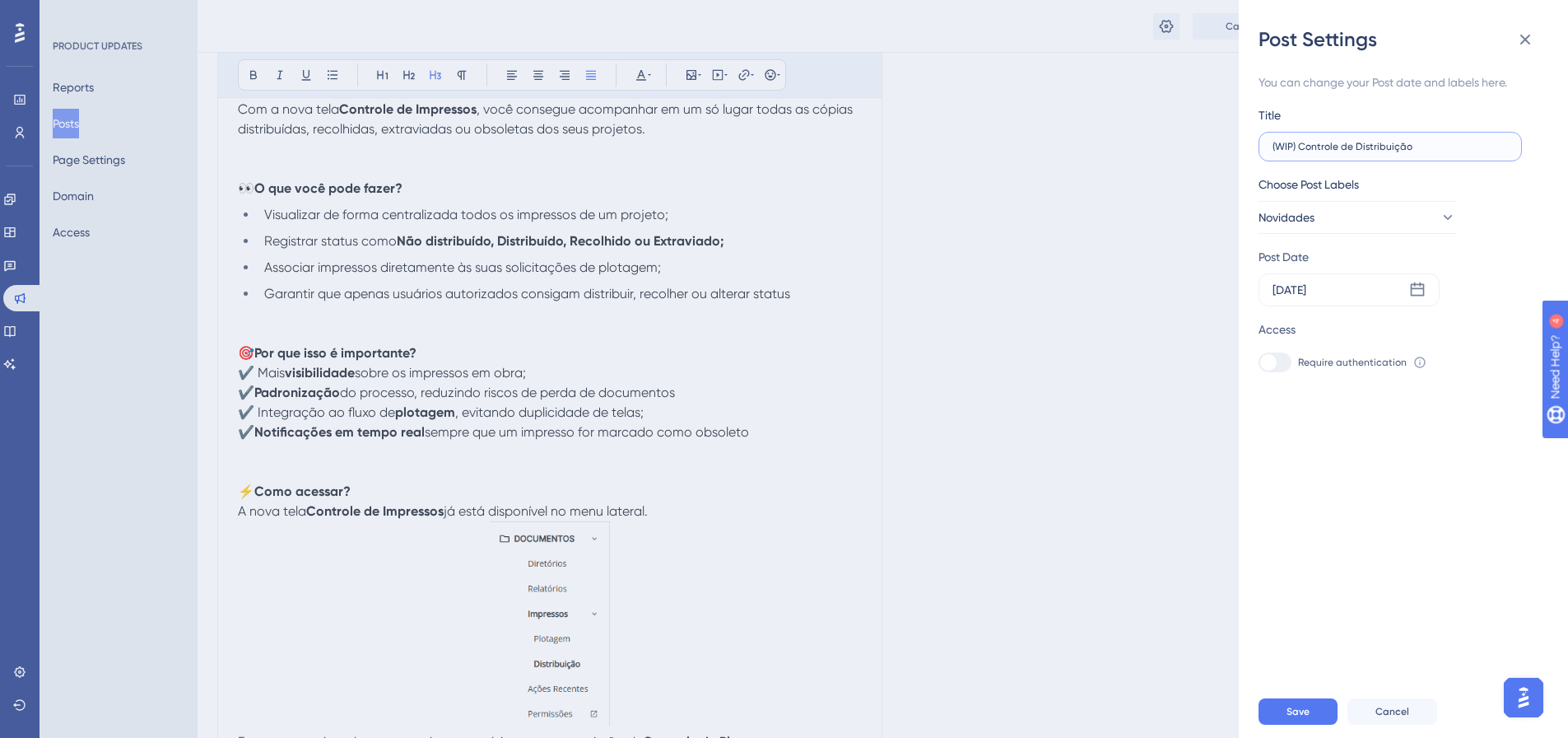
click at [1300, 145] on input "(WIP) Controle de Distribuição" at bounding box center [1390, 146] width 236 height 12
type input "Controle de Distribuição"
click at [1305, 717] on span "Save" at bounding box center [1297, 710] width 23 height 13
click at [1153, 231] on div "Post Settings You can change your Post date and labels here. Title Controle de …" at bounding box center [784, 369] width 1568 height 738
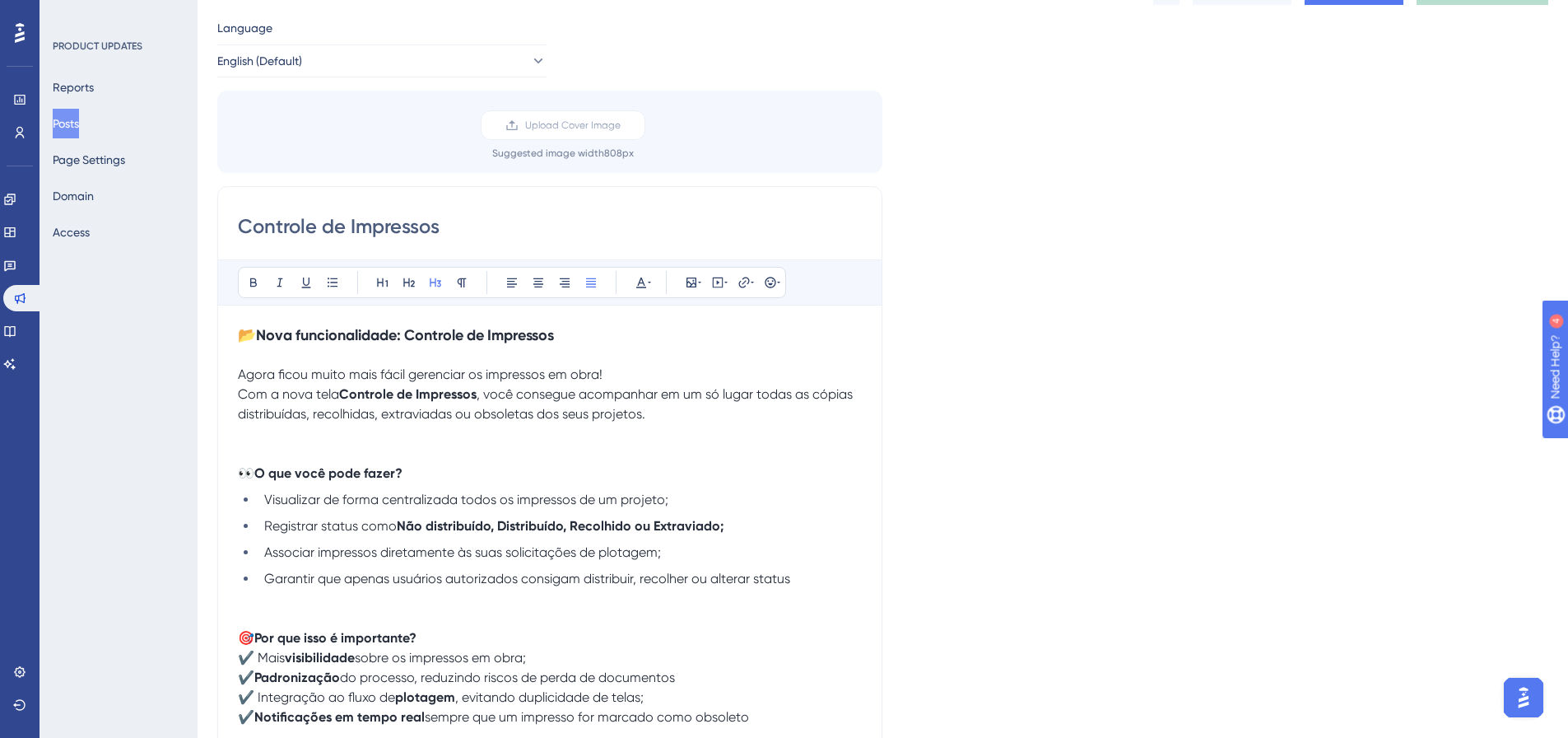
scroll to position [0, 0]
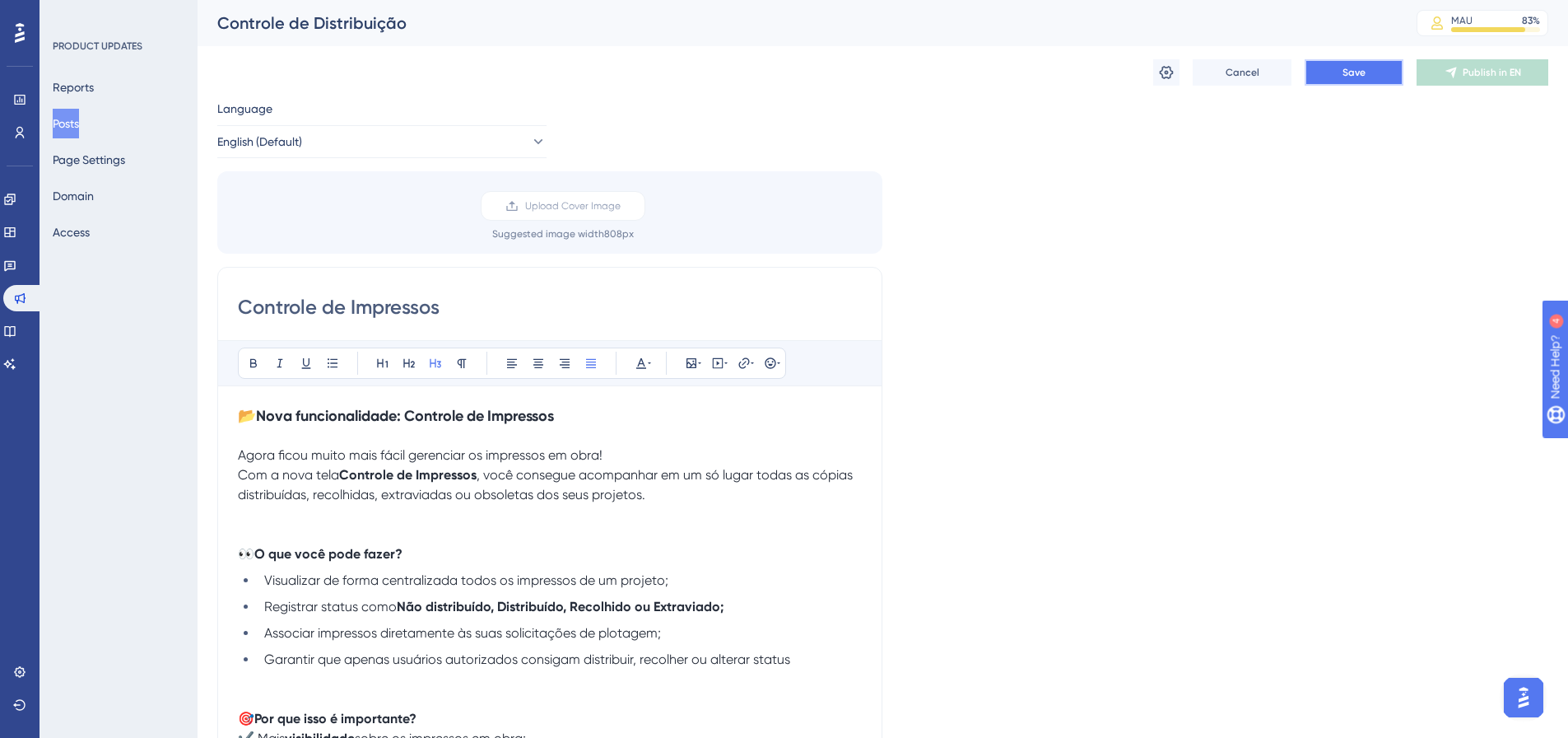
click at [1355, 74] on span "Save" at bounding box center [1353, 72] width 23 height 13
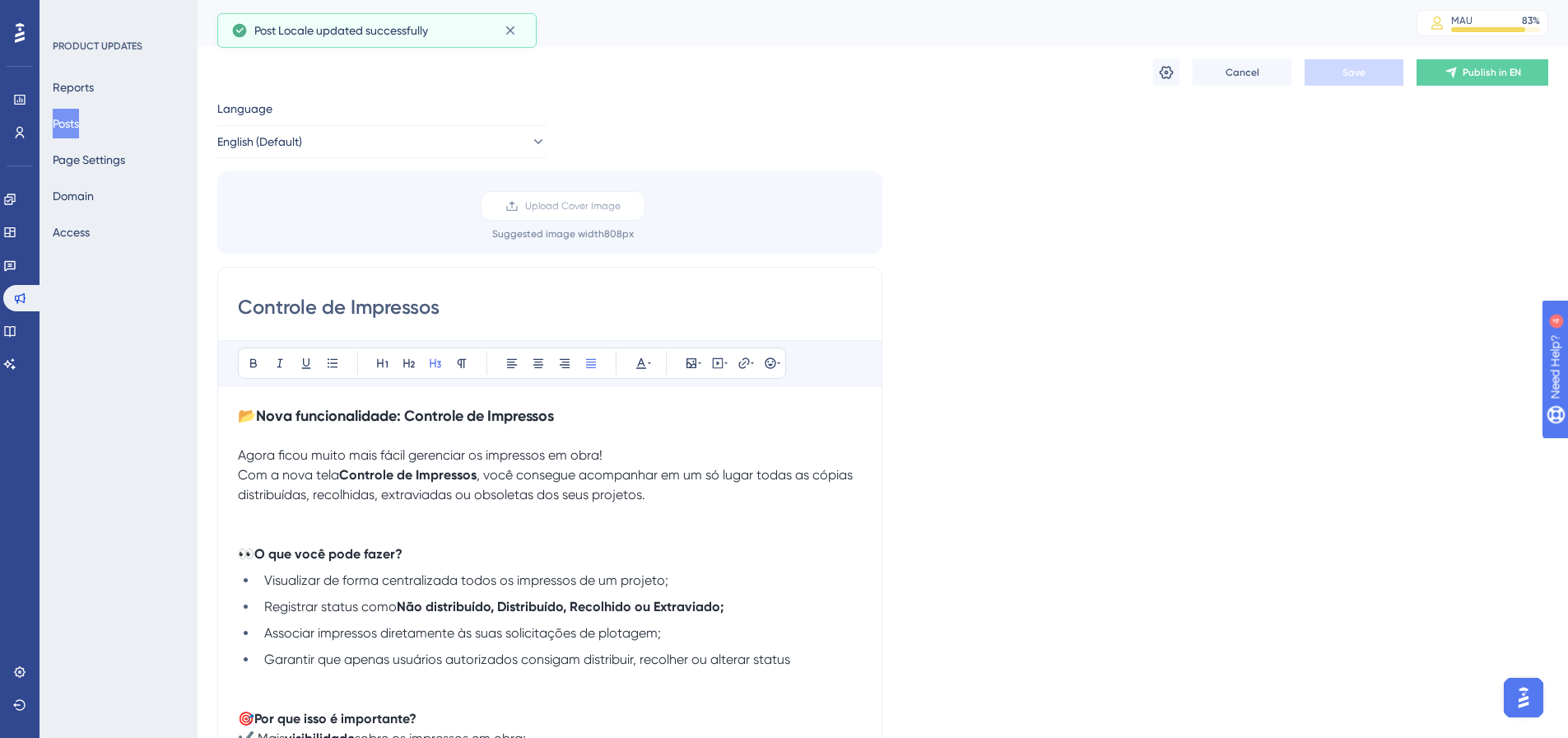
click at [465, 297] on input "Controle de Impressos" at bounding box center [549, 307] width 624 height 27
drag, startPoint x: 355, startPoint y: 310, endPoint x: 477, endPoint y: 311, distance: 122.0
click at [477, 311] on input "Controle de Impressos" at bounding box center [549, 307] width 624 height 27
drag, startPoint x: 621, startPoint y: 319, endPoint x: 511, endPoint y: 322, distance: 110.0
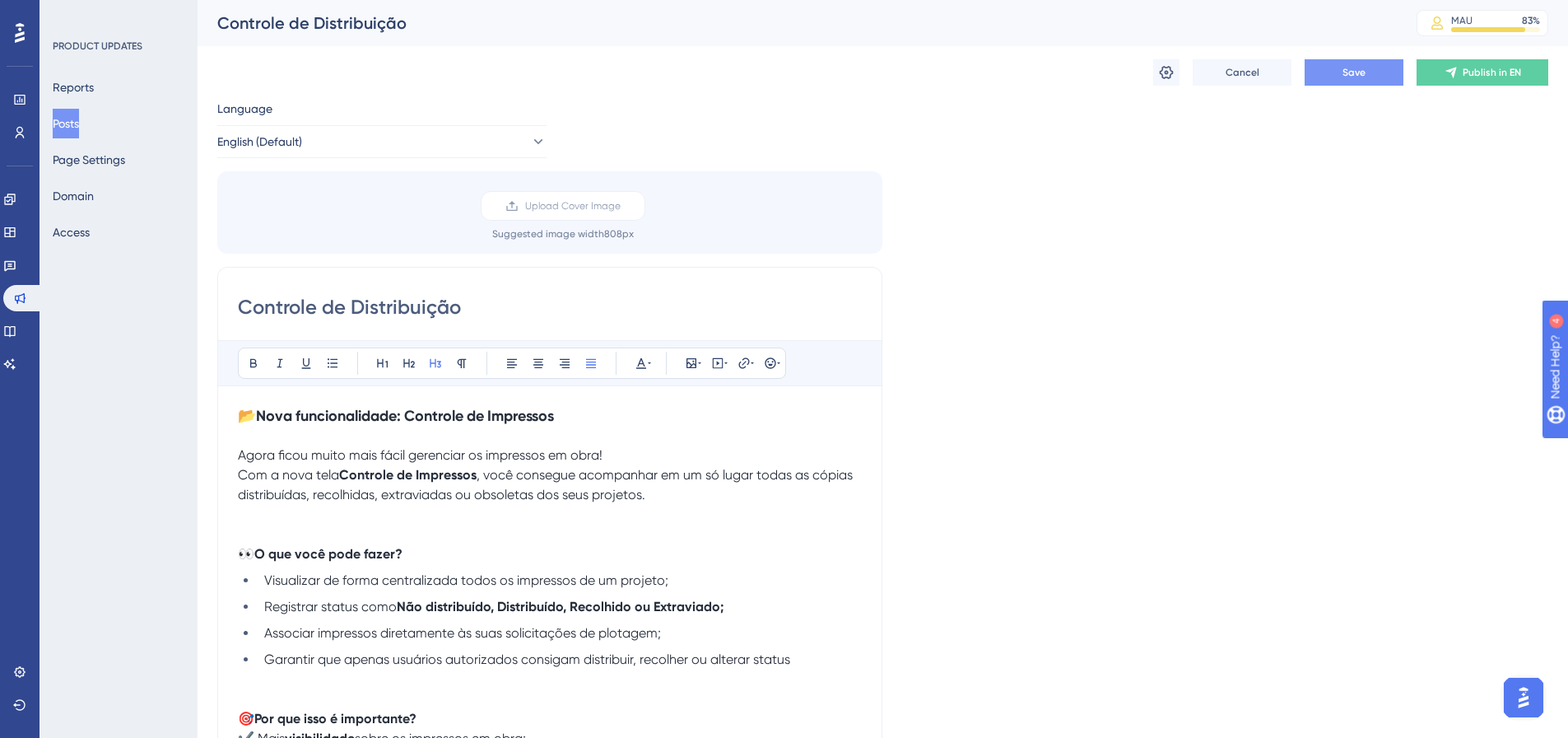
type input "Controle de Distribuição de Impressos"
click at [1380, 81] on button "Save" at bounding box center [1354, 72] width 99 height 27
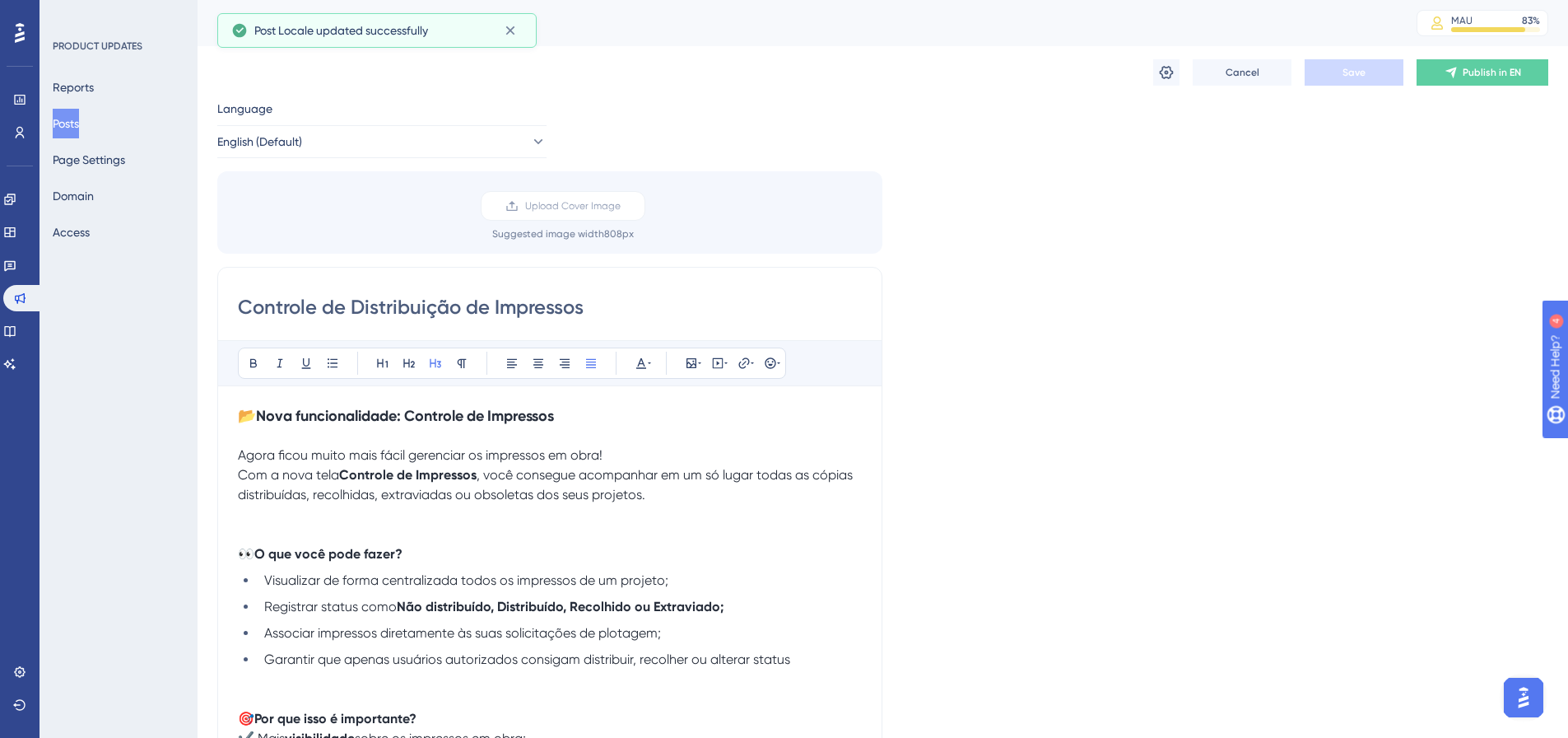
scroll to position [148, 0]
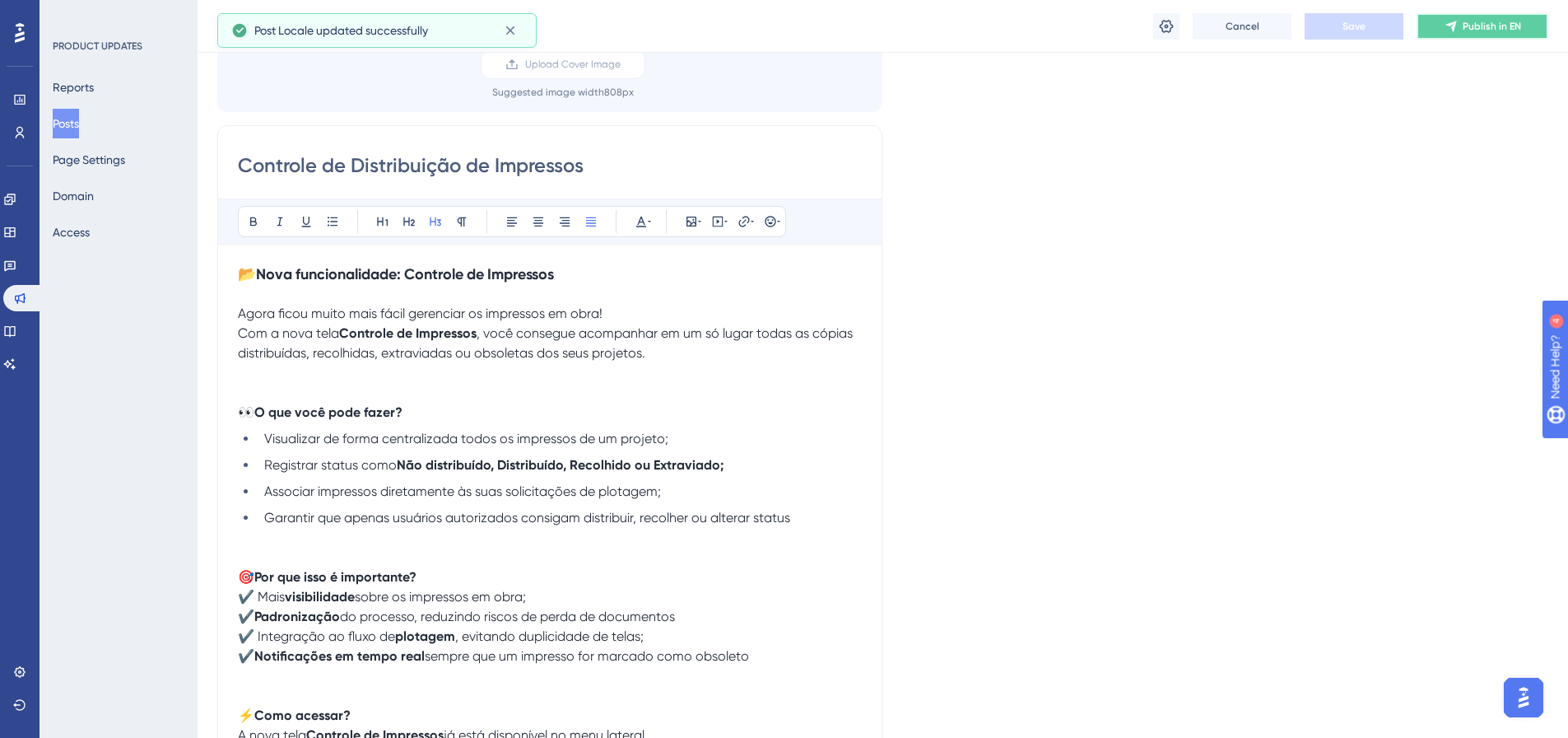
click at [1436, 26] on button "Publish in EN" at bounding box center [1483, 26] width 132 height 27
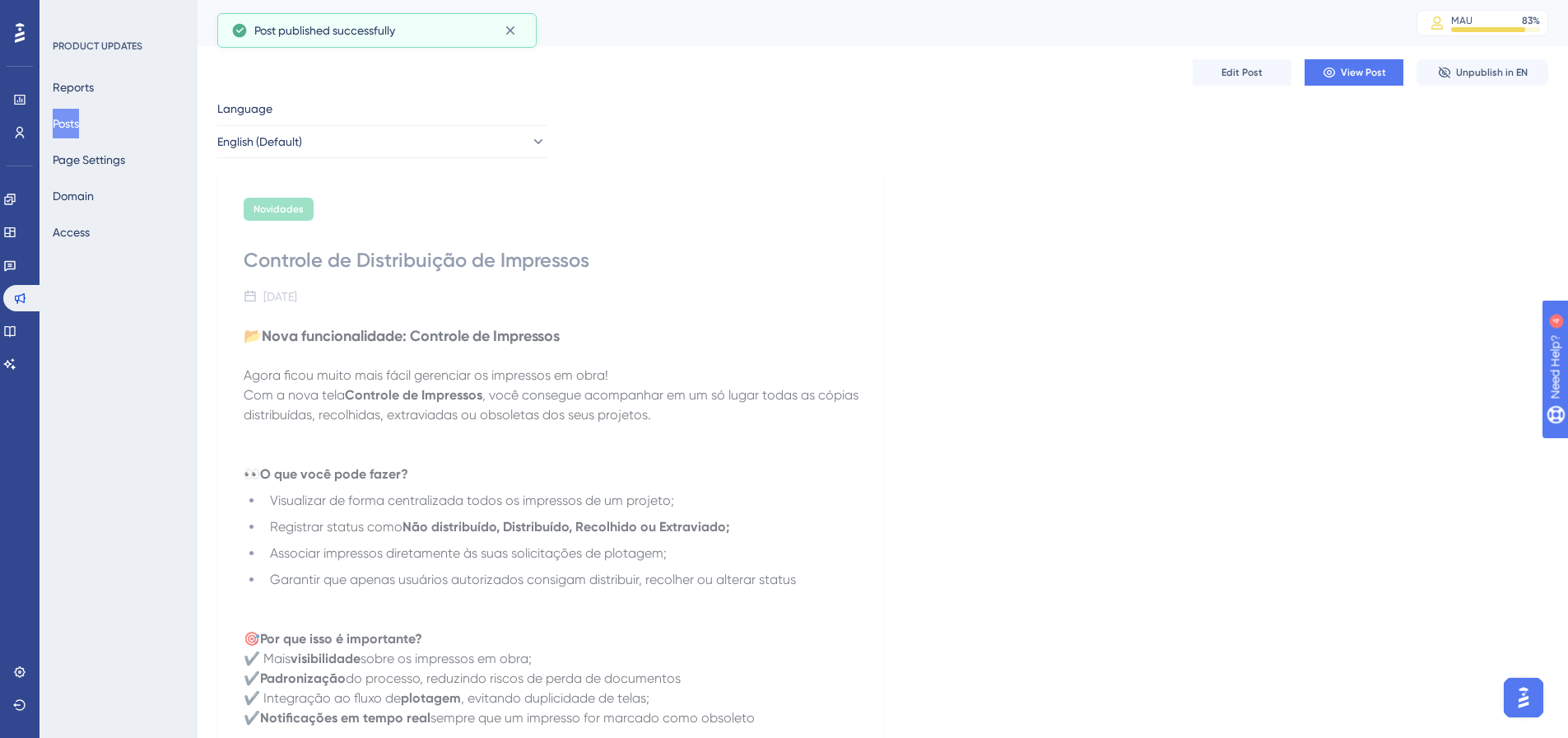
click at [79, 124] on button "Posts" at bounding box center [66, 124] width 27 height 29
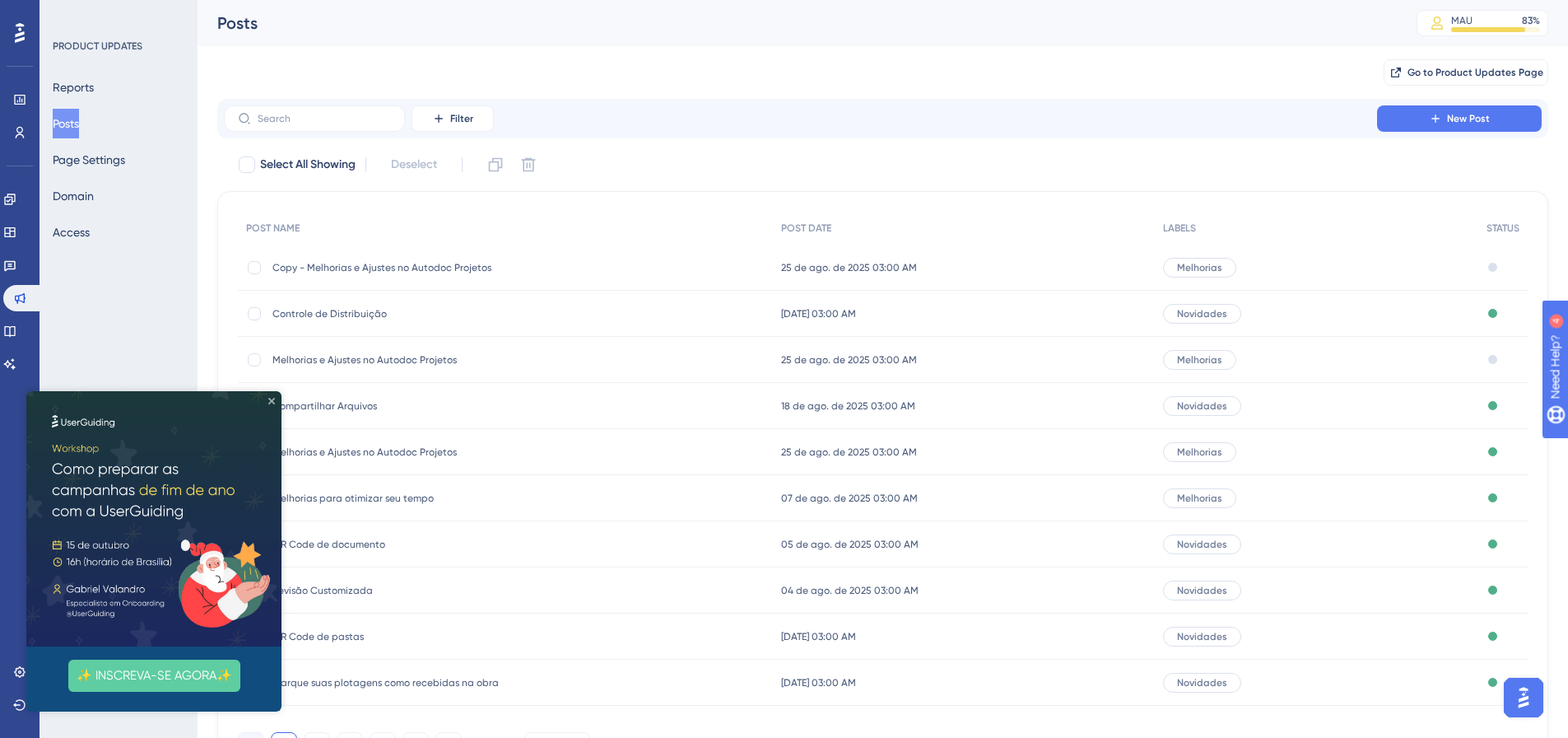
click at [272, 401] on icon "Close Preview" at bounding box center [271, 401] width 7 height 7
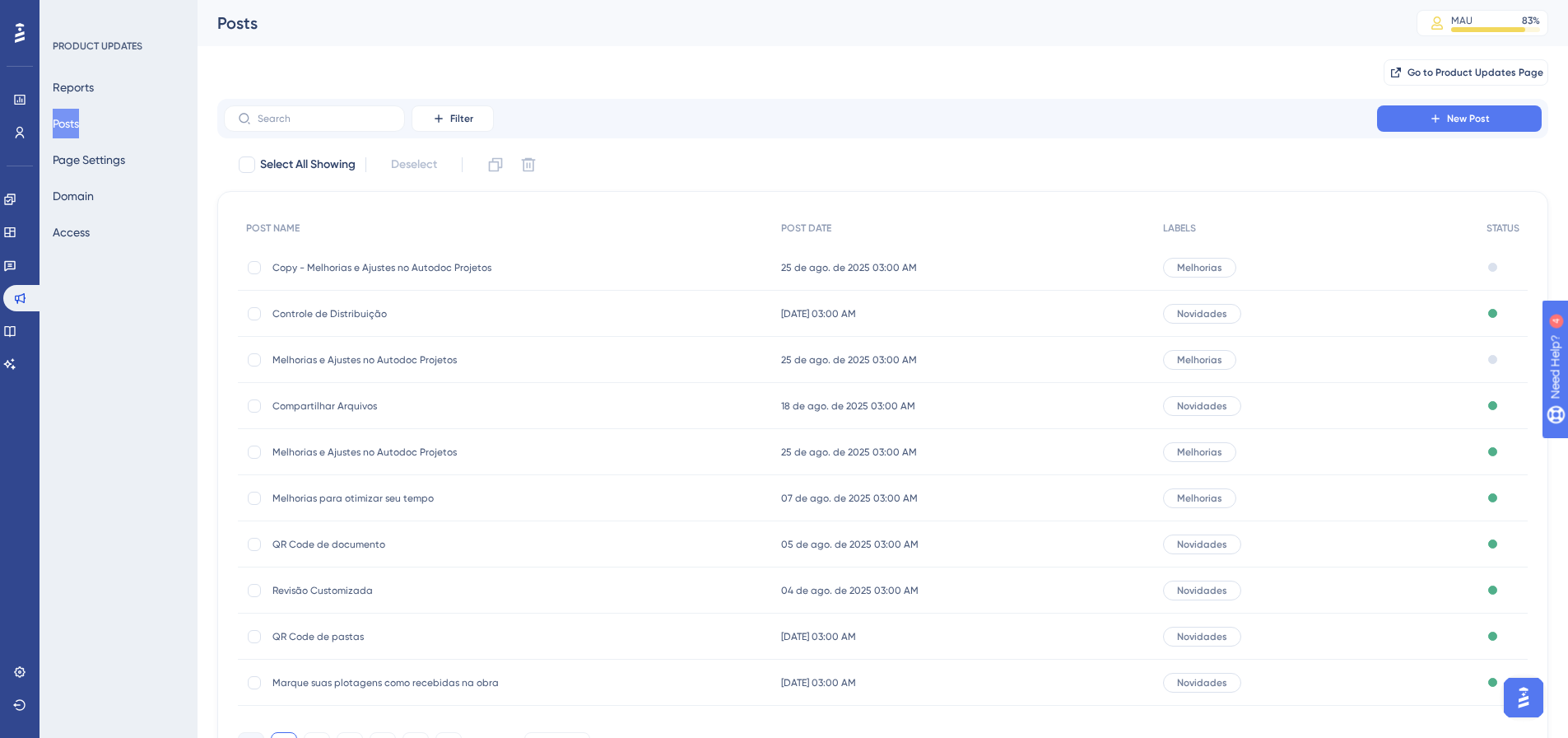
click at [344, 316] on span "Controle de Distribuição" at bounding box center [404, 312] width 263 height 13
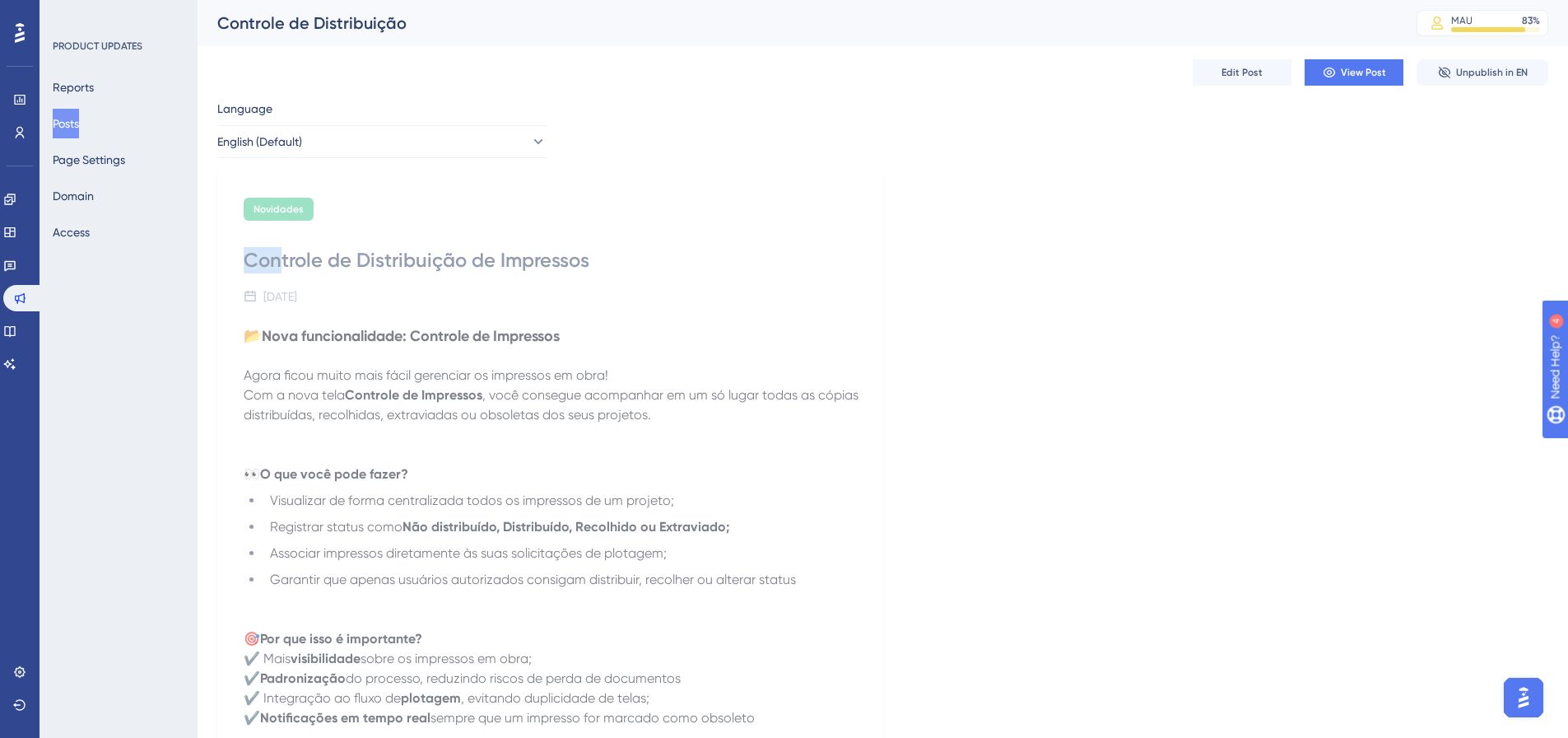
drag, startPoint x: 250, startPoint y: 261, endPoint x: 283, endPoint y: 248, distance: 35.5
click at [283, 248] on div "Controle de Distribuição de Impressos" at bounding box center [549, 259] width 612 height 27
click at [280, 367] on p "Agora ficou muito mais fácil gerenciar os impressos em obra!" at bounding box center [555, 375] width 624 height 20
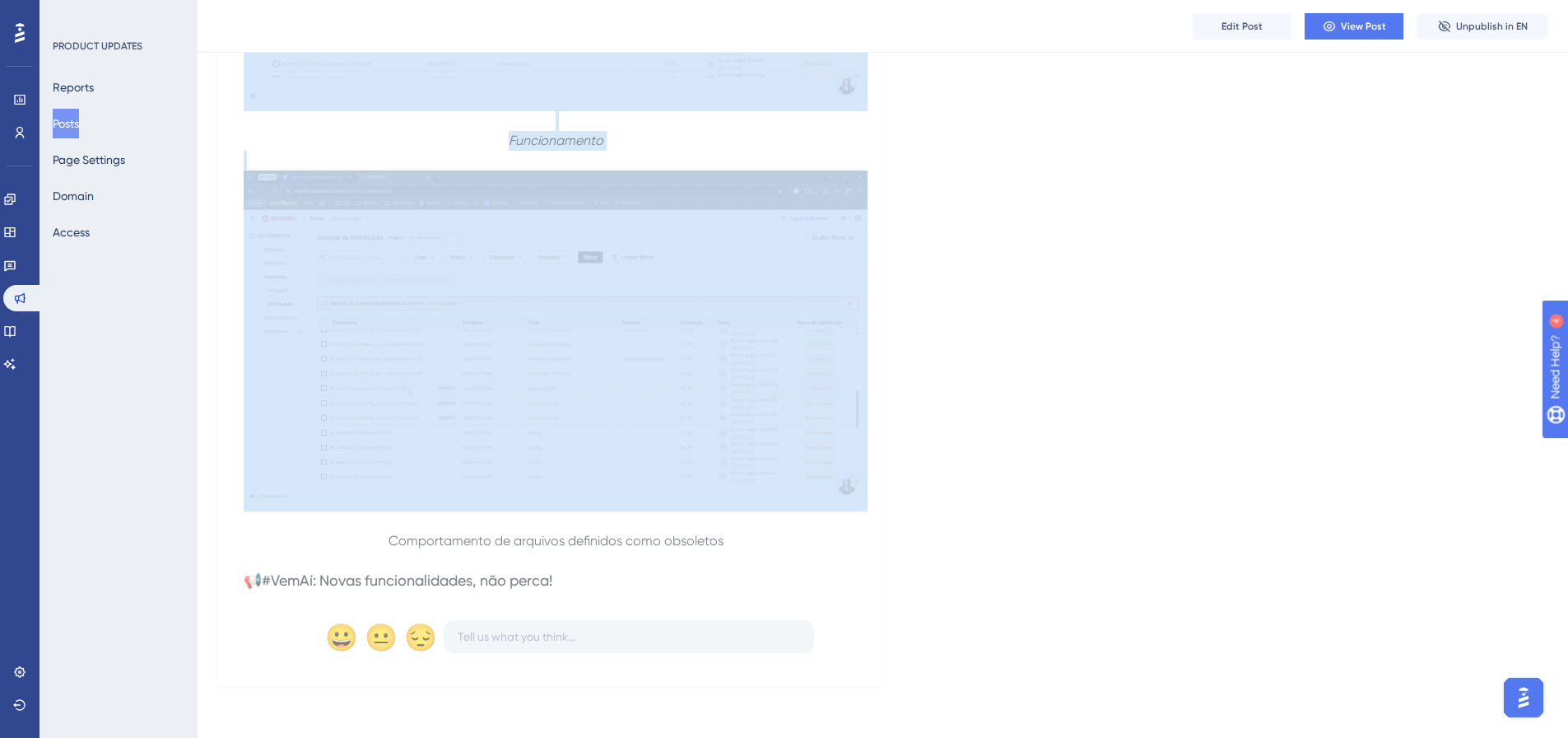
scroll to position [1353, 0]
drag, startPoint x: 250, startPoint y: 335, endPoint x: 718, endPoint y: 540, distance: 510.9
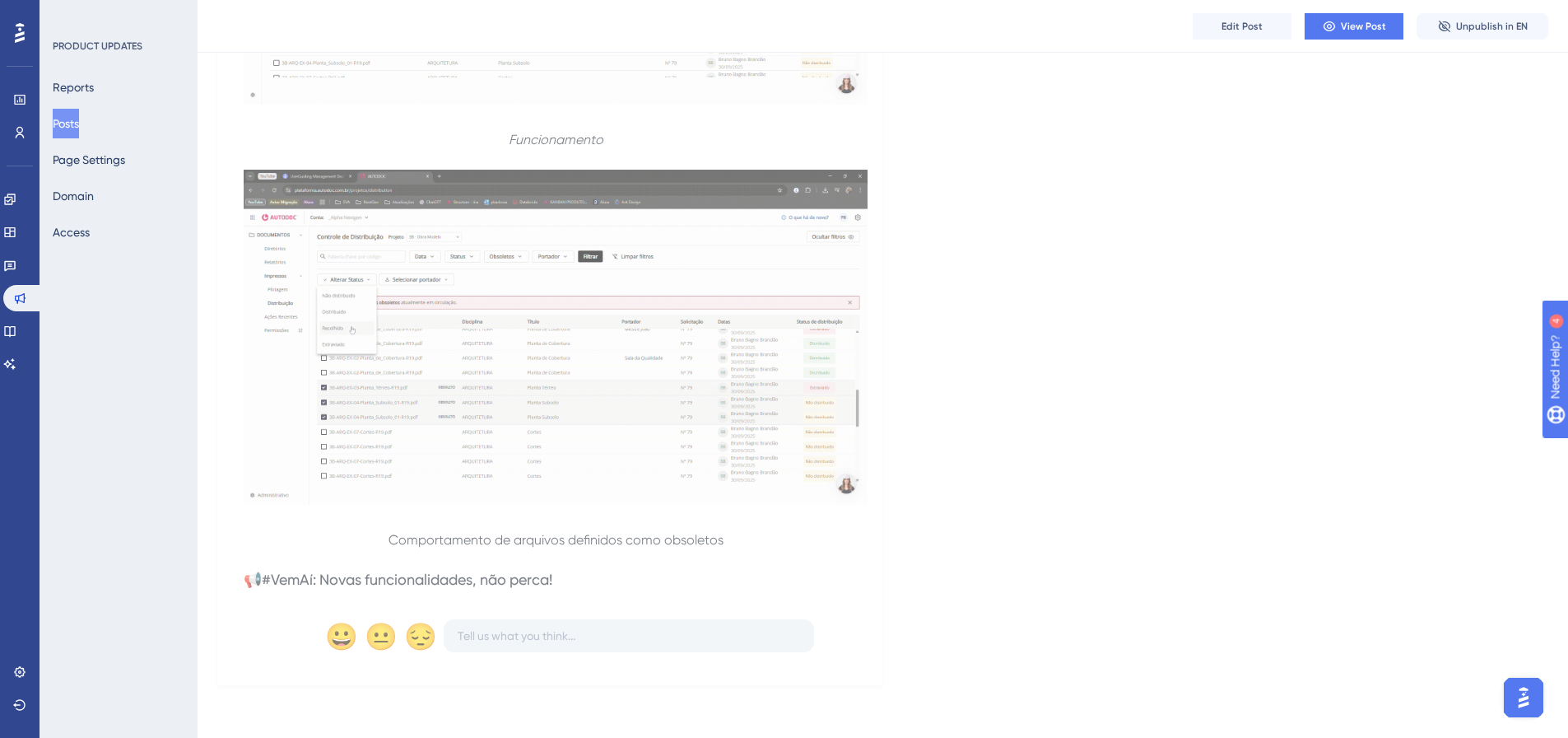
click at [719, 540] on span "Comportamento de arquivos definidos como obsoletos" at bounding box center [555, 539] width 335 height 16
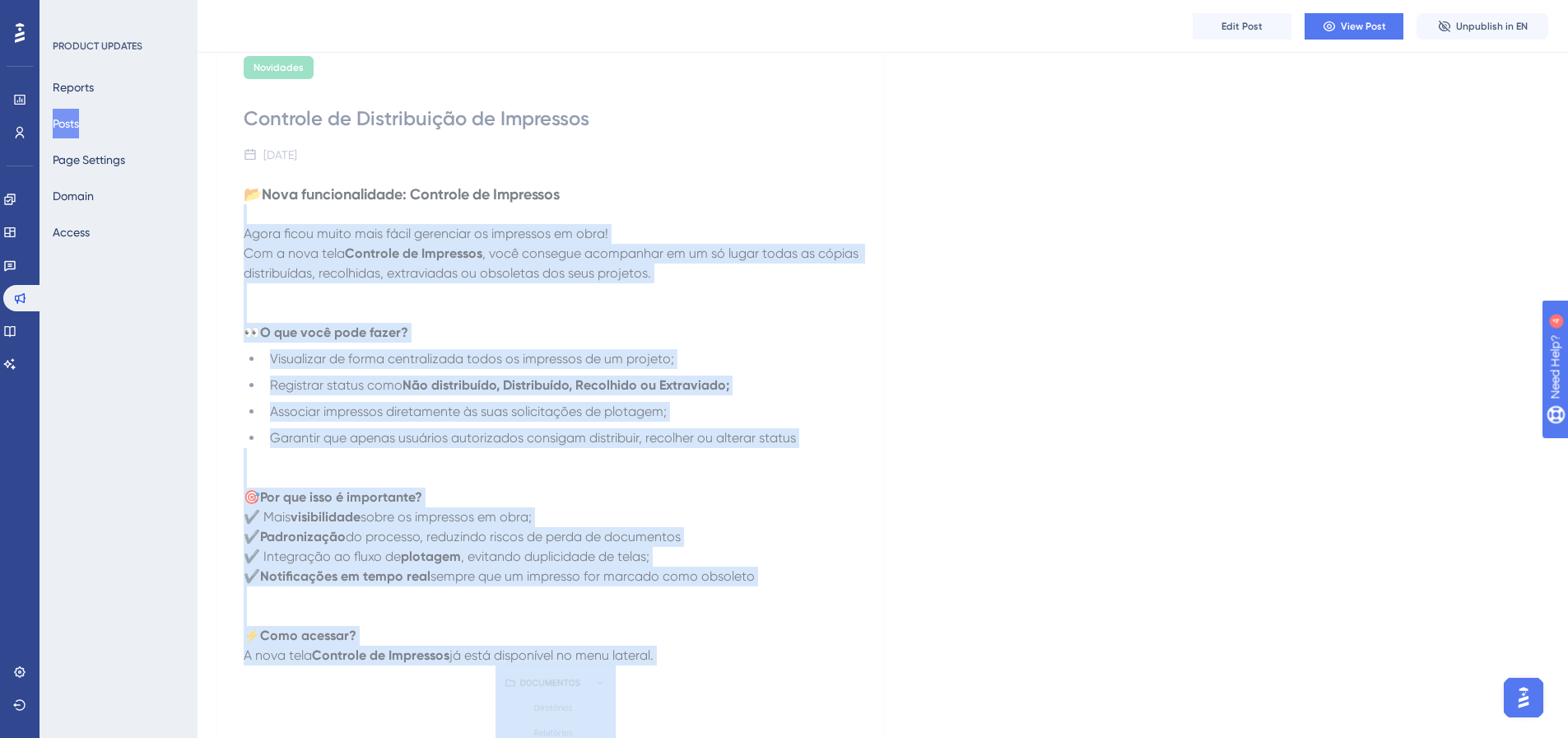
scroll to position [119, 0]
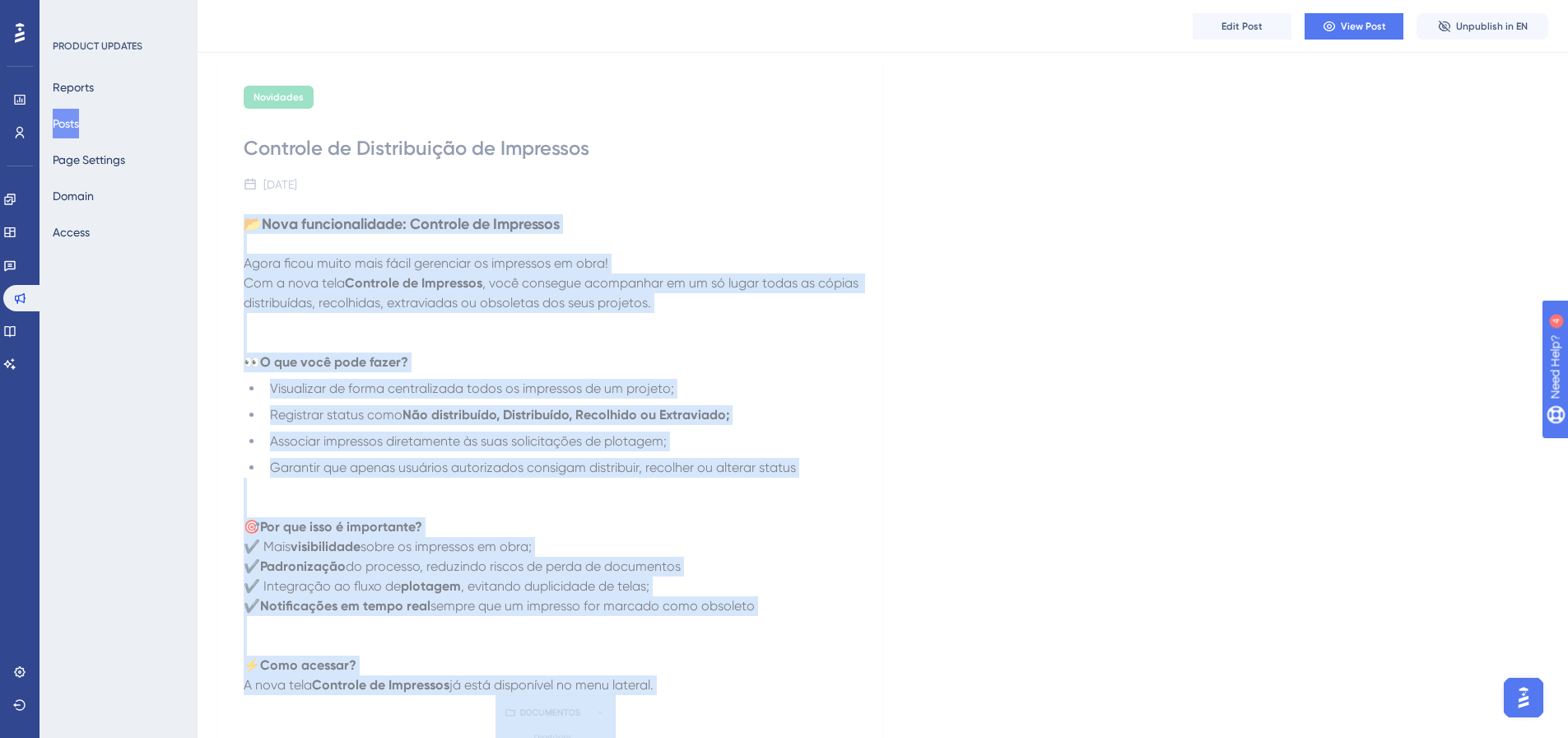
drag, startPoint x: 737, startPoint y: 539, endPoint x: 248, endPoint y: 231, distance: 577.9
copy div "📂 Lore ipsumdolorsita: Consecte ad Elitseddo Eiusm tempo incid utla etdol magna…"
click at [756, 398] on ul "Visualizar de forma centralizada todos os impressos de um projeto; Registrar st…" at bounding box center [555, 427] width 624 height 99
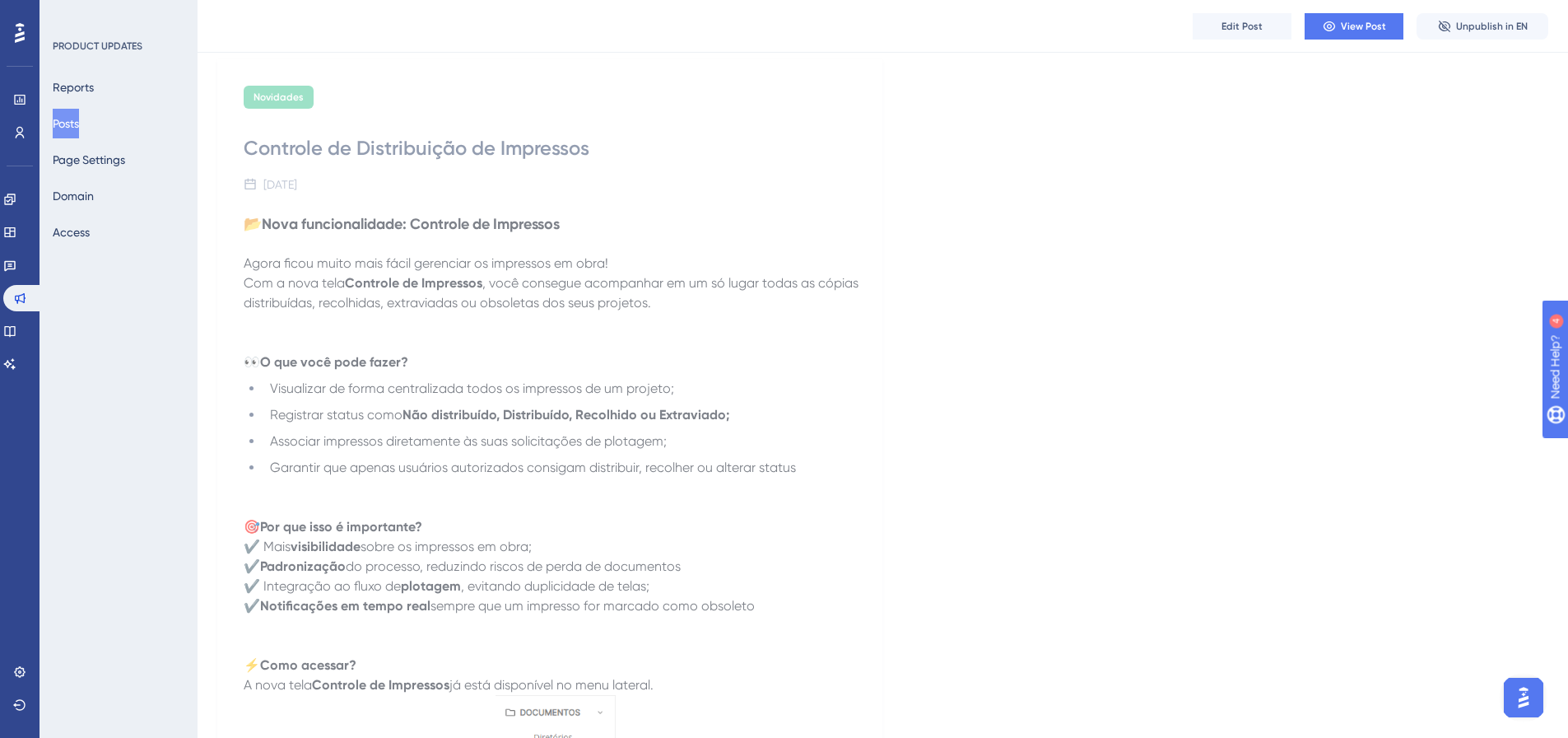
click at [429, 304] on span ", você consegue acompanhar em um só lugar todas as cópias distribuídas, recolhi…" at bounding box center [552, 293] width 618 height 35
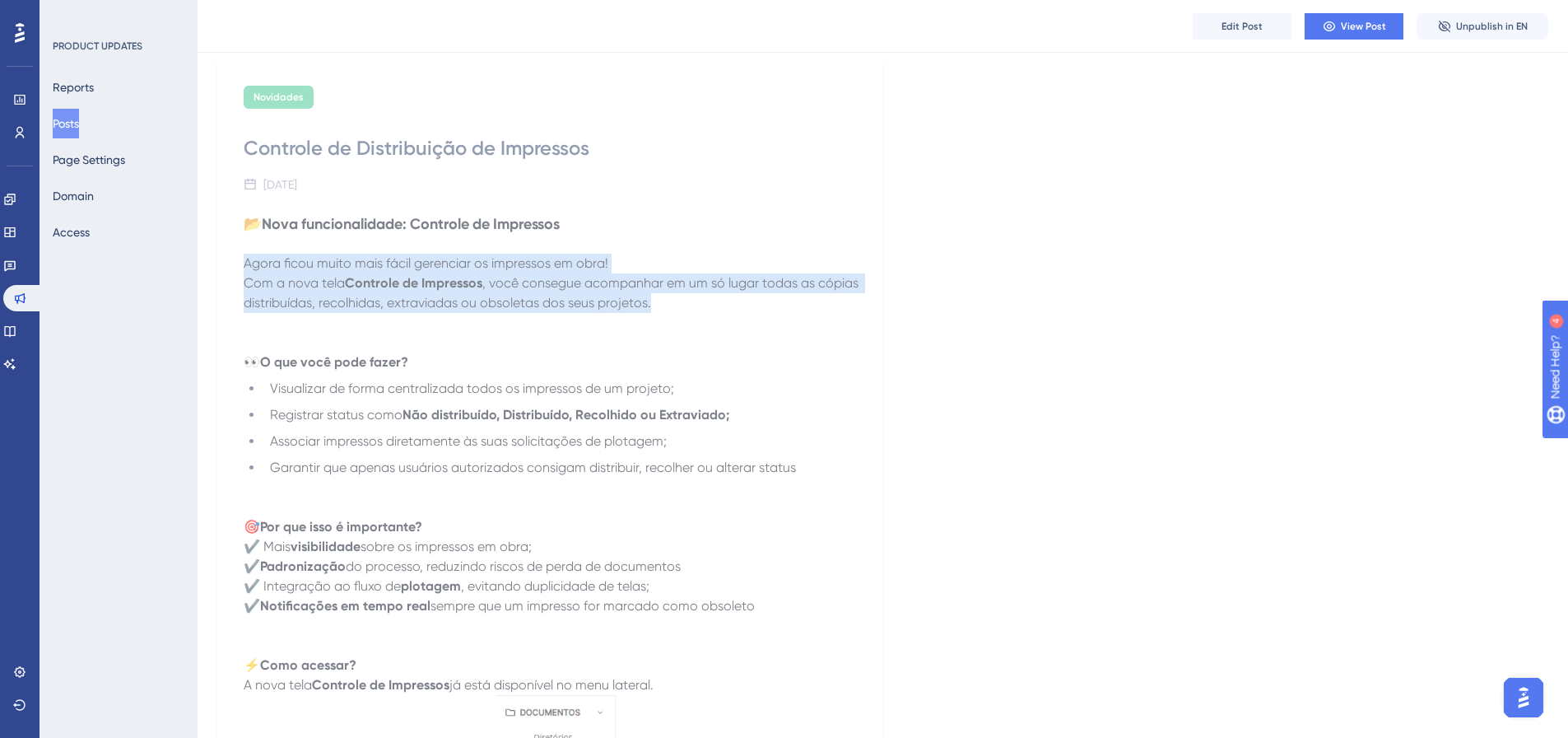
drag, startPoint x: 652, startPoint y: 302, endPoint x: 245, endPoint y: 264, distance: 408.8
copy div "Agora ficou muito mais fácil gerenciar os impressos em obra! Com a nova tela Co…"
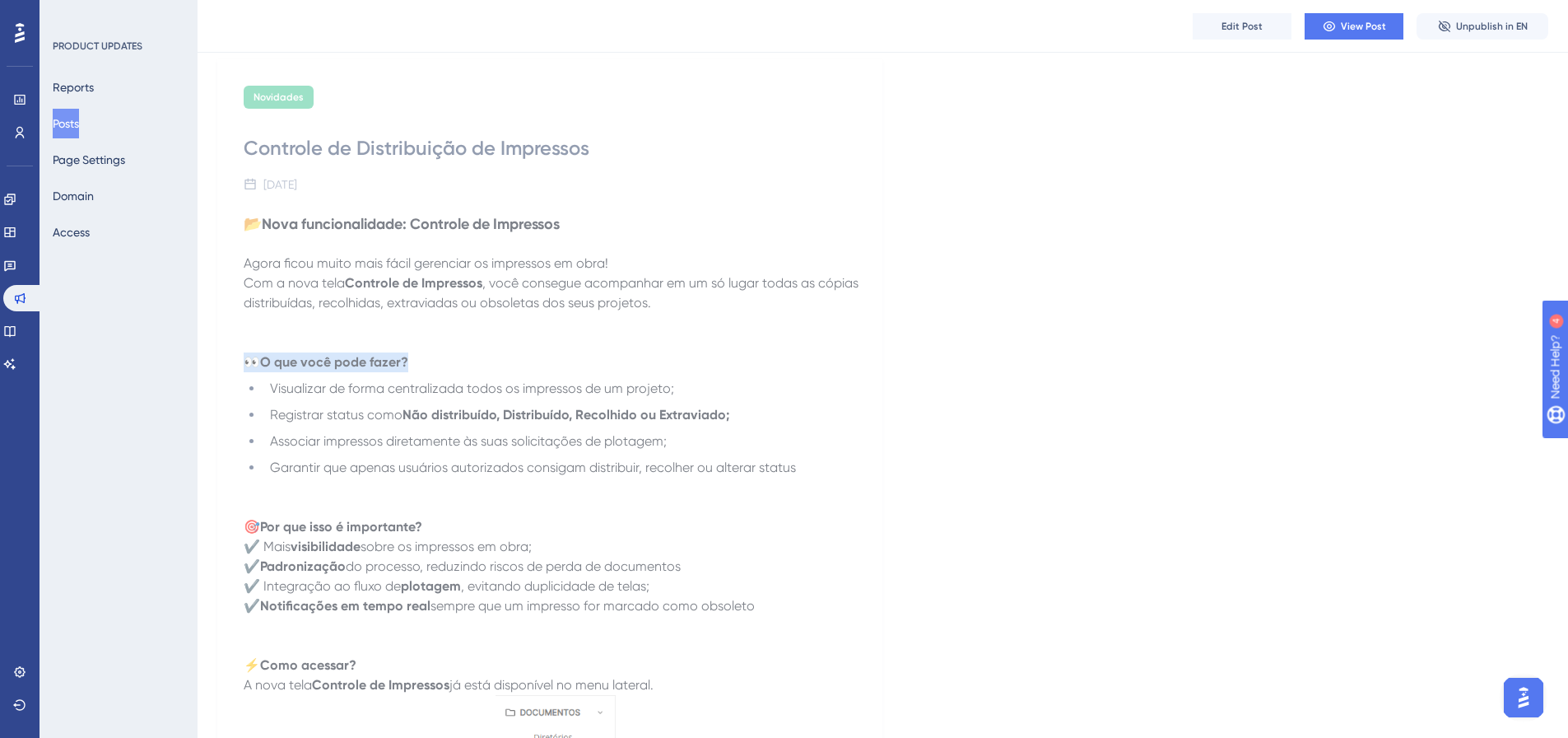
drag, startPoint x: 249, startPoint y: 358, endPoint x: 414, endPoint y: 361, distance: 165.0
click at [414, 361] on p "👀 O que você pode fazer?" at bounding box center [555, 363] width 624 height 20
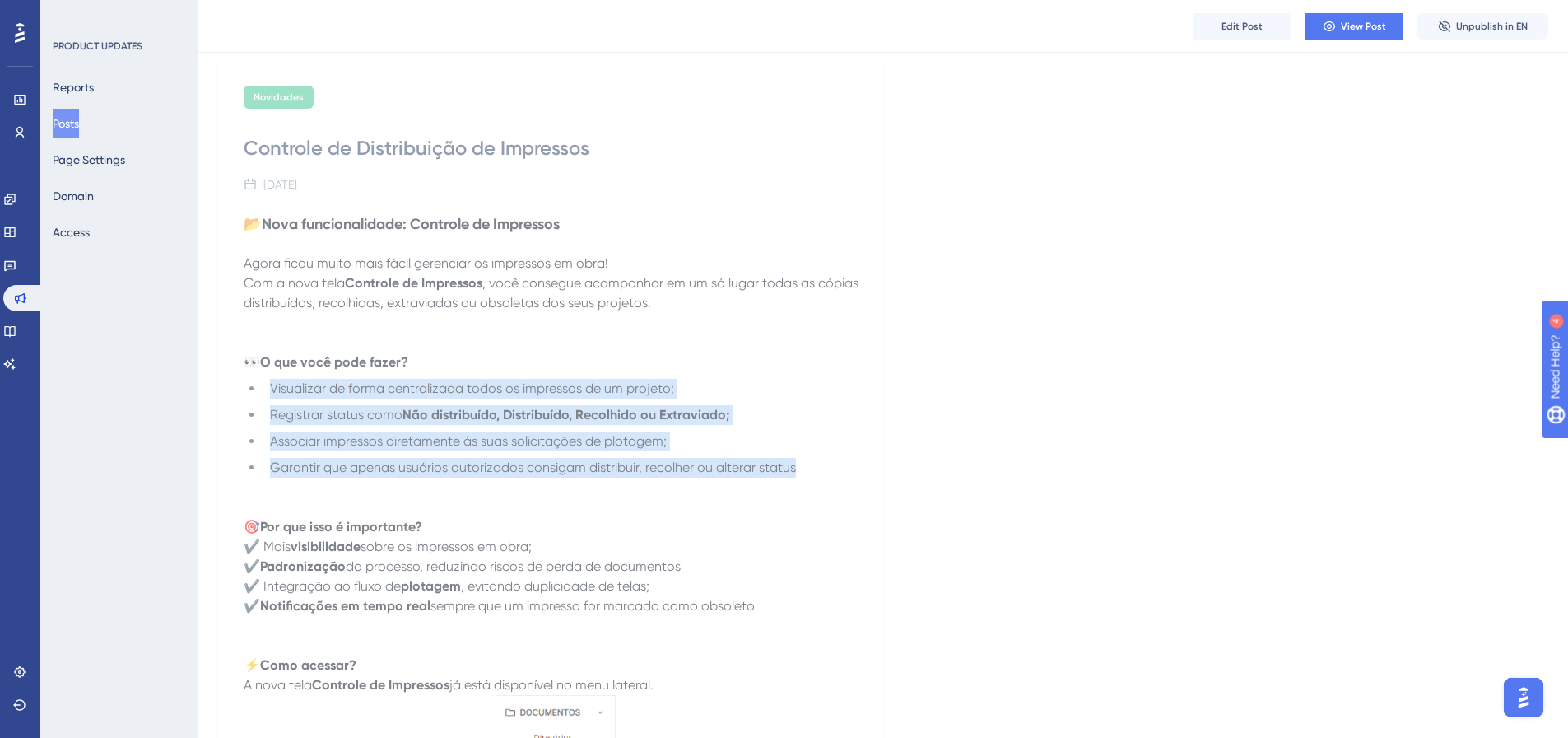
drag, startPoint x: 269, startPoint y: 389, endPoint x: 808, endPoint y: 467, distance: 544.6
click at [808, 467] on ul "Visualizar de forma centralizada todos os impressos de um projeto; Registrar st…" at bounding box center [555, 427] width 624 height 99
copy ul "Visualizar de forma centralizada todos os impressos de um projeto; Registrar st…"
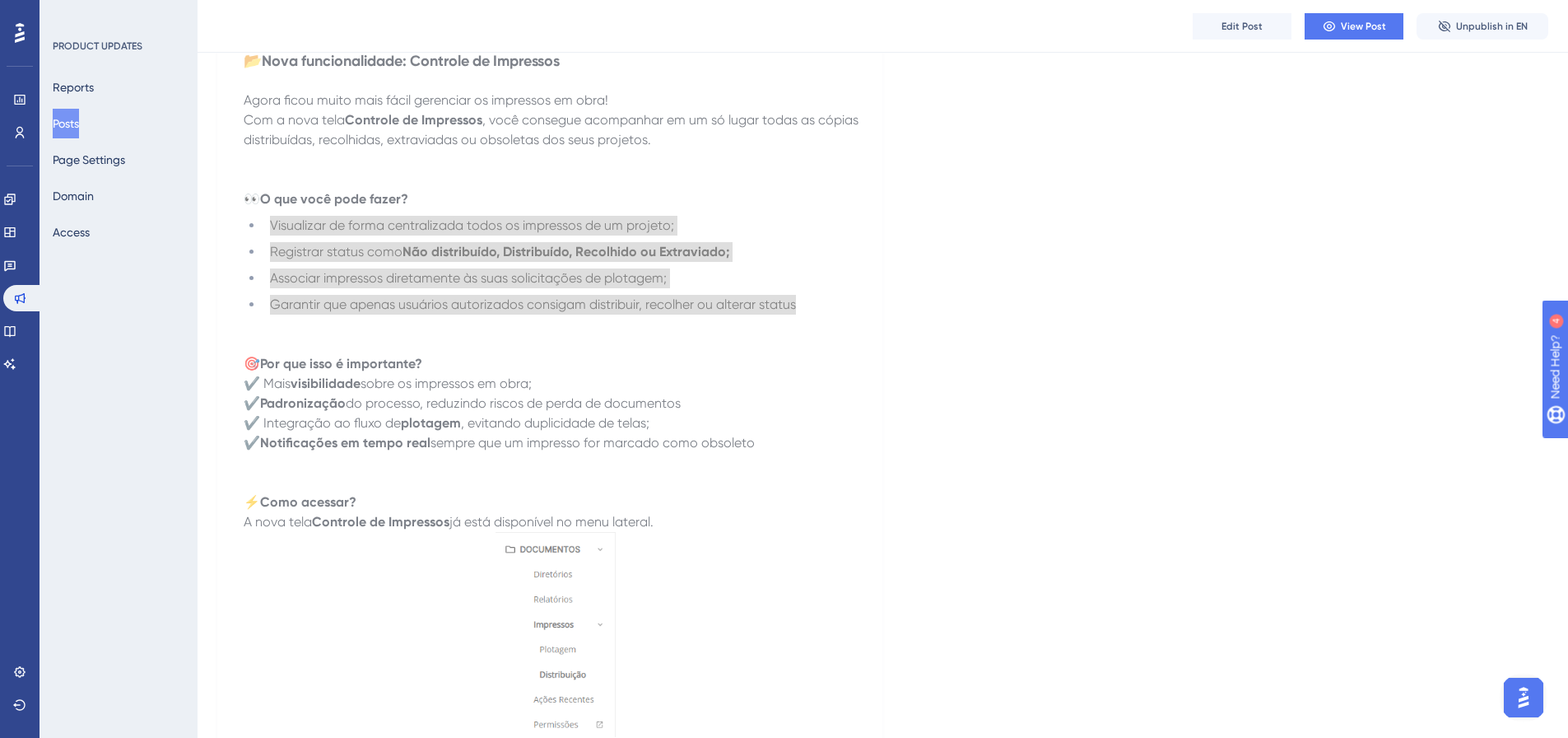
scroll to position [283, 0]
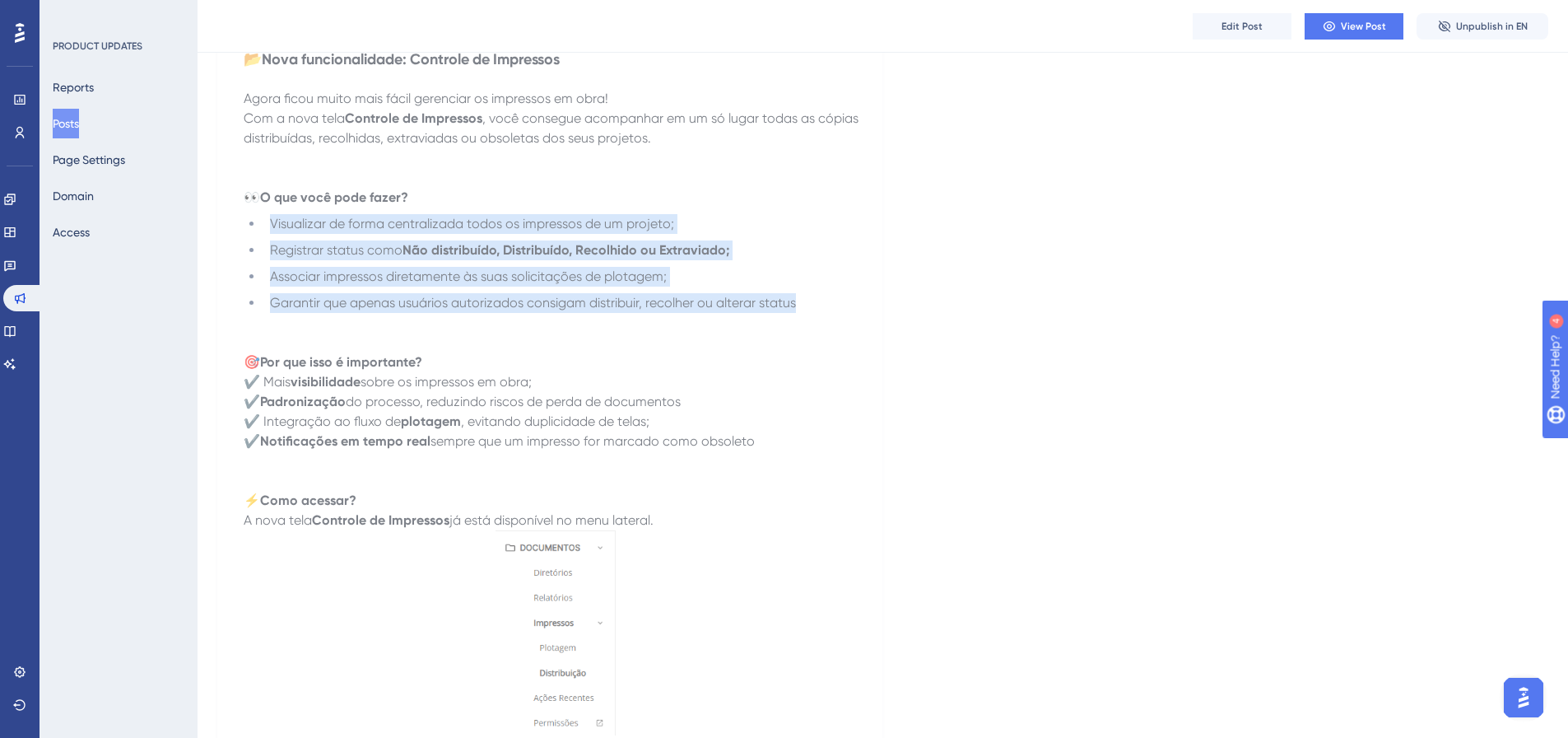
click at [328, 372] on p "✔️ Mais visibilidade sobre os impressos em obra;" at bounding box center [555, 382] width 624 height 20
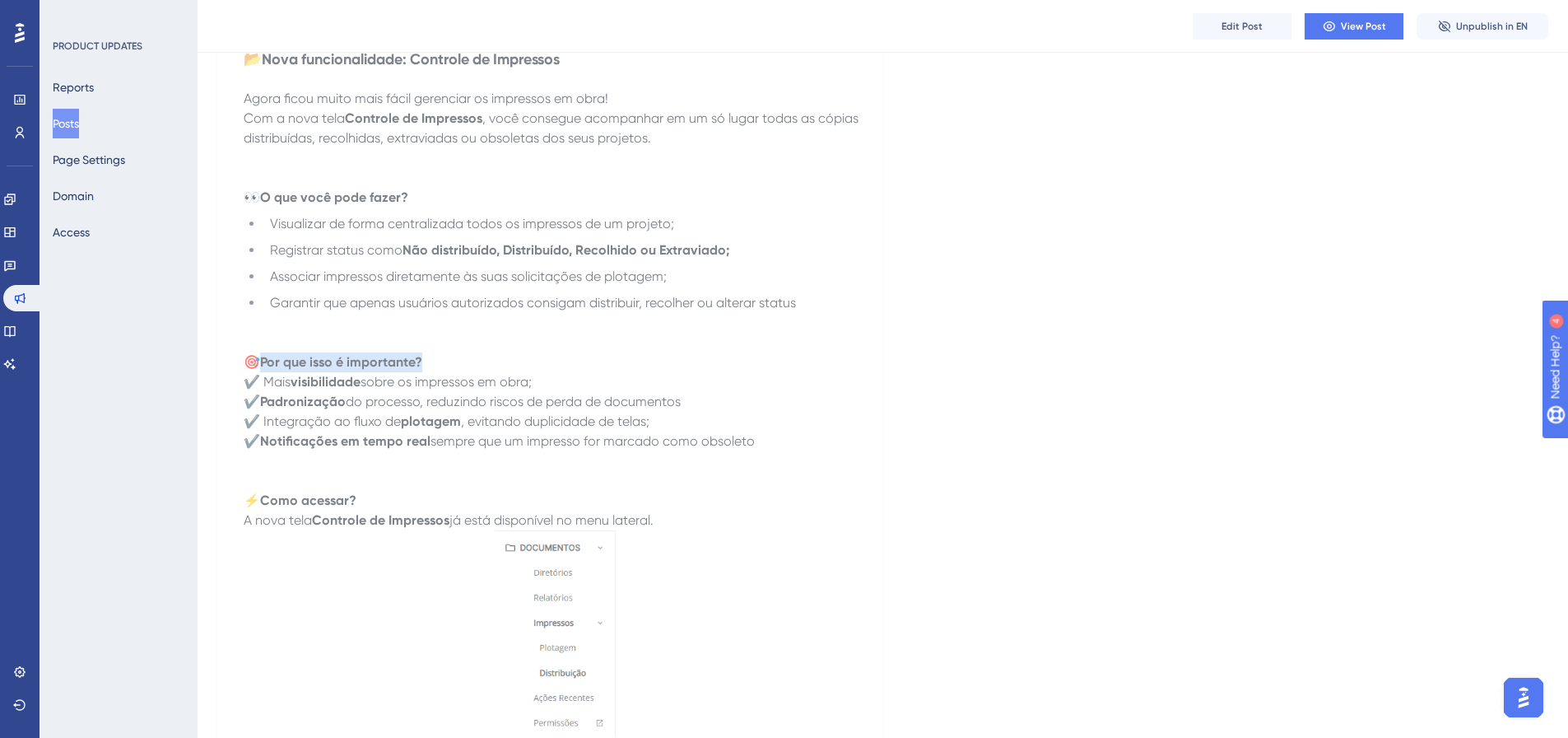
drag, startPoint x: 266, startPoint y: 362, endPoint x: 452, endPoint y: 368, distance: 186.1
click at [452, 368] on p "🎯 Por que isso é importante?" at bounding box center [555, 363] width 624 height 20
copy strong "Por que isso é importante?"
click at [288, 396] on strong "Padronização" at bounding box center [303, 401] width 85 height 16
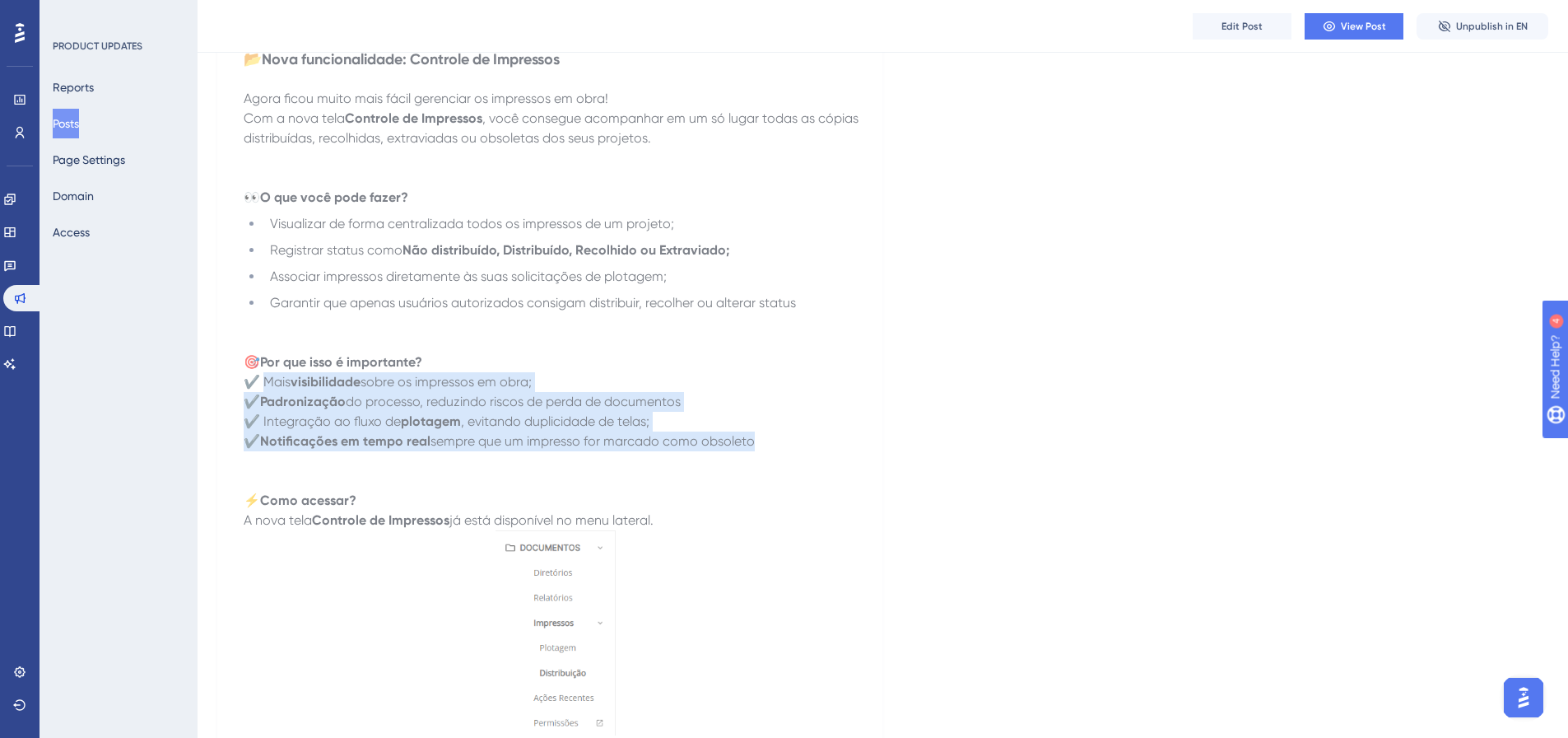
drag, startPoint x: 269, startPoint y: 382, endPoint x: 769, endPoint y: 459, distance: 505.9
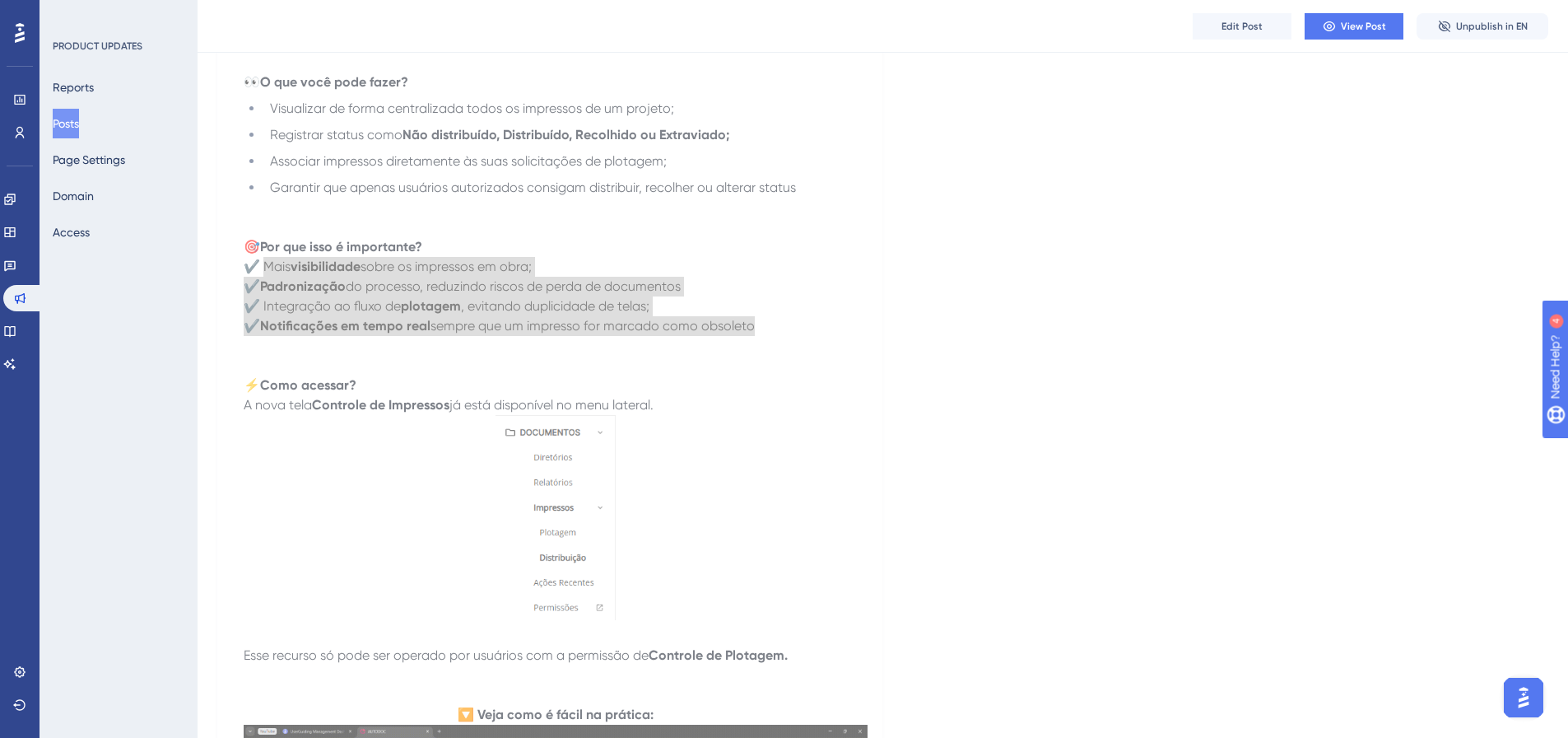
scroll to position [366, 0]
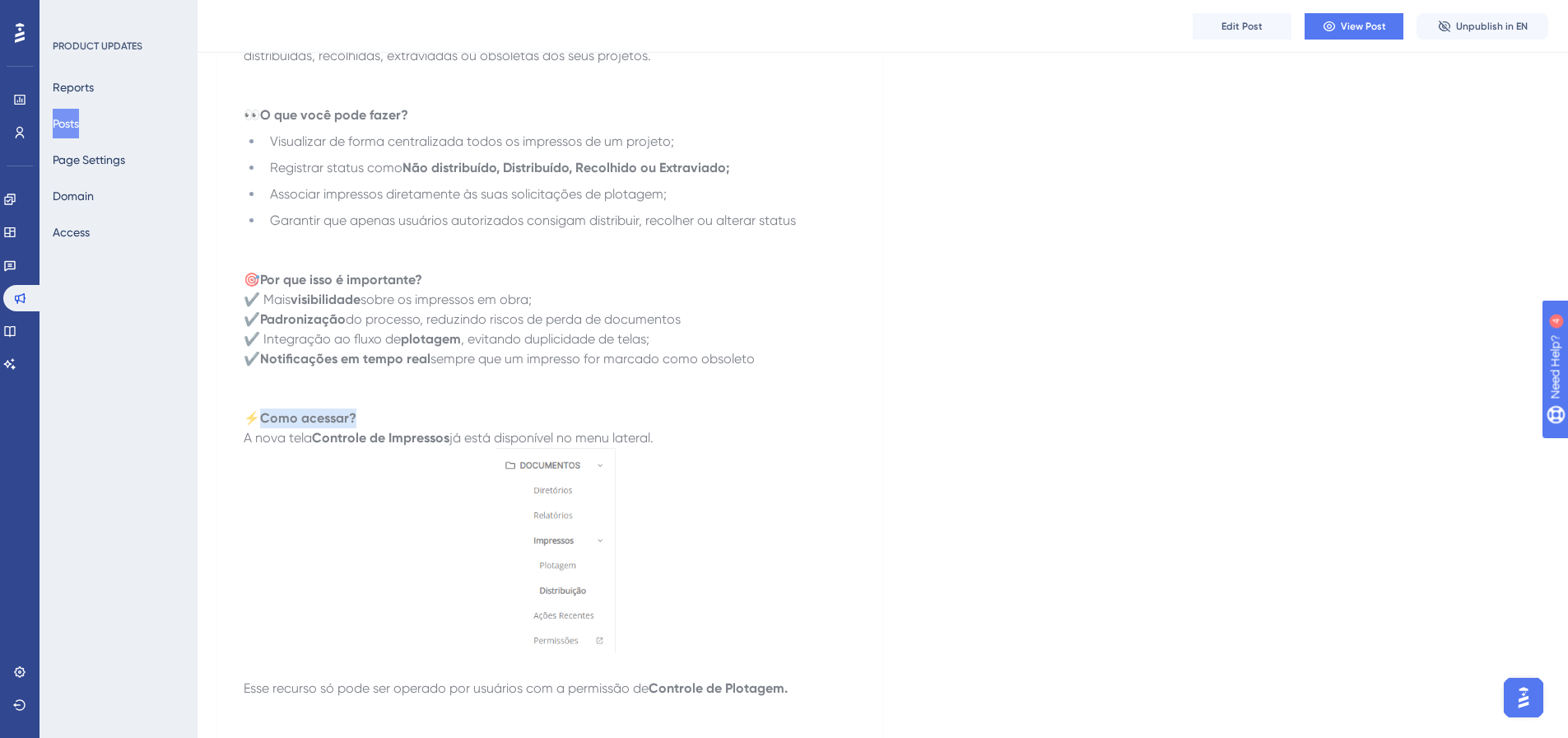
drag, startPoint x: 266, startPoint y: 419, endPoint x: 360, endPoint y: 420, distance: 94.0
click at [360, 420] on p "⚡ Como acessar?" at bounding box center [555, 418] width 624 height 20
copy strong "Como acessar?"
click at [320, 446] on p "A nova tela Controle de Impressos já está disponível no menu lateral." at bounding box center [555, 438] width 624 height 20
drag, startPoint x: 581, startPoint y: 447, endPoint x: 660, endPoint y: 440, distance: 79.3
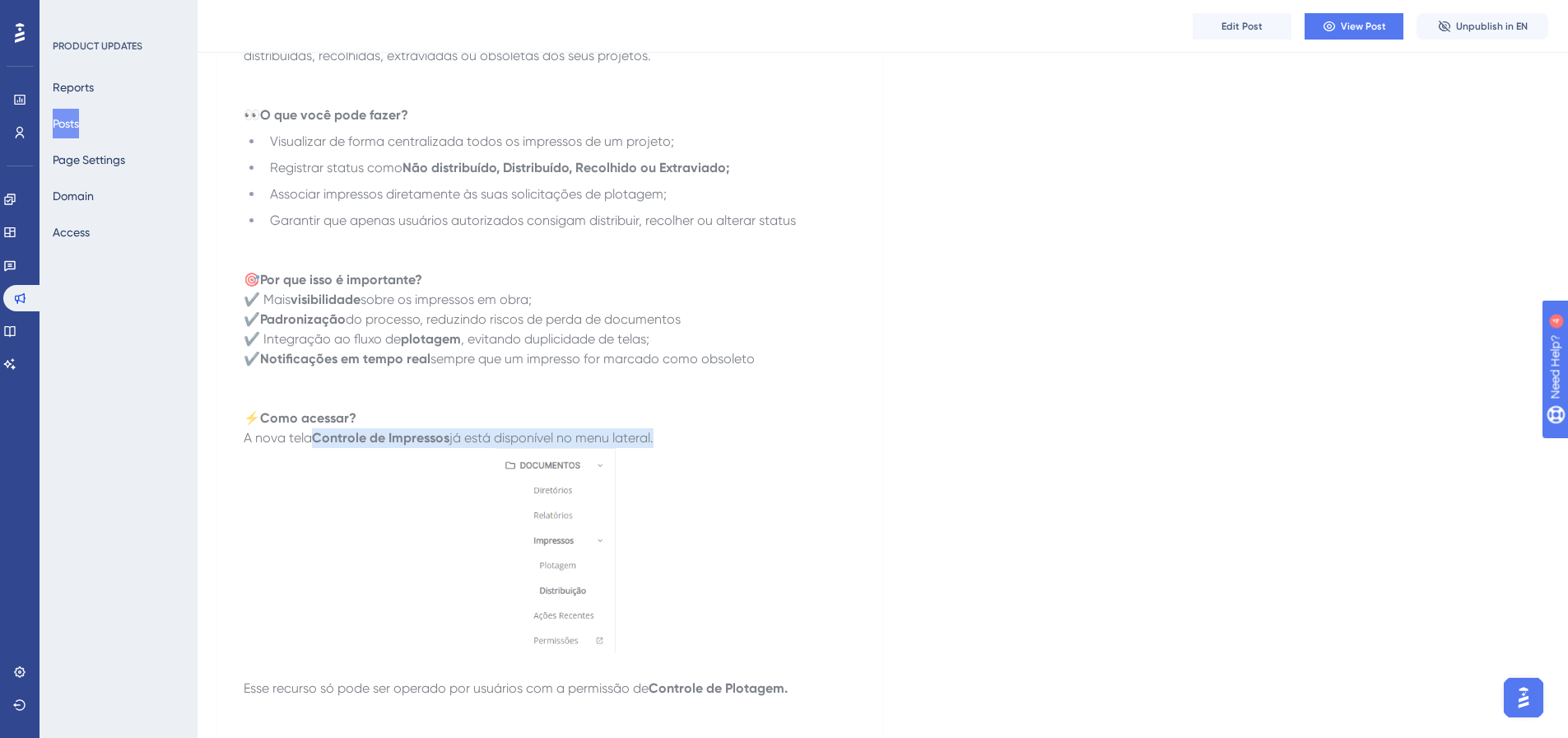
click at [660, 440] on p "A nova tela Controle de Impressos já está disponível no menu lateral." at bounding box center [555, 438] width 624 height 20
copy p "Controle de Impressos já está disponível no menu lateral."
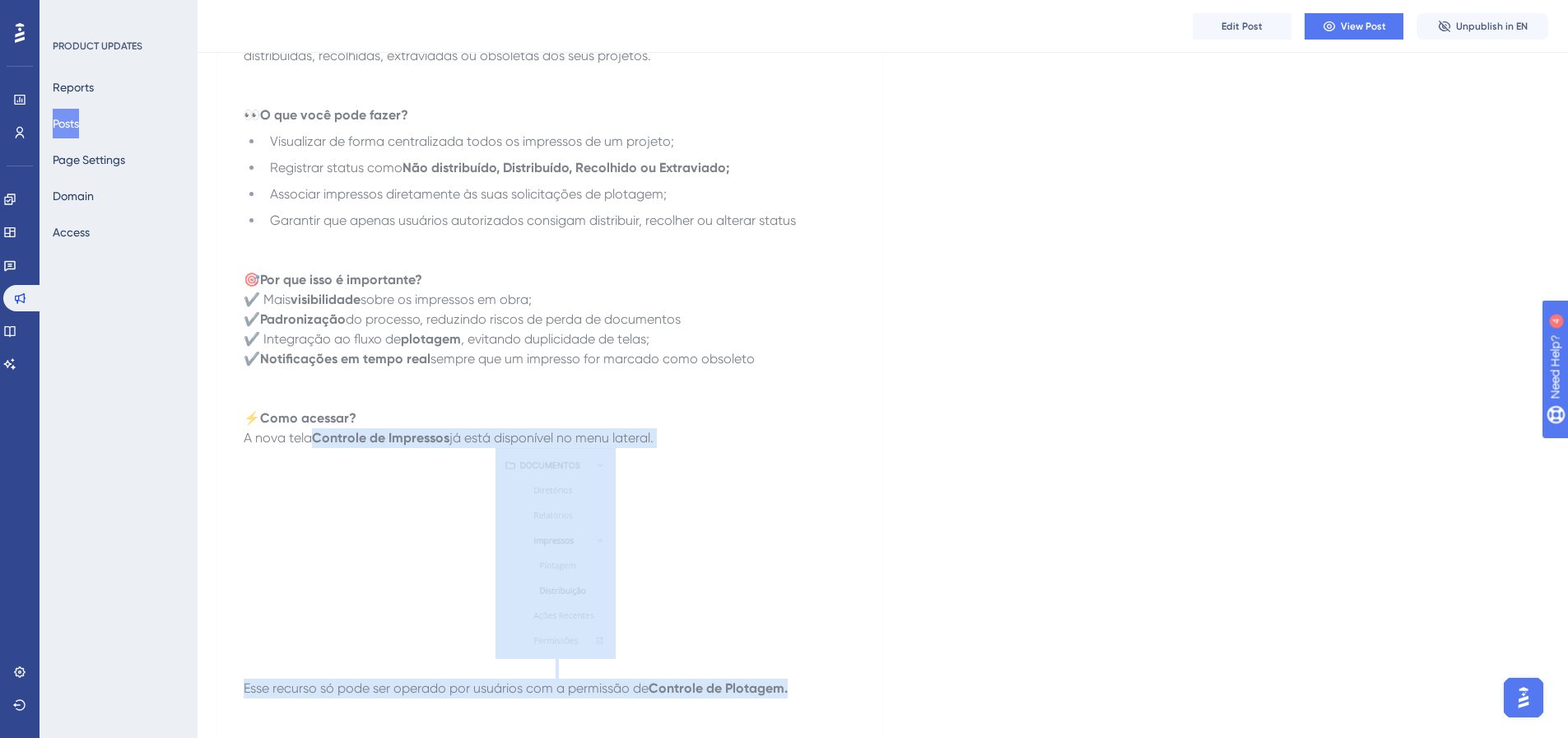
copy div "Controle de Impressos já está disponível no menu lateral. Esse recurso só pode …"
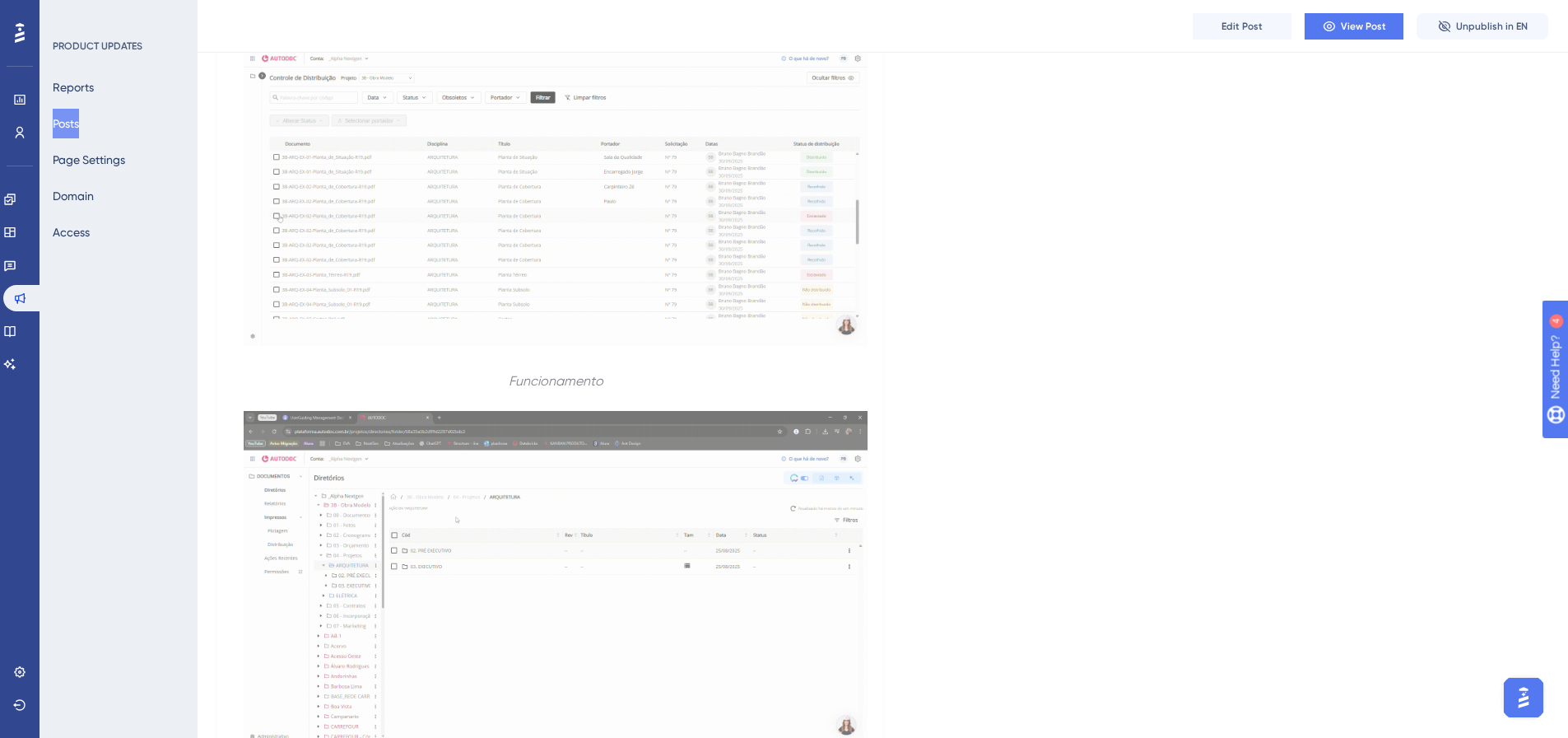
scroll to position [941, 0]
